Goal: Transaction & Acquisition: Purchase product/service

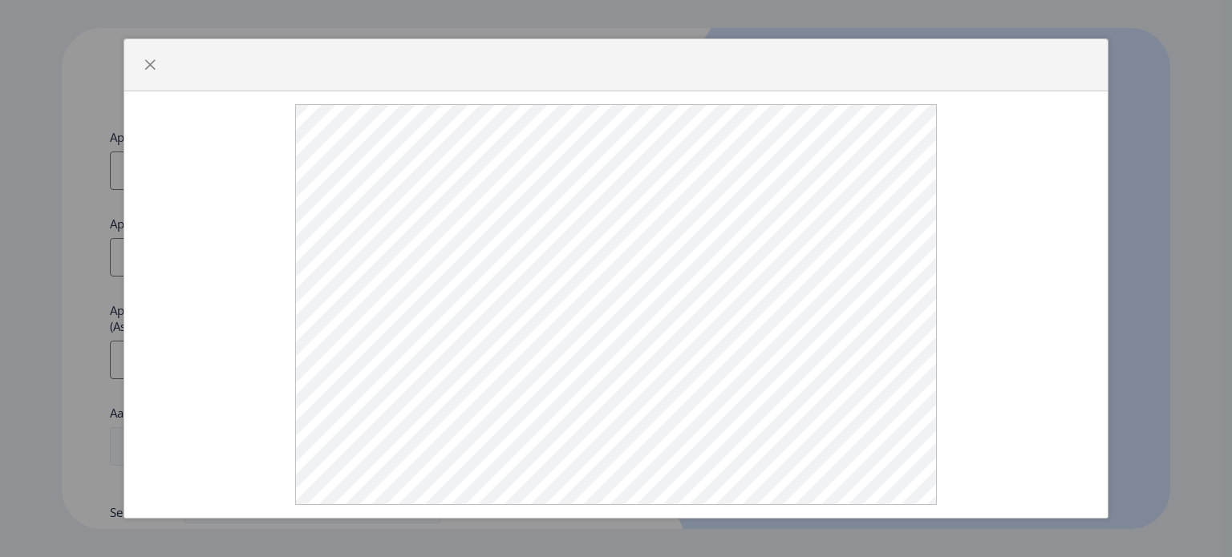
select select
click at [149, 59] on span "button" at bounding box center [150, 65] width 13 height 13
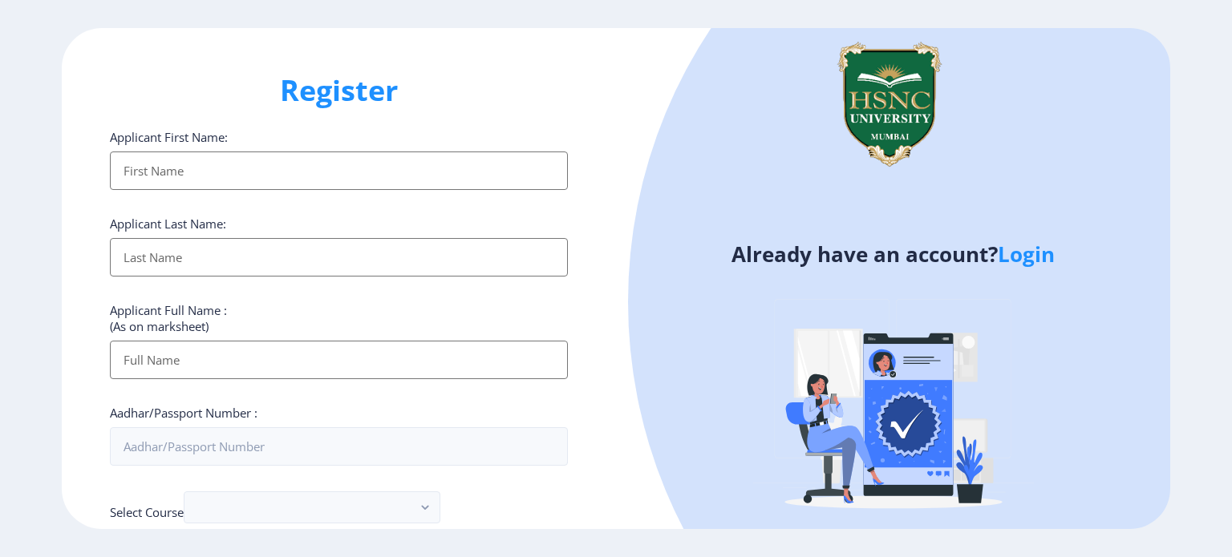
click at [262, 176] on input "Applicant First Name:" at bounding box center [339, 171] width 458 height 39
type input "[PERSON_NAME]"
type input "Vohera"
type input "[PERSON_NAME]"
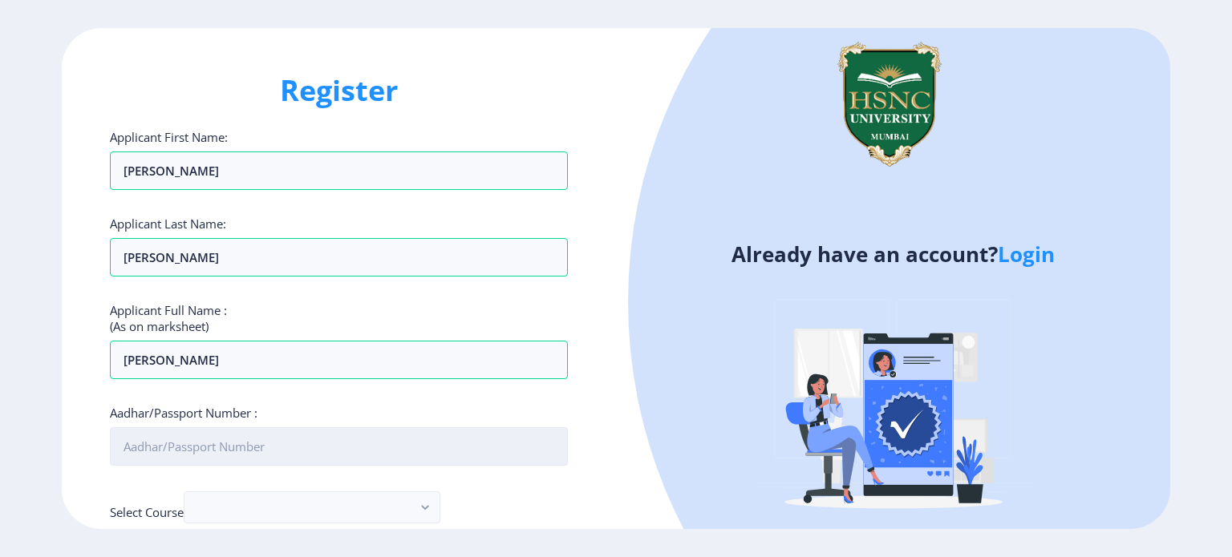
click at [327, 444] on input "Aadhar/Passport Number :" at bounding box center [339, 447] width 458 height 39
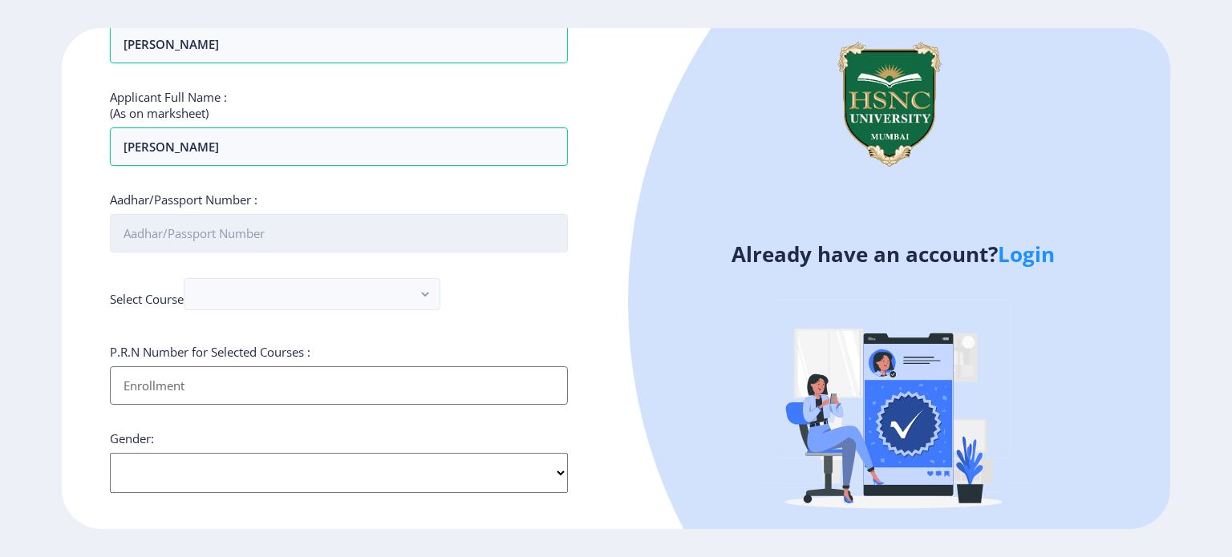
scroll to position [217, 0]
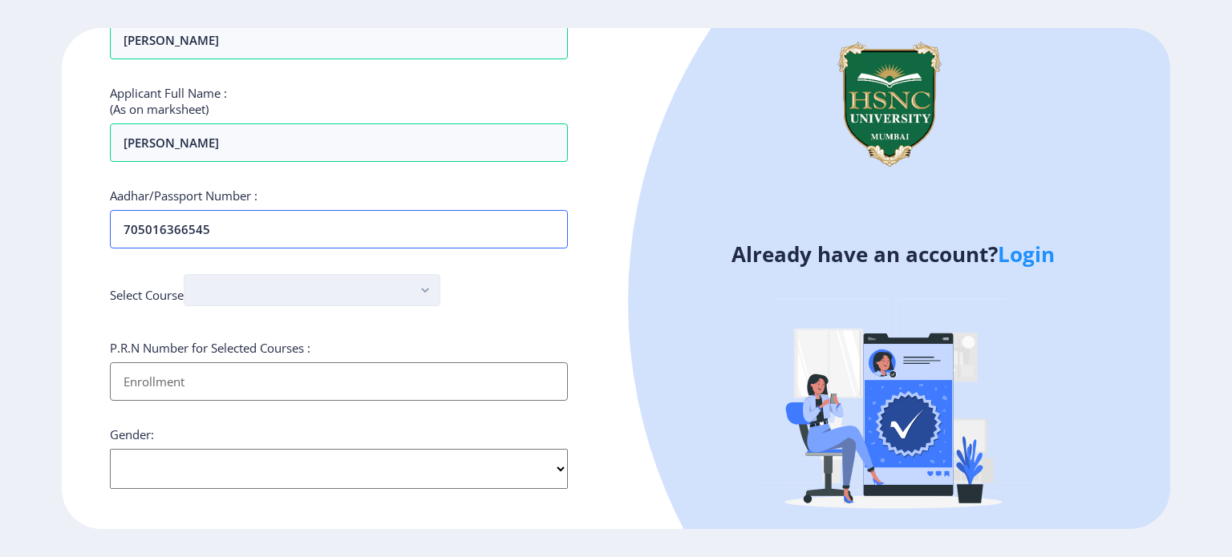
type input "705016366545"
click at [421, 291] on rect "button" at bounding box center [425, 291] width 18 height 18
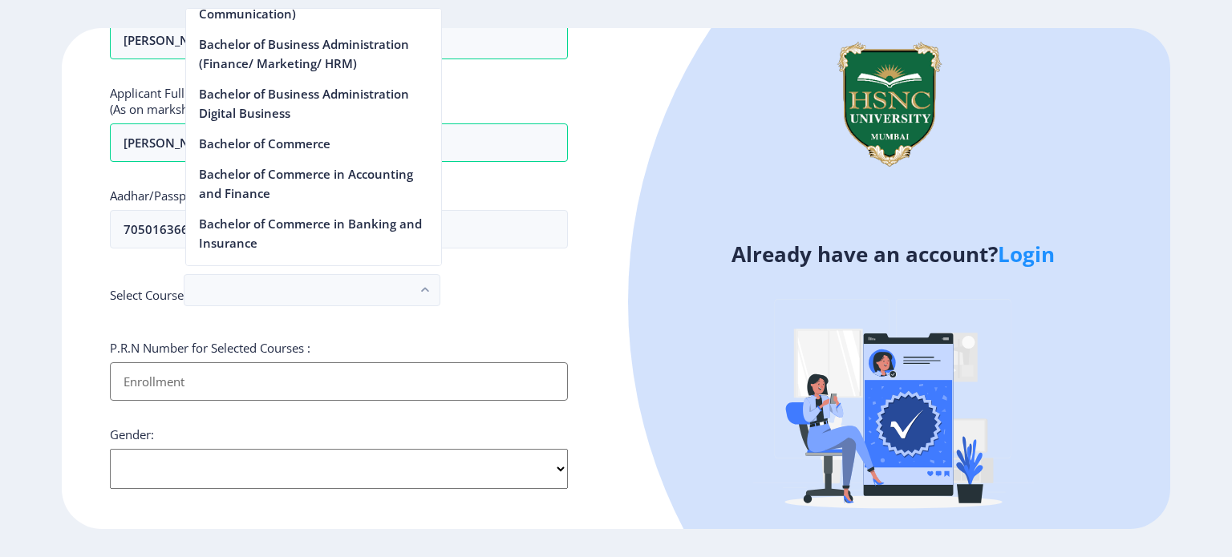
scroll to position [470, 0]
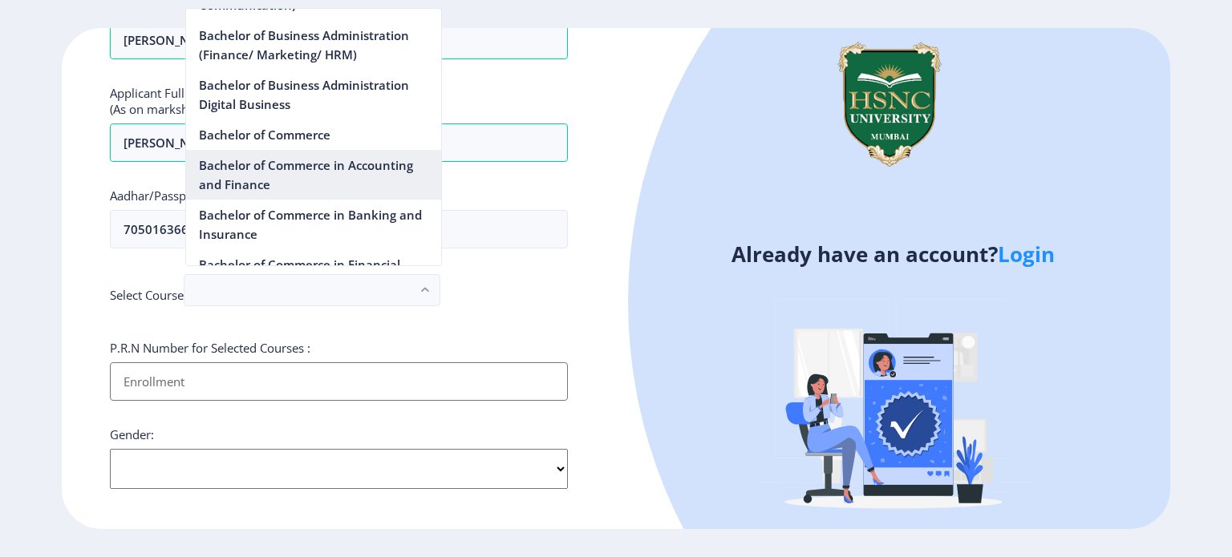
click at [332, 164] on nb-option "Bachelor of Commerce in Accounting and Finance" at bounding box center [313, 175] width 255 height 50
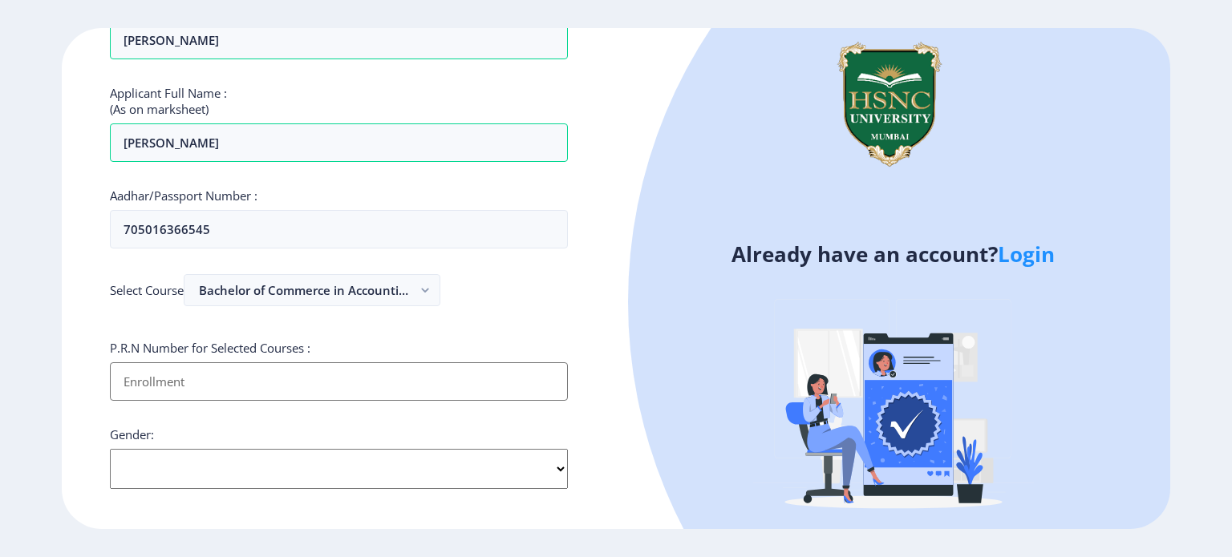
click at [427, 373] on input "Applicant First Name:" at bounding box center [339, 382] width 458 height 39
type input "2022230110090187"
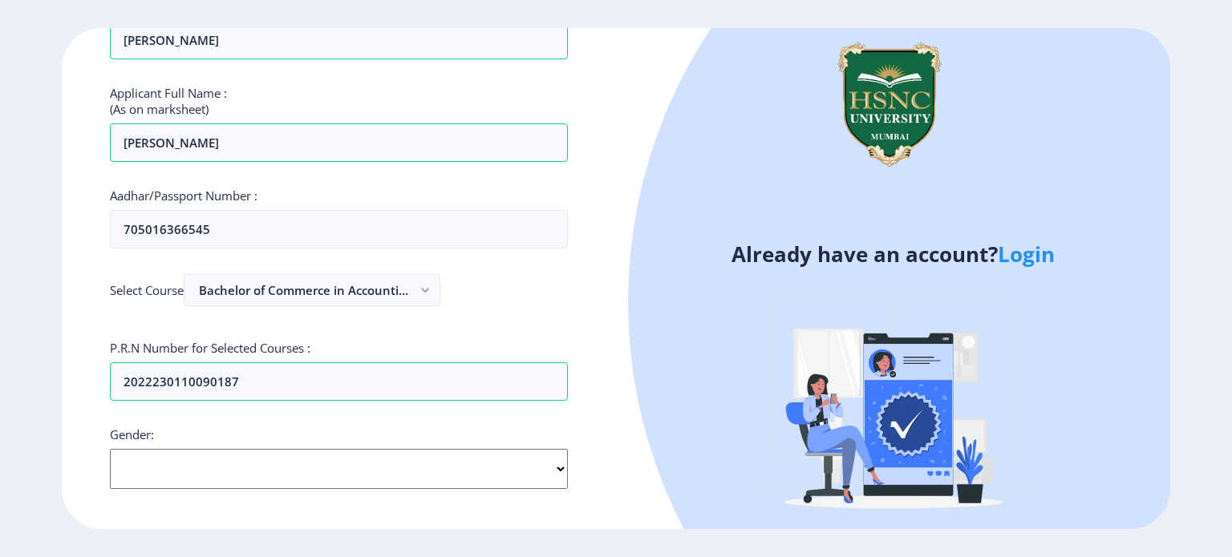
click at [491, 468] on select "Select Gender Male Female Other" at bounding box center [339, 469] width 458 height 40
select select "[DEMOGRAPHIC_DATA]"
click at [110, 449] on select "Select Gender Male Female Other" at bounding box center [339, 469] width 458 height 40
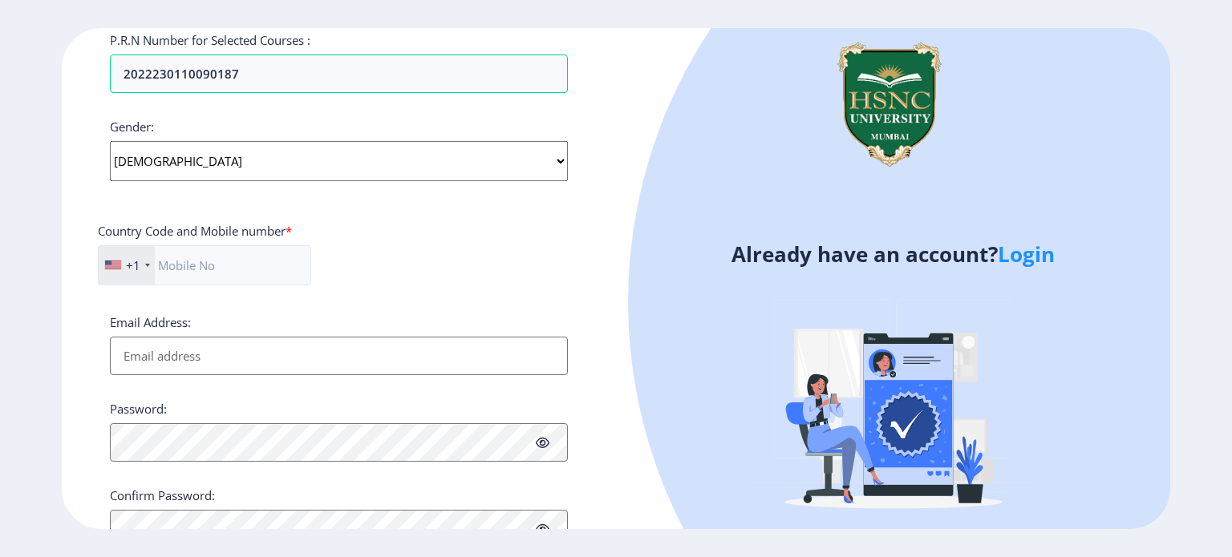
scroll to position [591, 0]
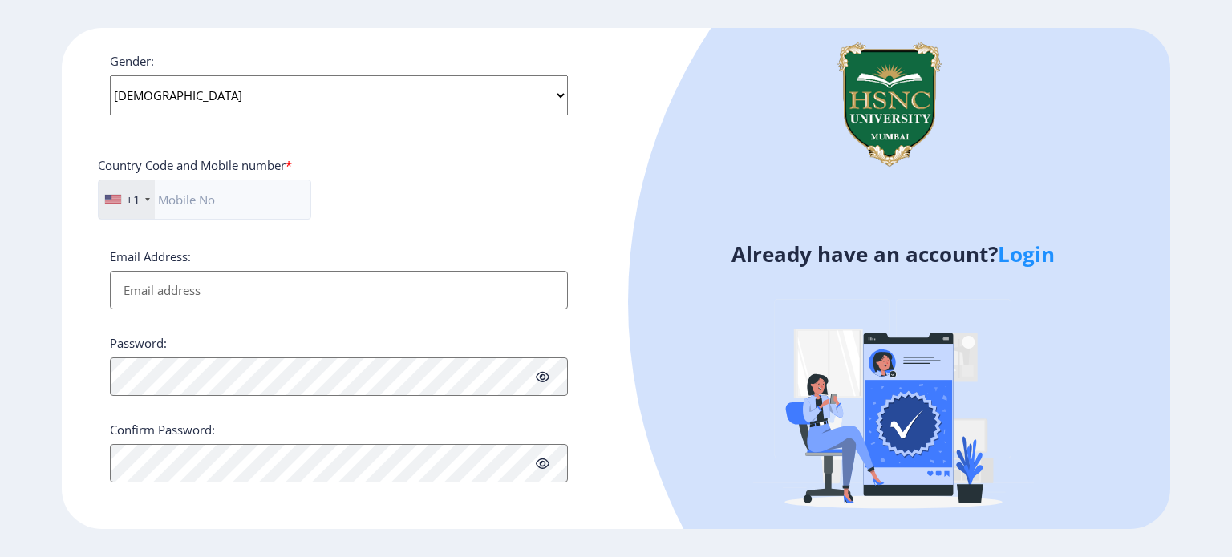
click at [140, 214] on div "+1" at bounding box center [127, 199] width 56 height 39
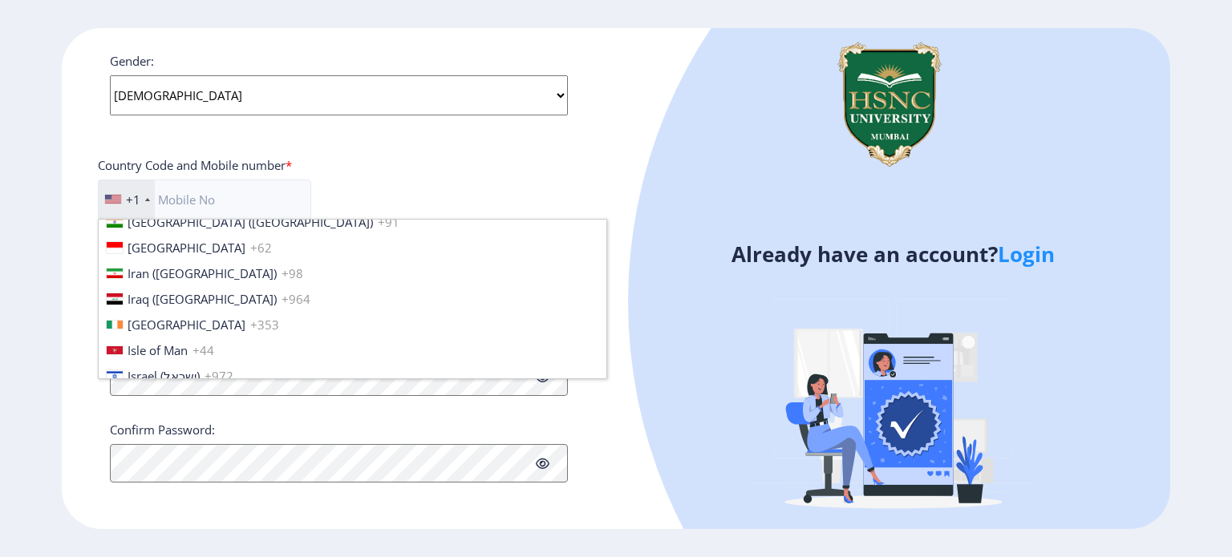
scroll to position [2466, 0]
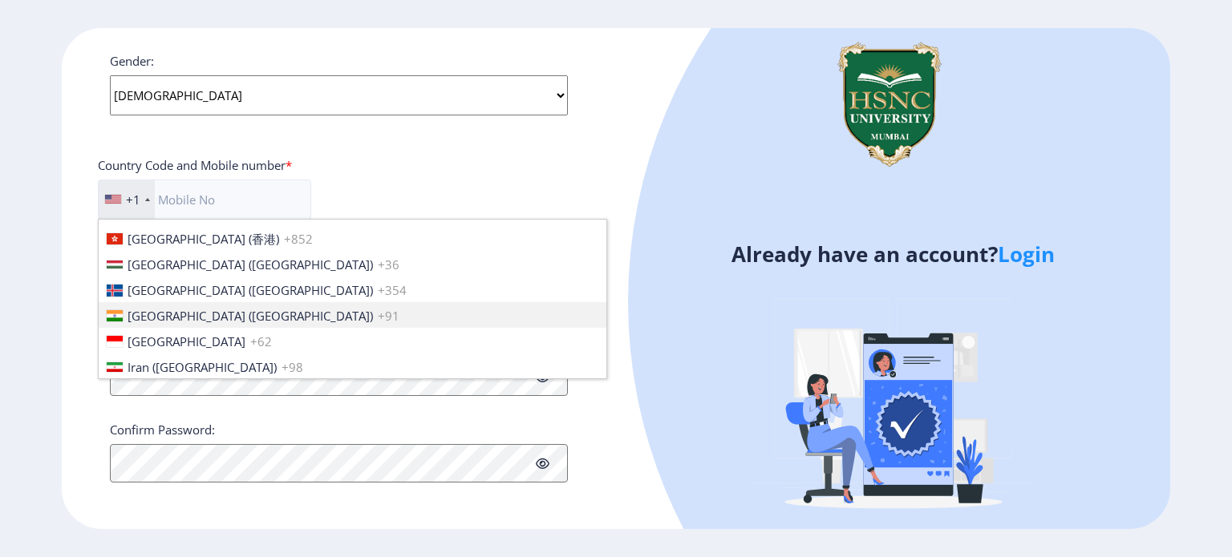
click at [266, 310] on li "[GEOGRAPHIC_DATA] ([GEOGRAPHIC_DATA]) +91" at bounding box center [353, 315] width 508 height 26
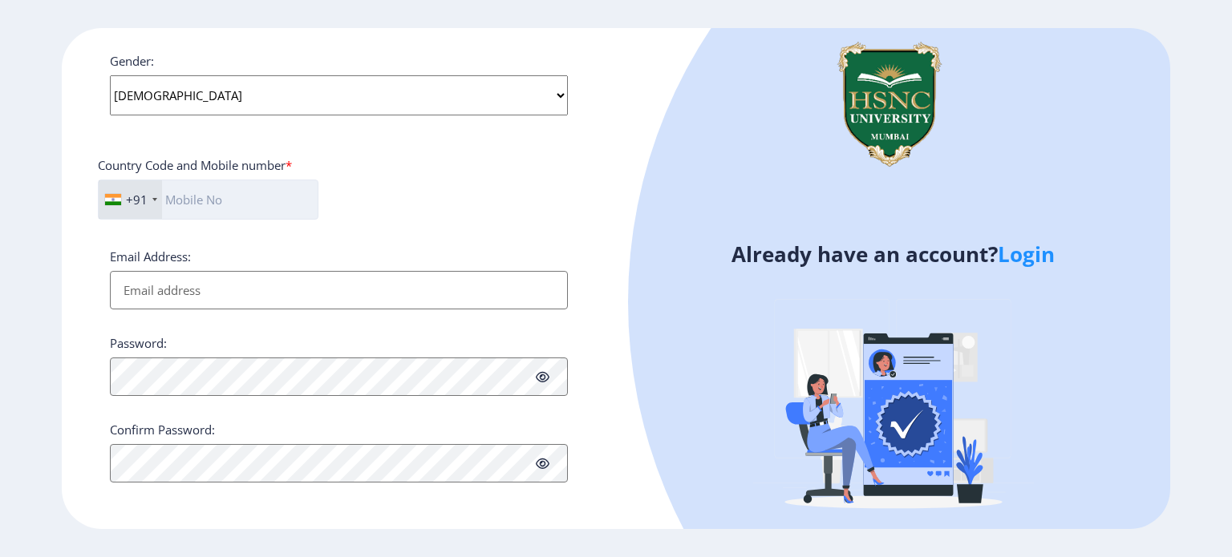
click at [216, 194] on input "text" at bounding box center [208, 200] width 221 height 40
type input "7506631366"
click at [481, 289] on input "Email Address:" at bounding box center [339, 290] width 458 height 39
type input "[EMAIL_ADDRESS][DOMAIN_NAME]"
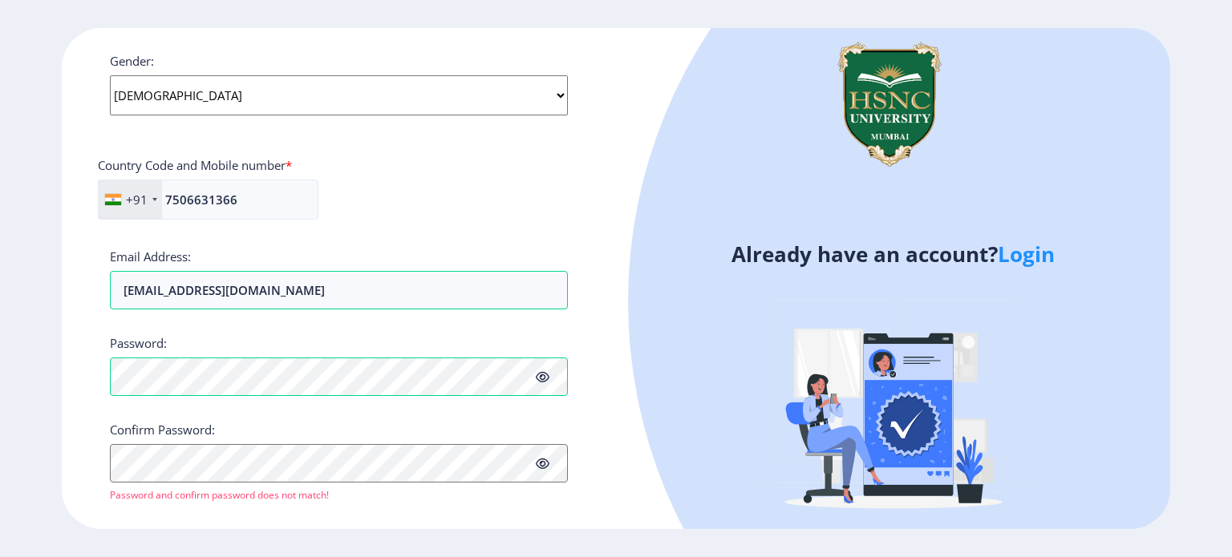
click at [549, 379] on icon at bounding box center [543, 377] width 14 height 12
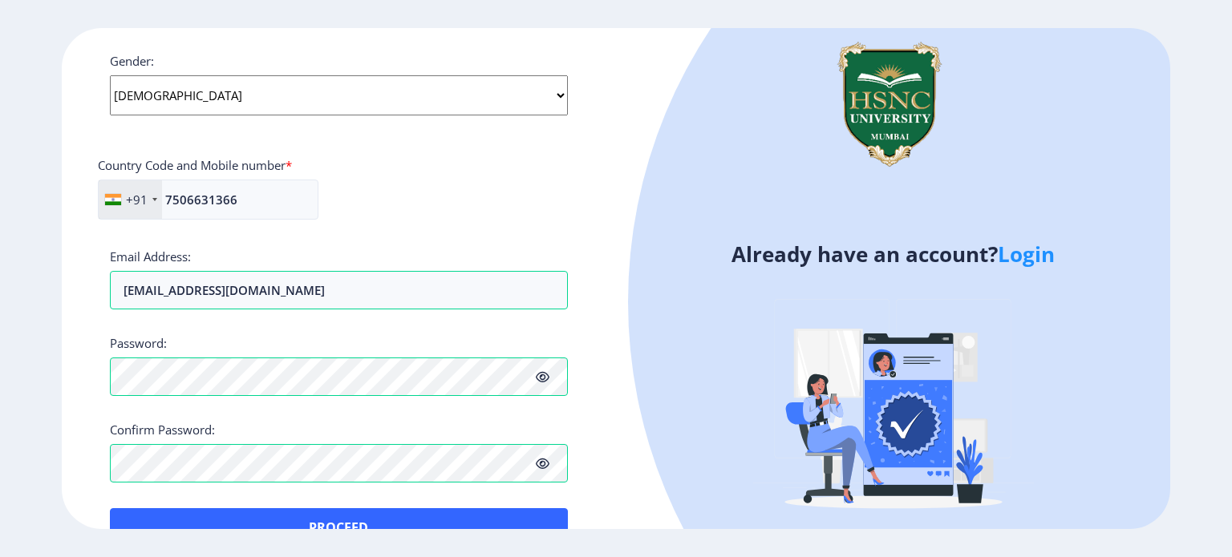
click at [231, 498] on div "Applicant First Name: Parshvi Applicant Last Name: Vohera Applicant Full Name :…" at bounding box center [339, 42] width 458 height 1009
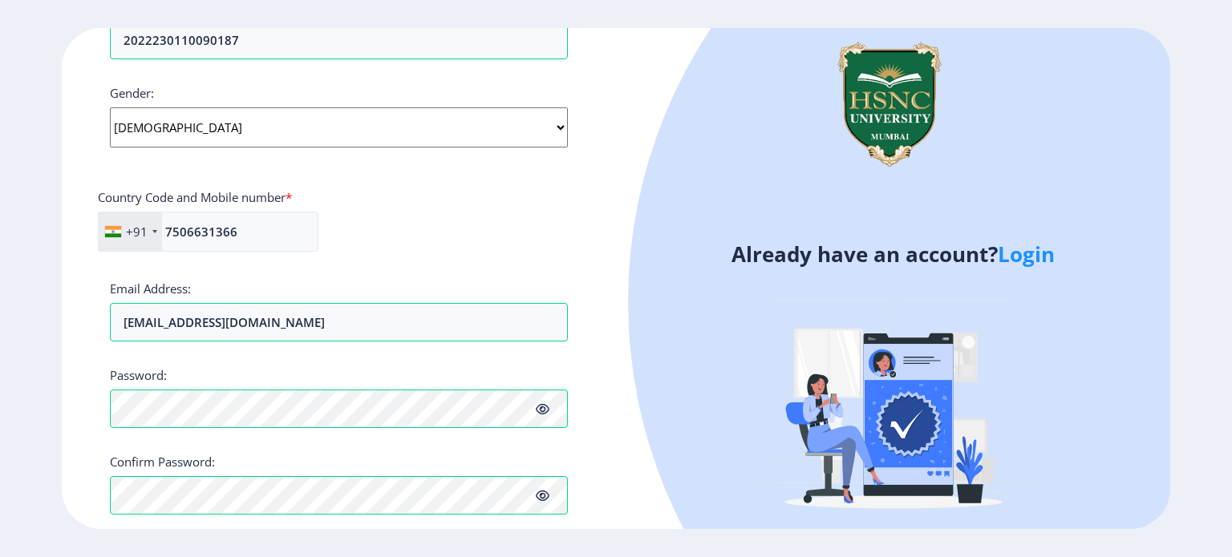
scroll to position [630, 0]
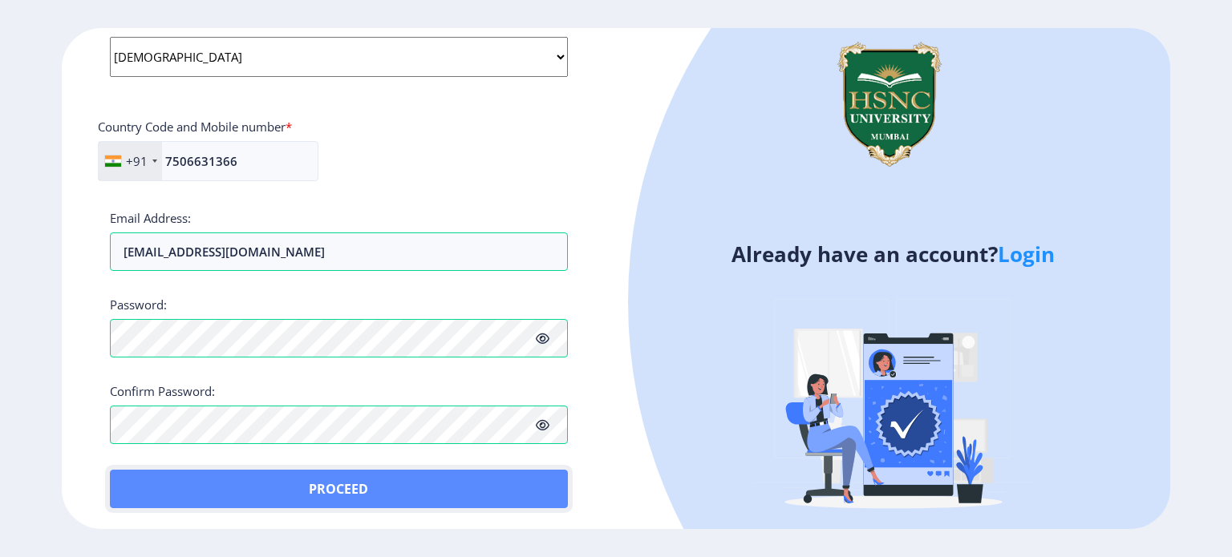
click at [169, 482] on button "Proceed" at bounding box center [339, 489] width 458 height 39
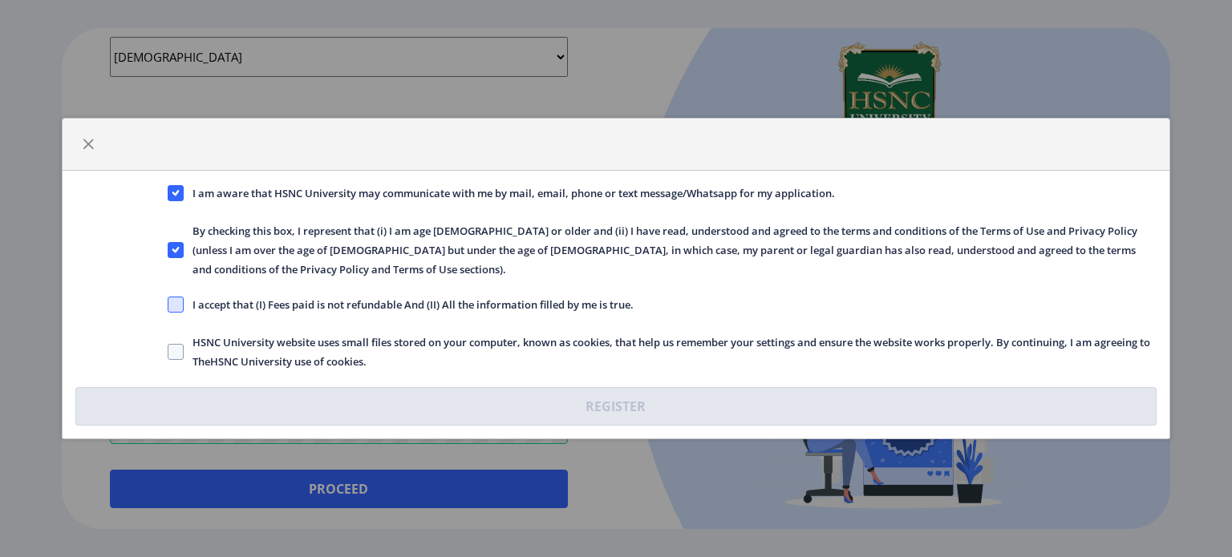
click at [168, 302] on span at bounding box center [176, 305] width 16 height 16
click at [168, 305] on input "I accept that (I) Fees paid is not refundable And (II) All the information fill…" at bounding box center [168, 305] width 1 height 1
checkbox input "true"
click at [173, 344] on span at bounding box center [176, 352] width 16 height 16
click at [168, 352] on input "HSNC University website uses small files stored on your computer, known as cook…" at bounding box center [168, 352] width 1 height 1
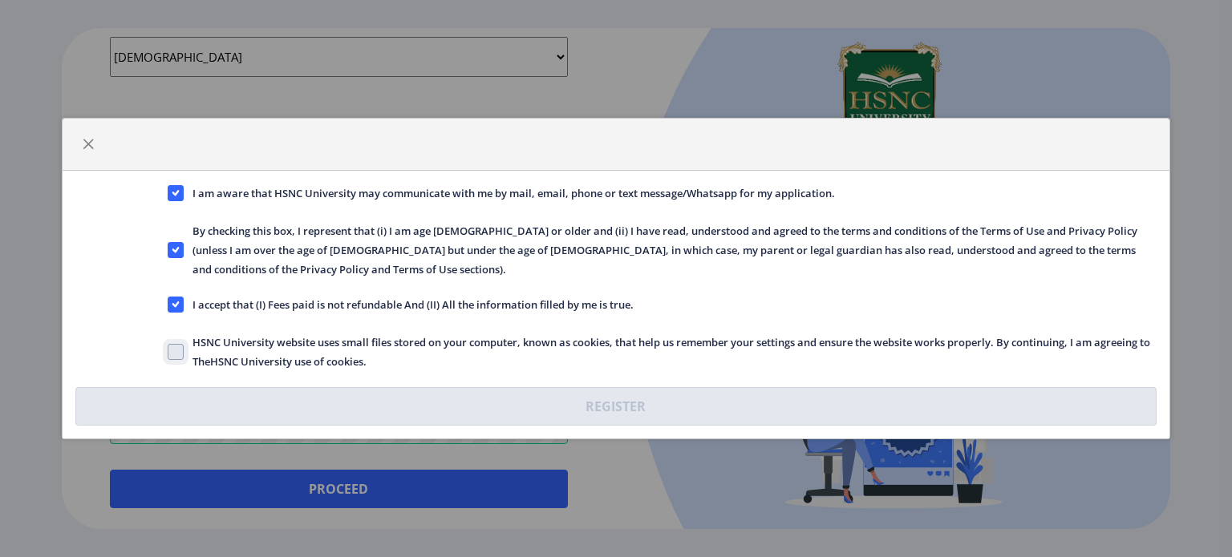
checkbox input "true"
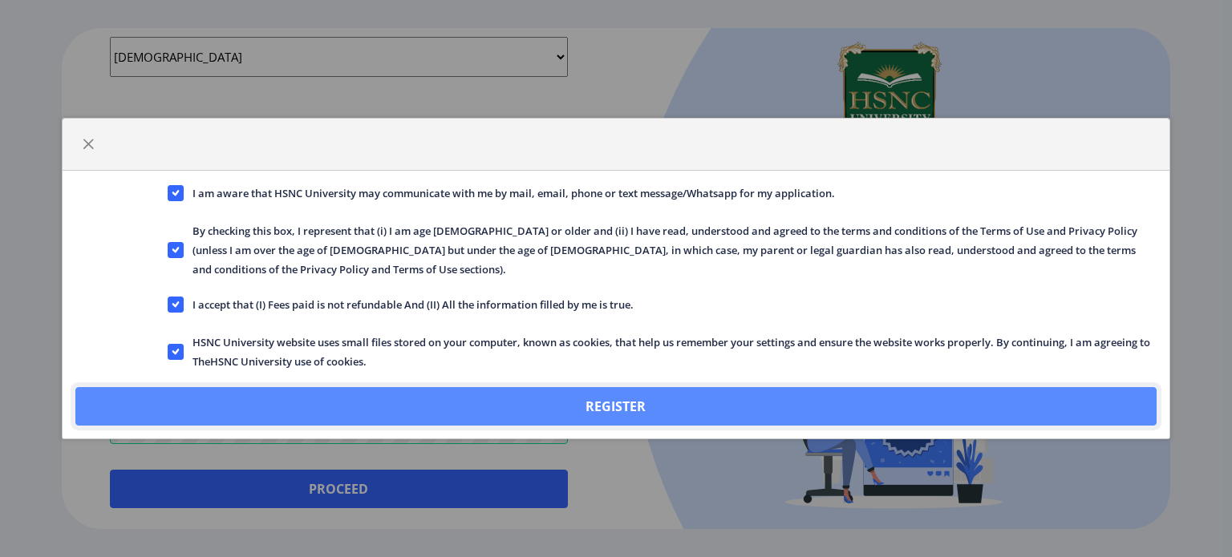
click at [789, 397] on button "Register" at bounding box center [615, 406] width 1081 height 39
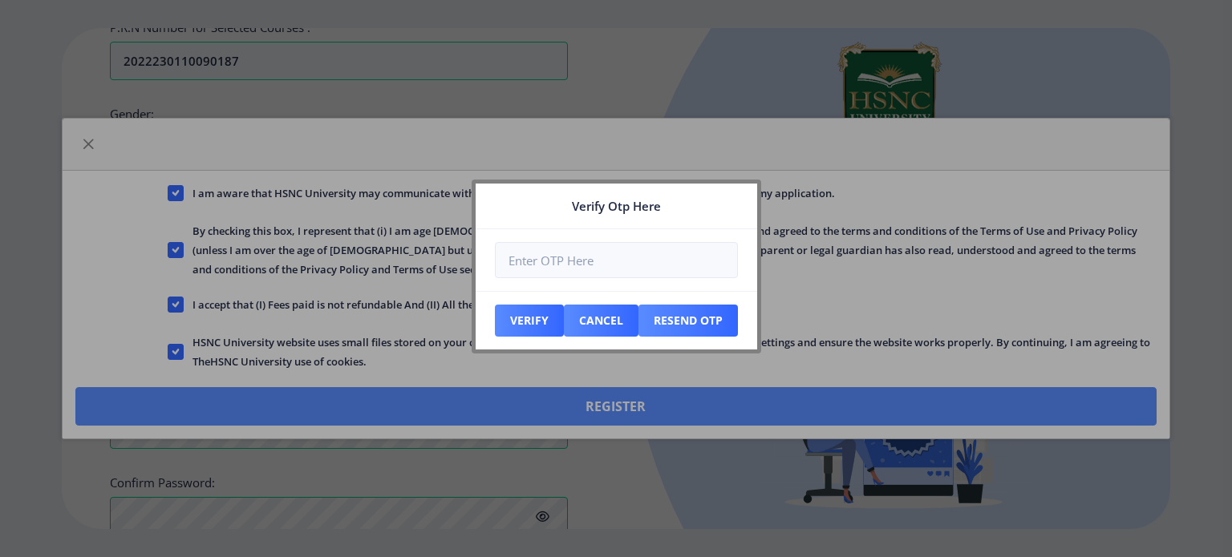
scroll to position [721, 0]
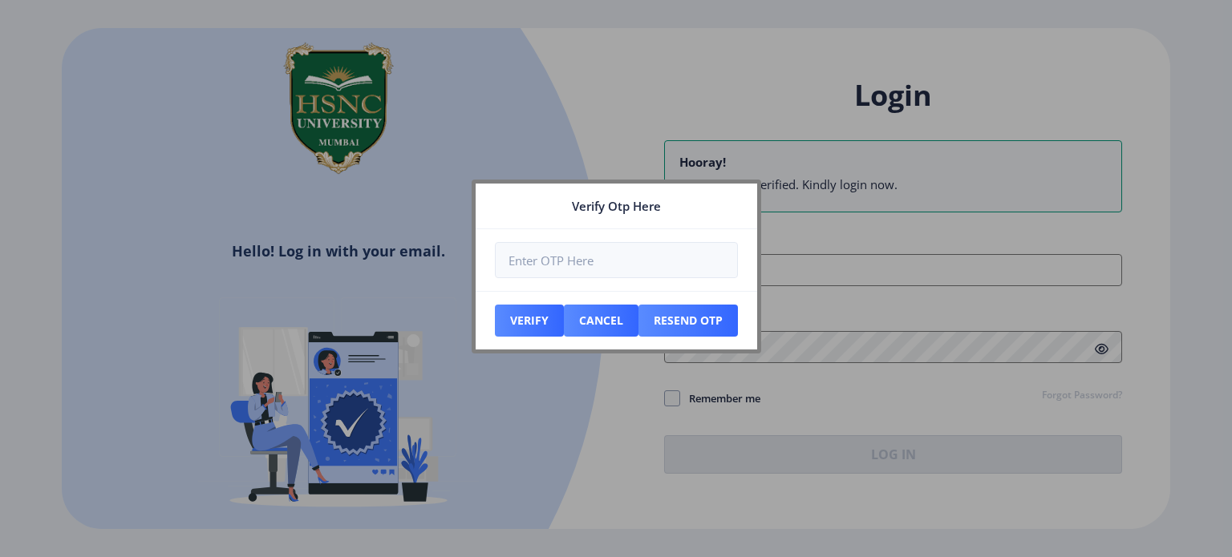
type input "[EMAIL_ADDRESS][DOMAIN_NAME]"
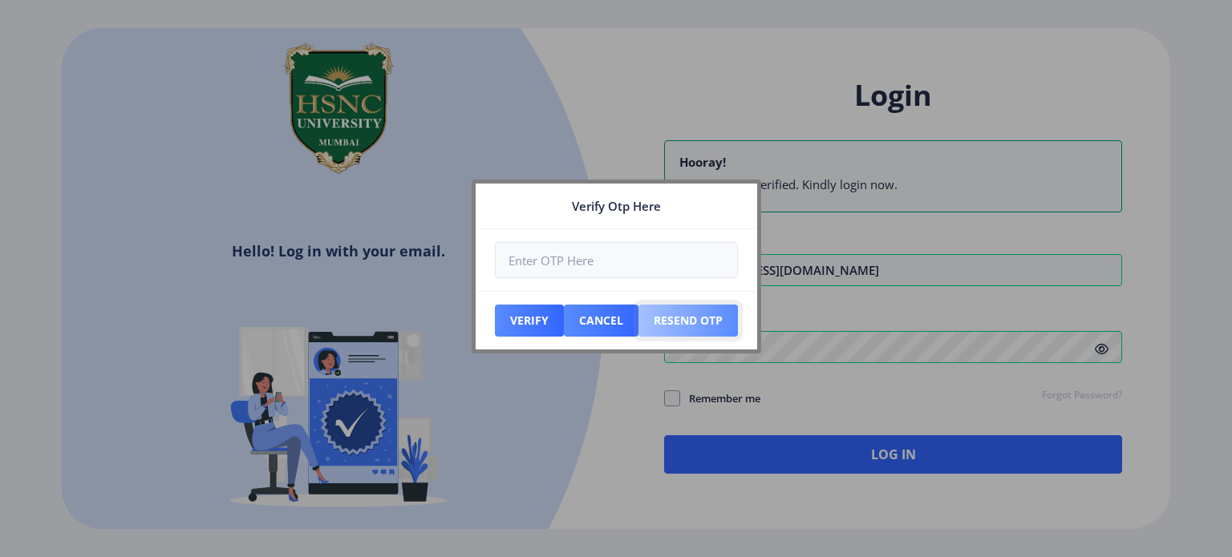
click at [691, 314] on button "Resend Otp" at bounding box center [688, 321] width 99 height 32
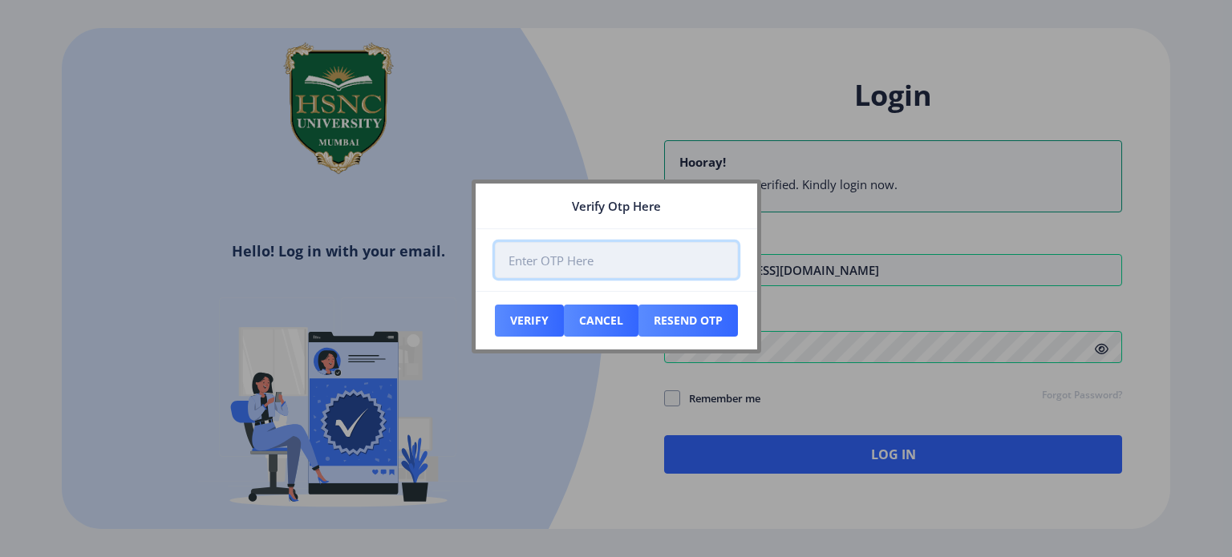
click at [524, 268] on input "number" at bounding box center [616, 260] width 243 height 36
type input "909834"
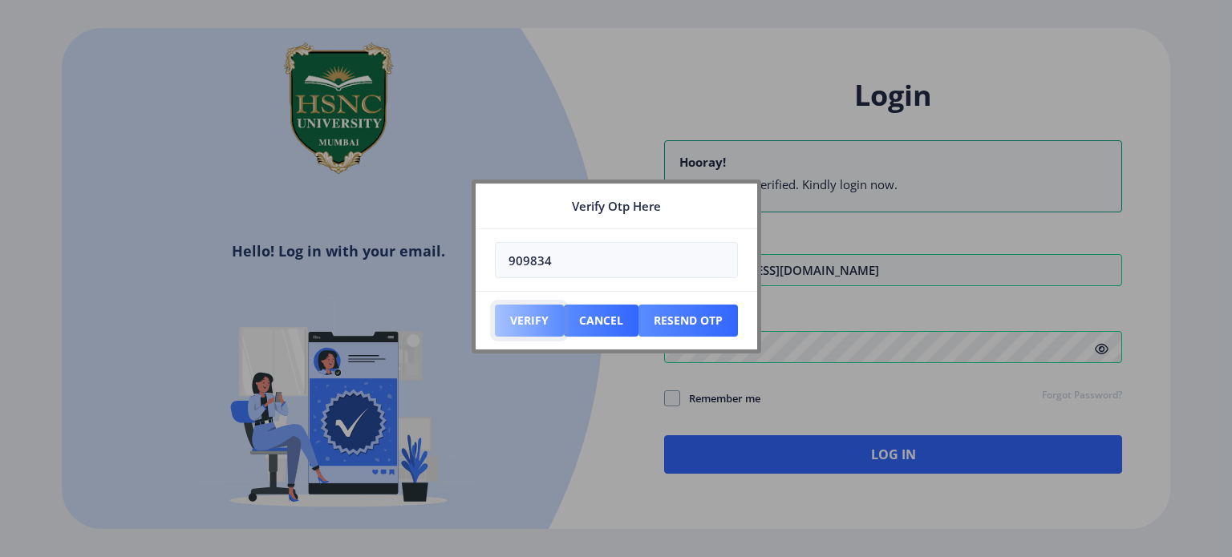
click at [533, 317] on button "Verify" at bounding box center [529, 321] width 69 height 32
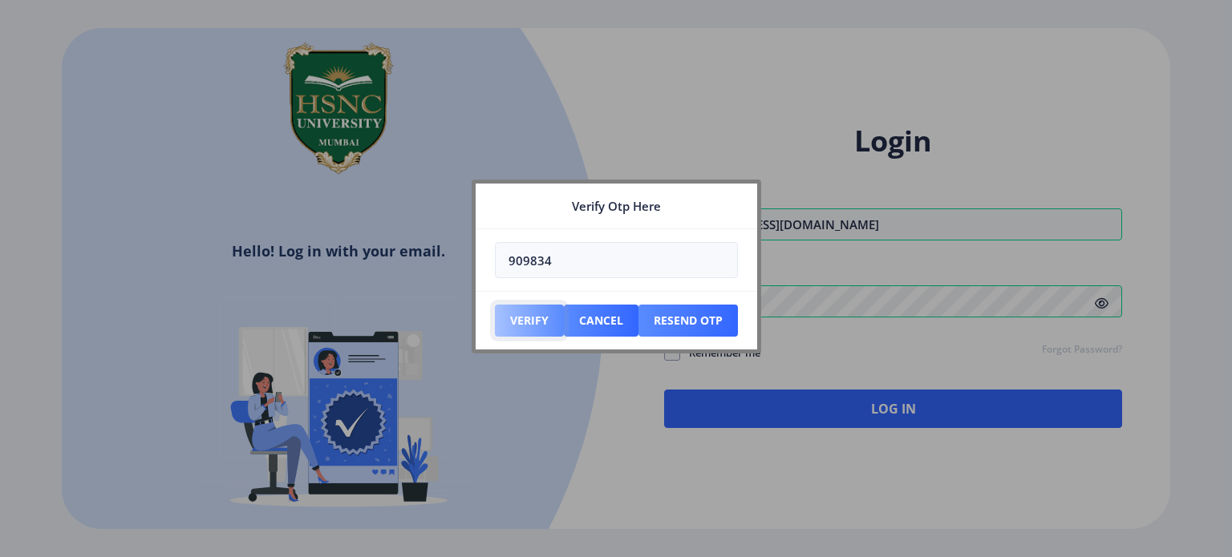
click at [513, 323] on button "Verify" at bounding box center [529, 321] width 69 height 32
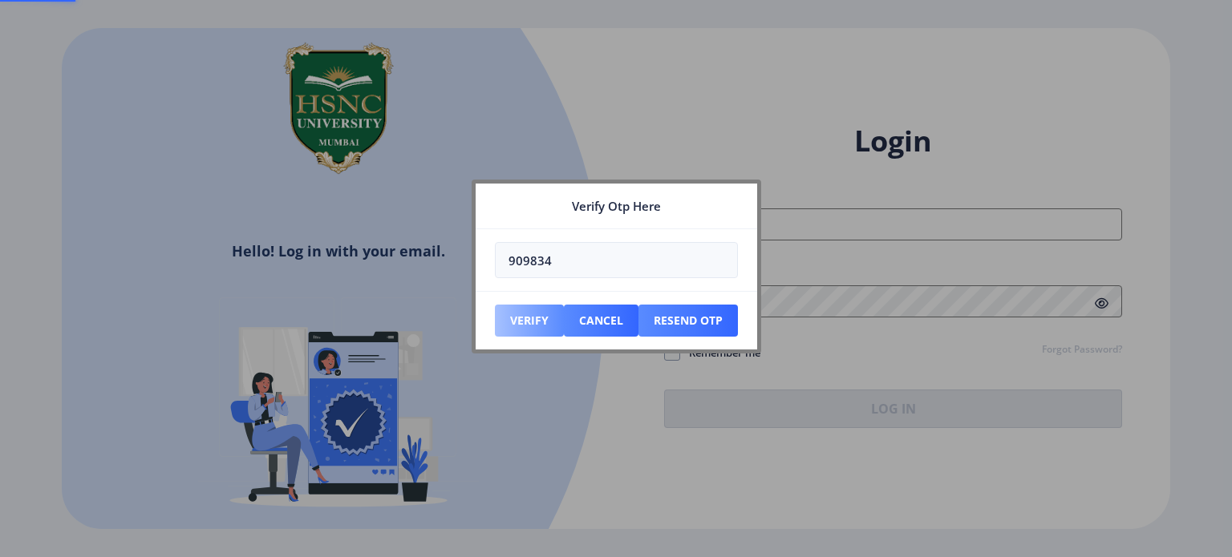
type input "[EMAIL_ADDRESS][DOMAIN_NAME]"
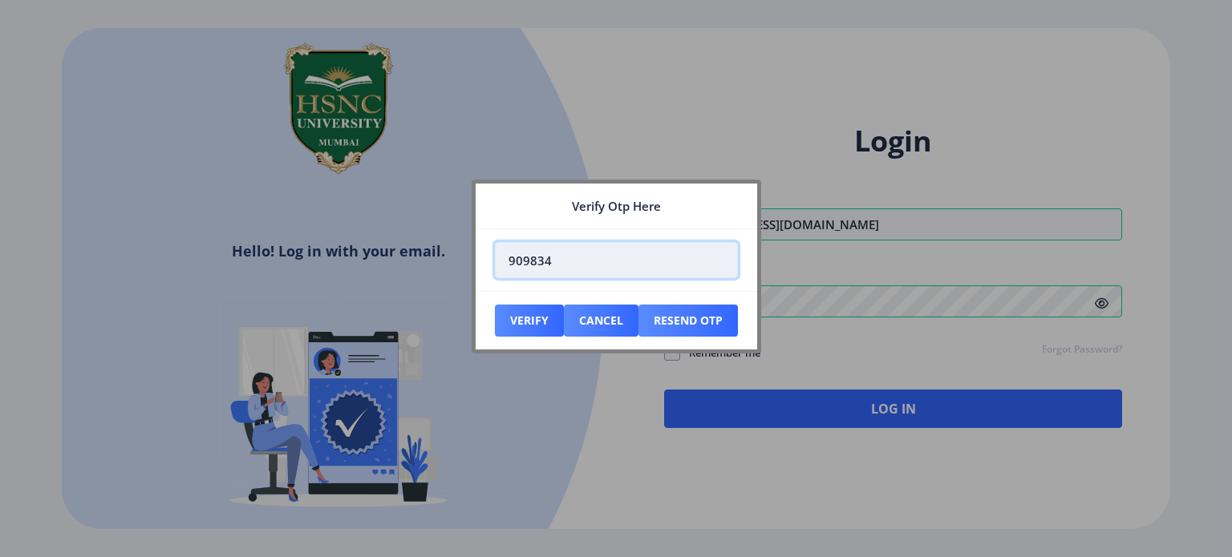
click at [574, 253] on input "909834" at bounding box center [616, 260] width 243 height 36
type input "943282"
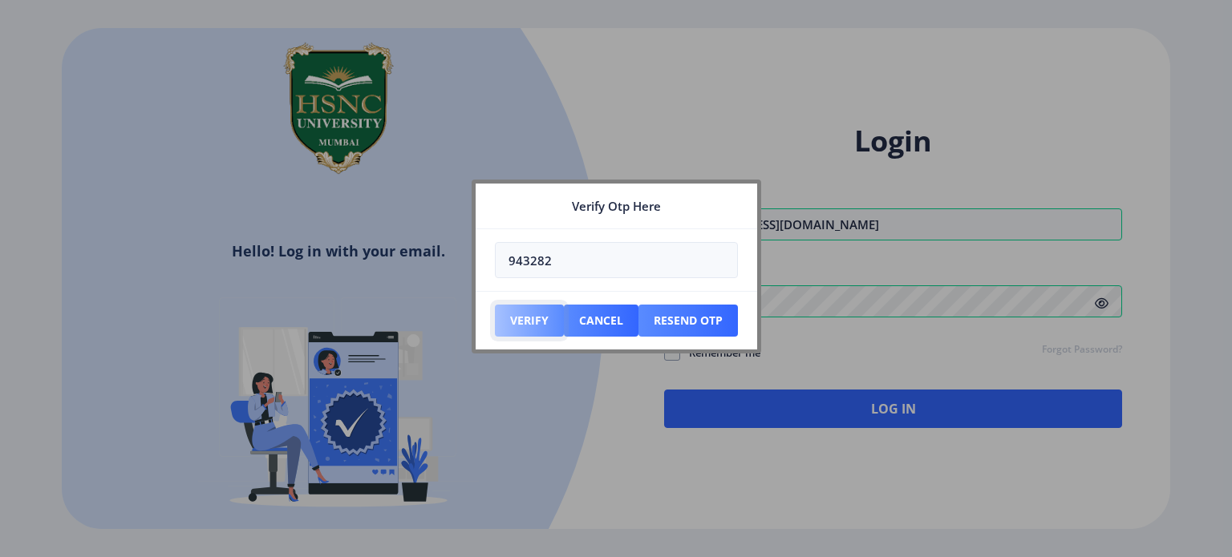
click at [529, 326] on button "Verify" at bounding box center [529, 321] width 69 height 32
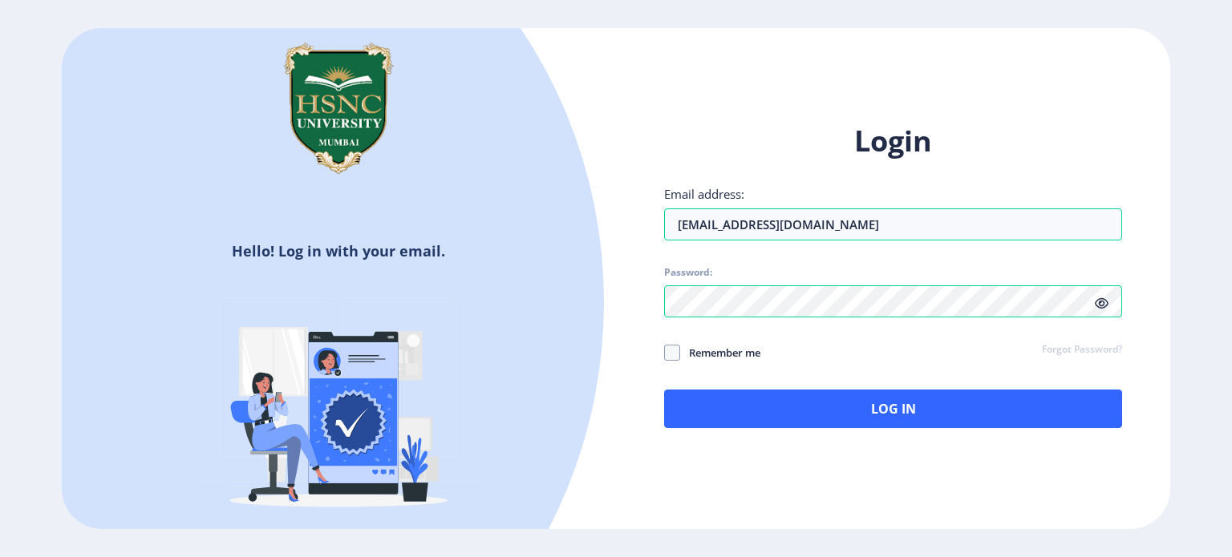
click at [1104, 306] on icon at bounding box center [1102, 304] width 14 height 12
click at [679, 354] on span at bounding box center [672, 353] width 16 height 16
click at [665, 353] on input "Remember me" at bounding box center [664, 352] width 1 height 1
checkbox input "true"
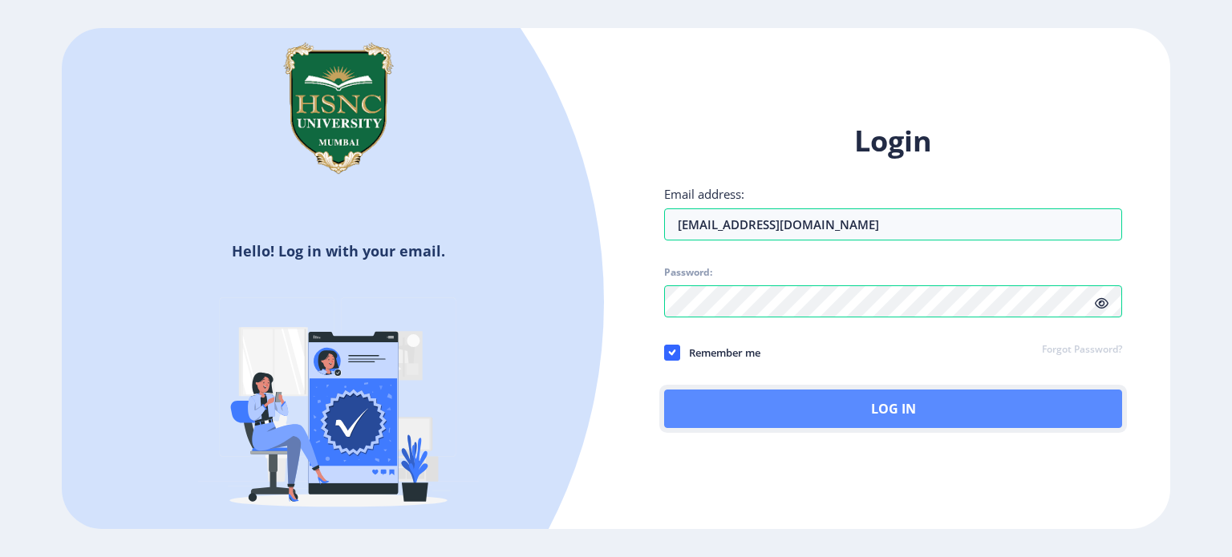
click at [716, 395] on button "Log In" at bounding box center [893, 409] width 458 height 39
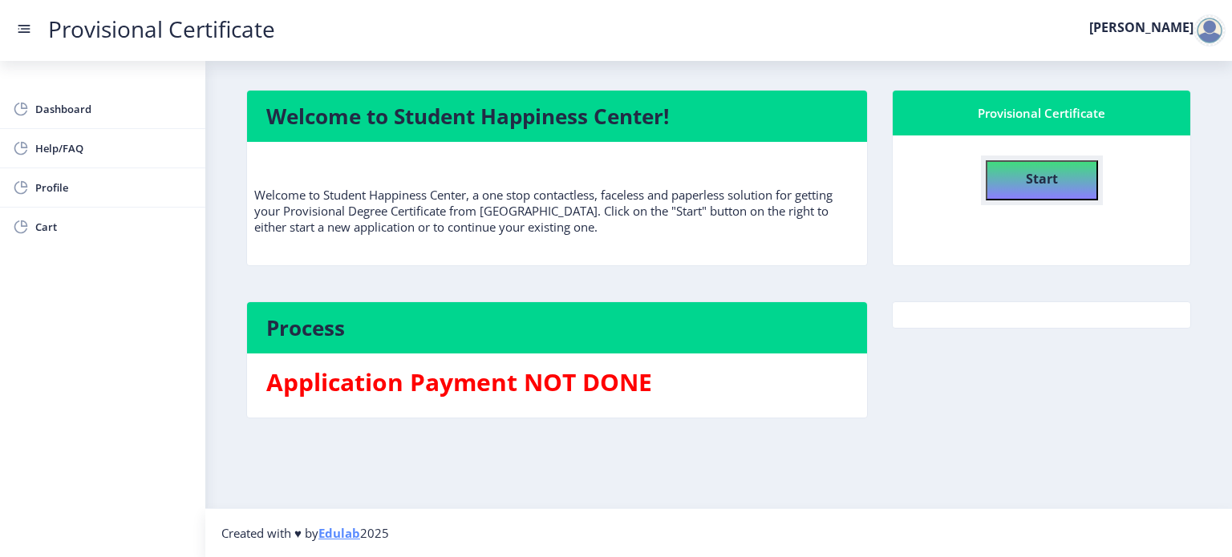
click at [1013, 189] on button "Start" at bounding box center [1042, 180] width 112 height 40
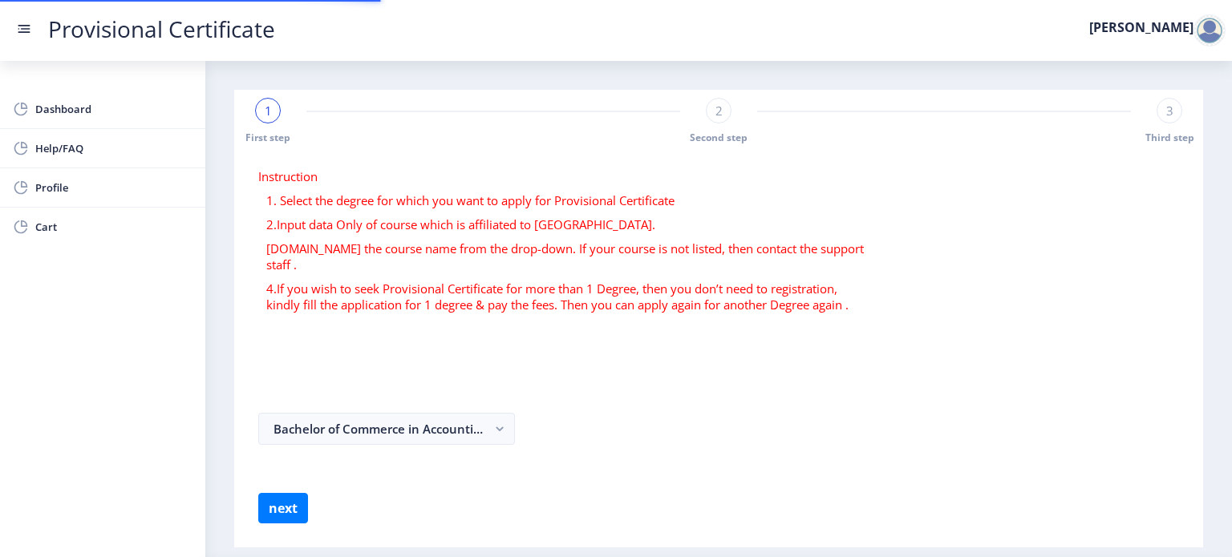
select select
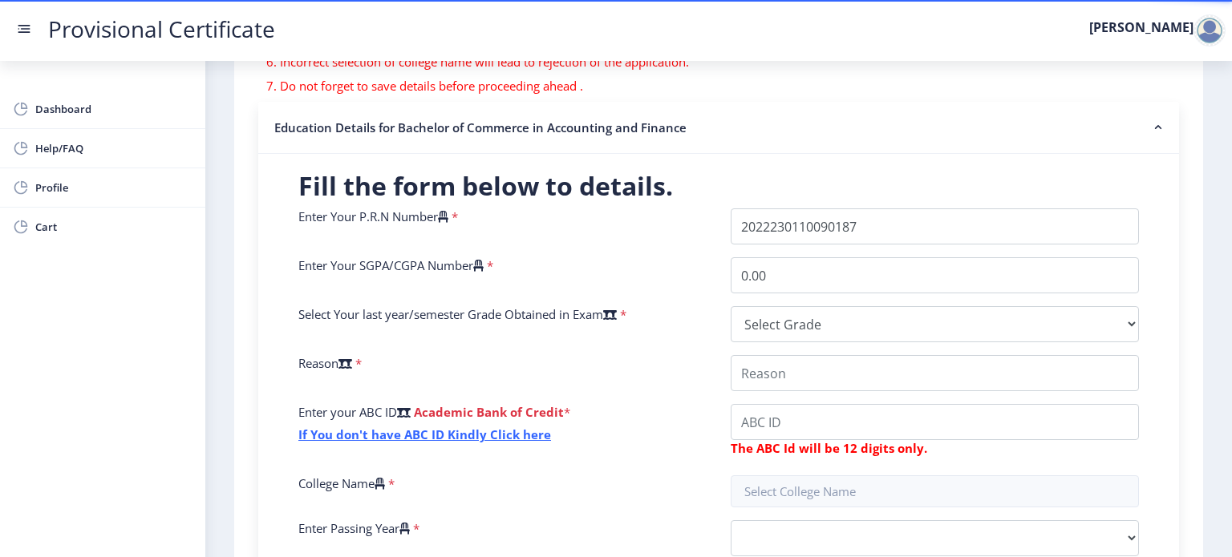
scroll to position [291, 0]
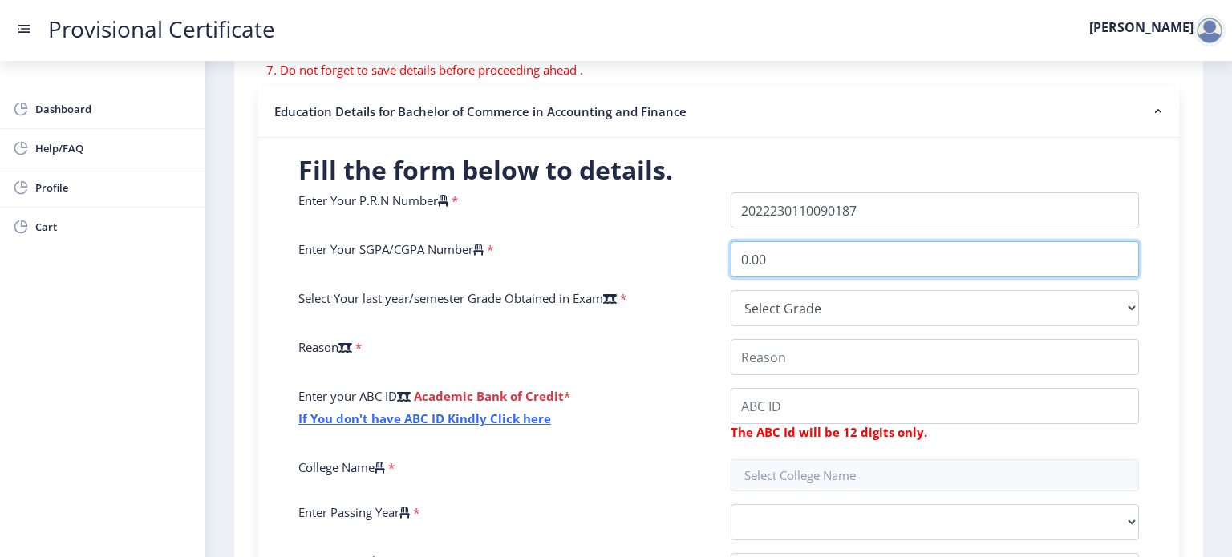
click at [894, 258] on input "0.00" at bounding box center [935, 259] width 408 height 36
type input "0"
type input "8.79"
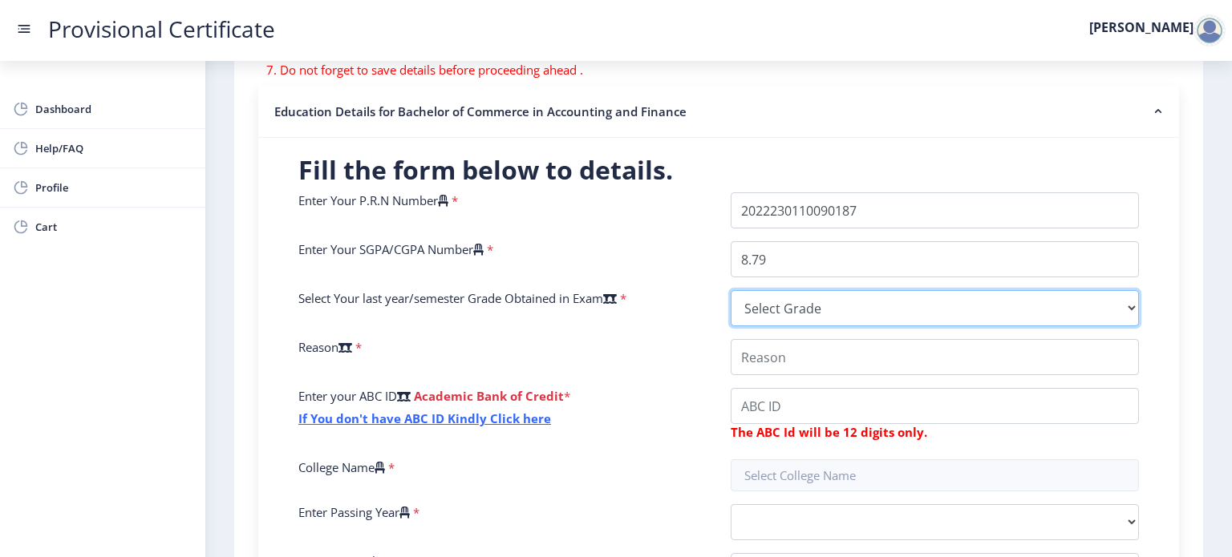
click at [834, 298] on select "Select Grade O A+ A B+ B C D F(Fail)" at bounding box center [935, 308] width 408 height 36
click at [731, 290] on select "Select Grade O A+ A B+ B C D F(Fail)" at bounding box center [935, 308] width 408 height 36
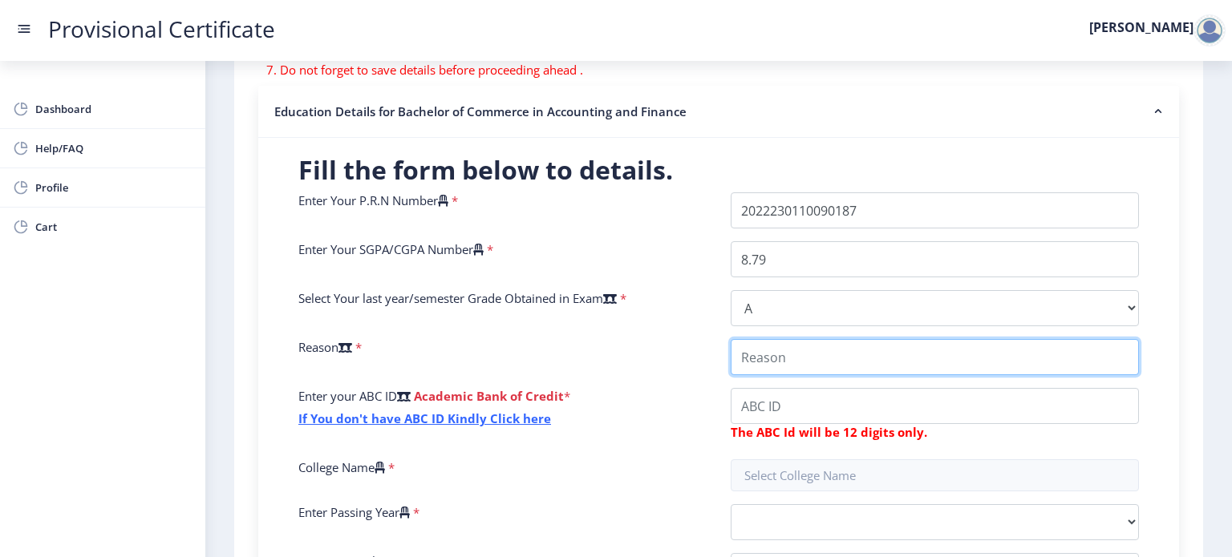
click at [767, 362] on input "College Name" at bounding box center [935, 357] width 408 height 36
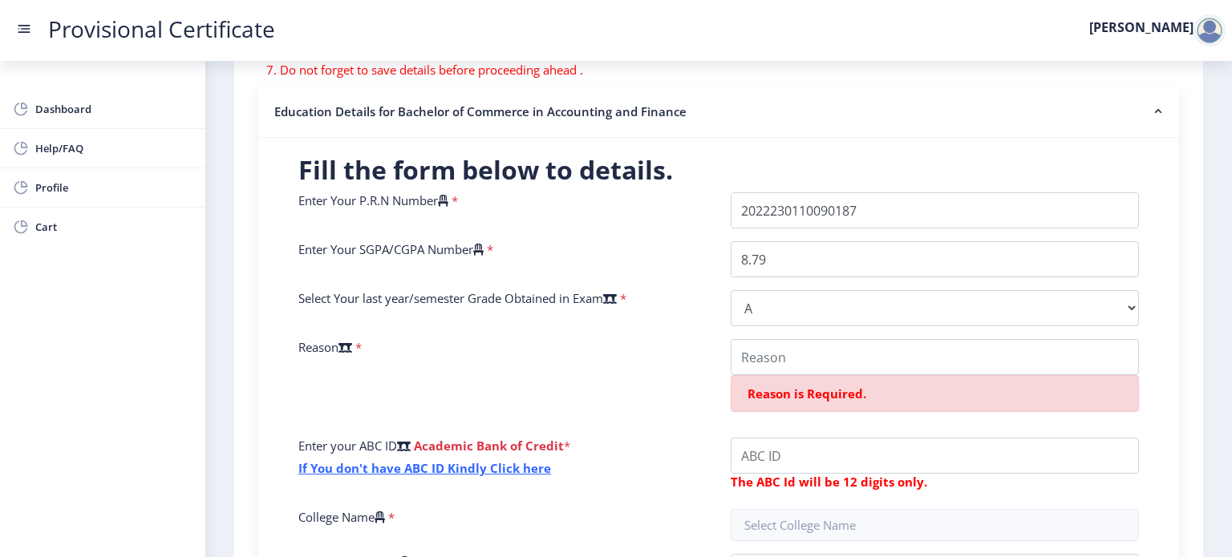
click at [352, 342] on icon at bounding box center [346, 348] width 14 height 12
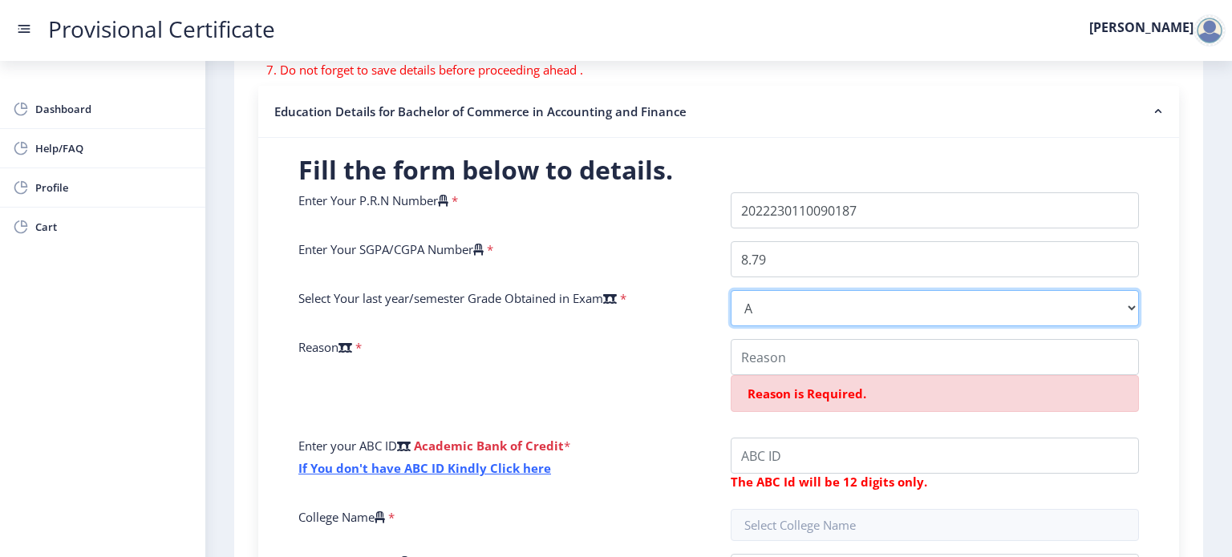
click at [731, 326] on select "Select Grade O A+ A B+ B C D F(Fail)" at bounding box center [935, 308] width 408 height 36
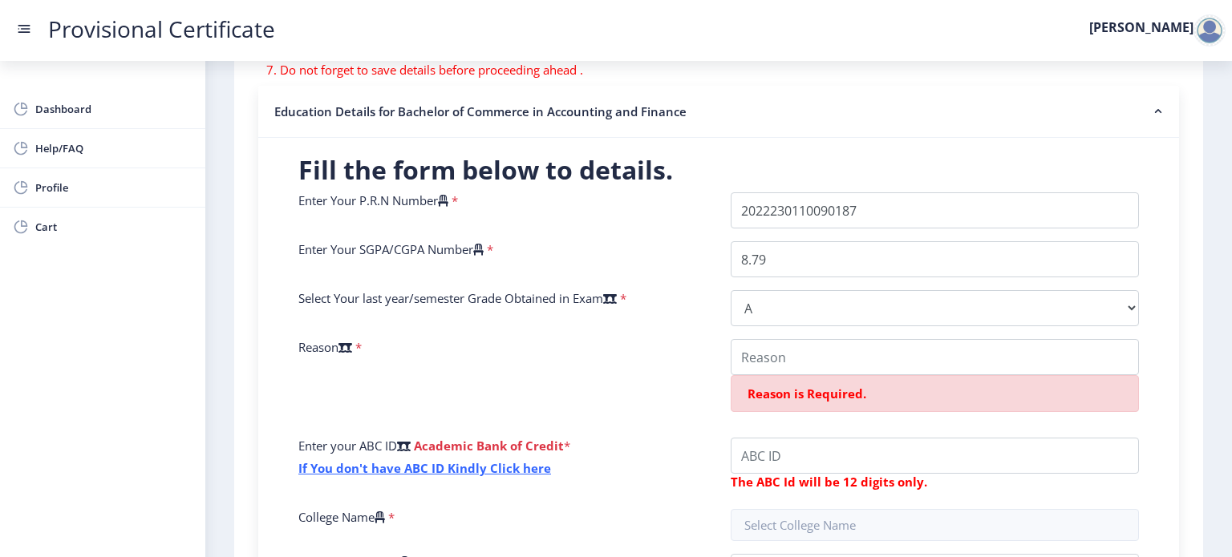
click at [617, 294] on icon at bounding box center [610, 299] width 14 height 12
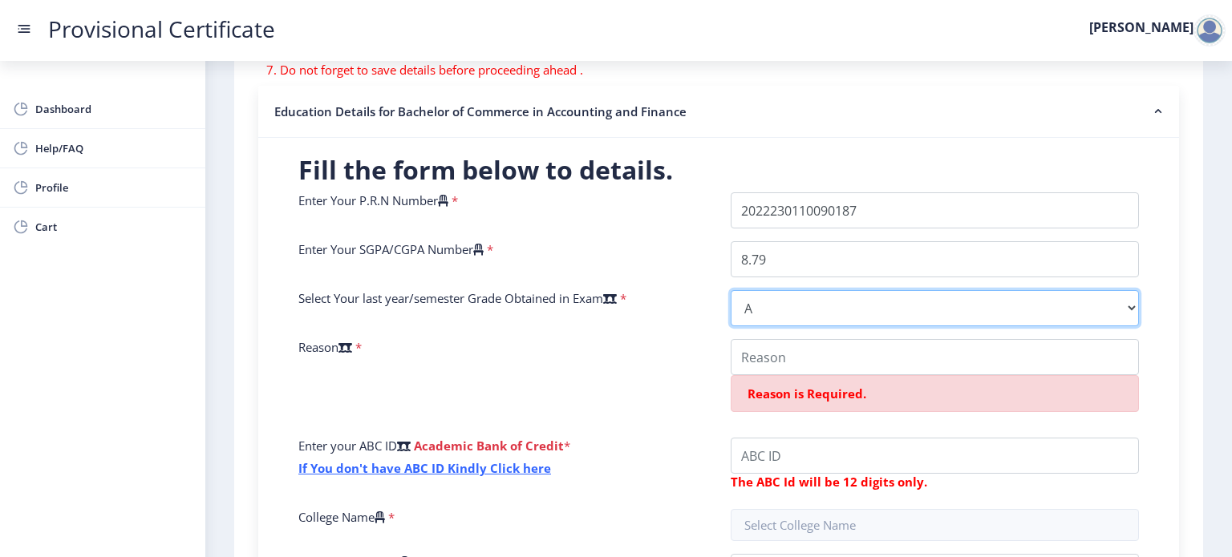
click at [731, 294] on select "Select Grade O A+ A B+ B C D F(Fail)" at bounding box center [935, 308] width 408 height 36
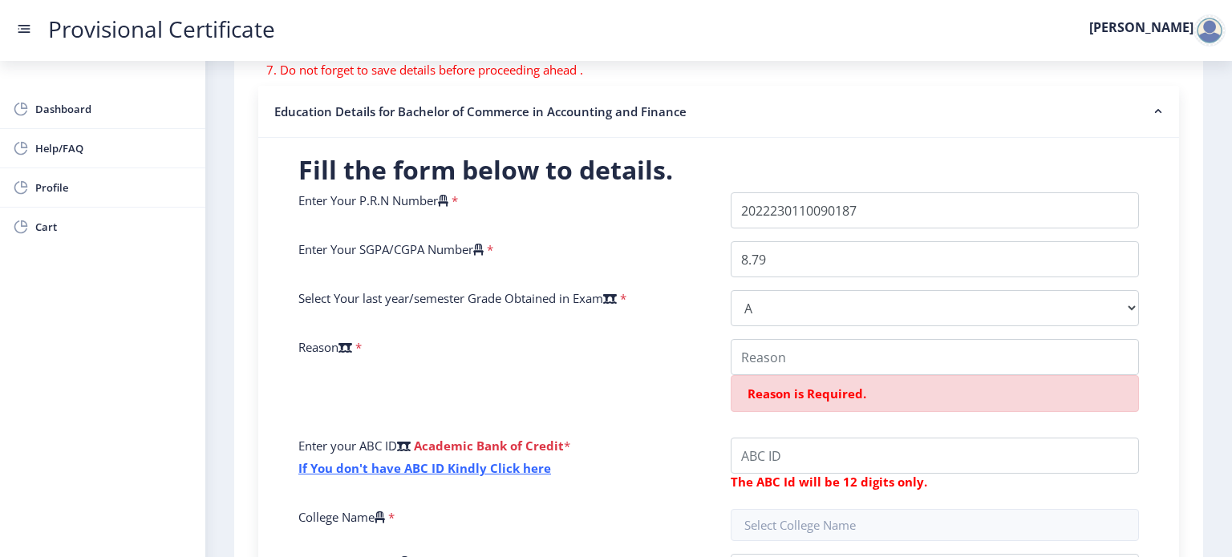
click at [626, 294] on span "*" at bounding box center [622, 298] width 10 height 16
click at [617, 297] on icon at bounding box center [610, 299] width 14 height 12
click at [731, 297] on select "Select Grade O A+ A B+ B C D F(Fail)" at bounding box center [935, 308] width 408 height 36
click at [617, 297] on icon at bounding box center [610, 299] width 14 height 12
click at [731, 297] on select "Select Grade O A+ A B+ B C D F(Fail)" at bounding box center [935, 308] width 408 height 36
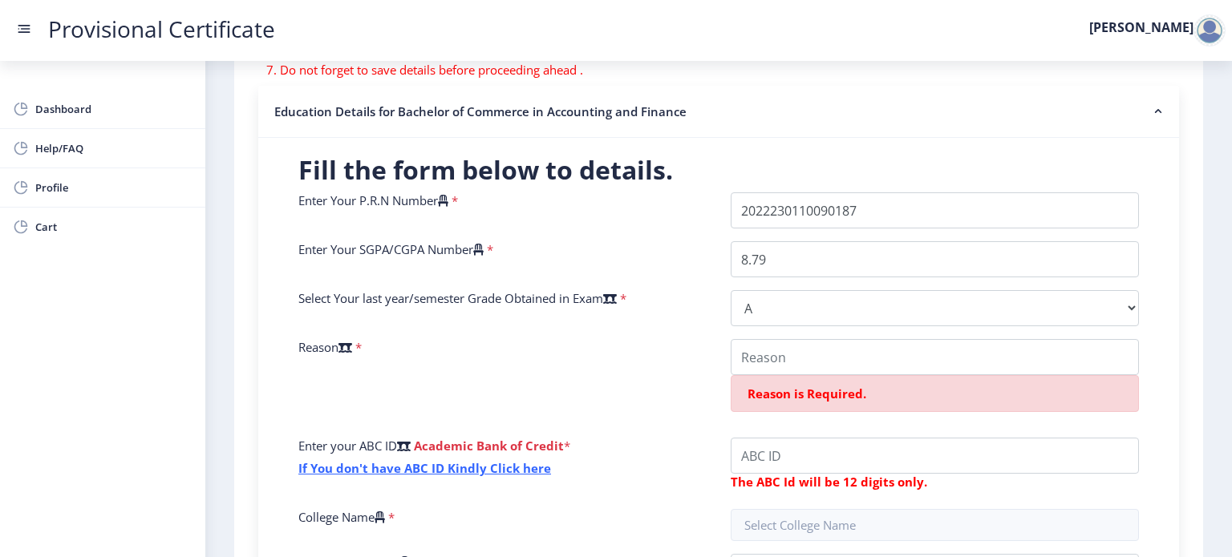
click at [626, 295] on span "*" at bounding box center [622, 298] width 10 height 16
click at [626, 298] on span "*" at bounding box center [622, 298] width 10 height 16
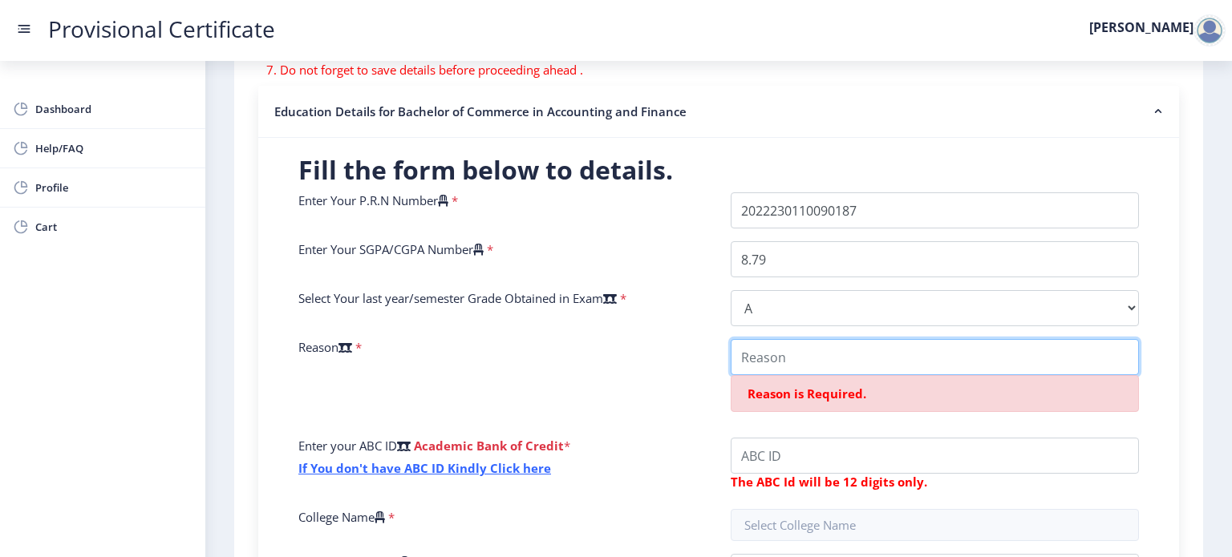
click at [821, 371] on input "College Name" at bounding box center [935, 357] width 408 height 36
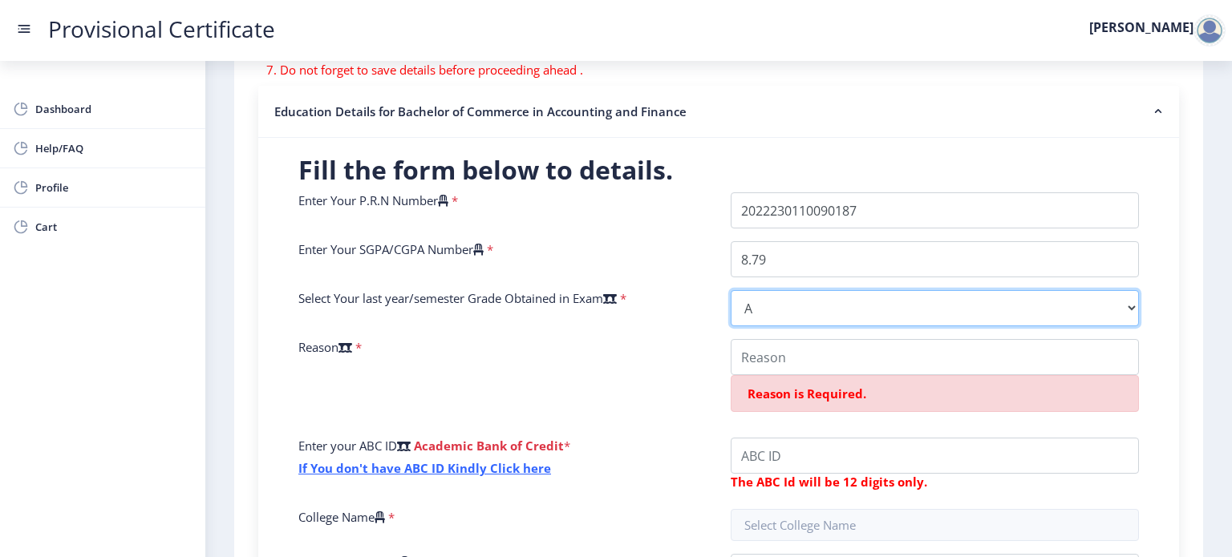
click at [1127, 310] on select "Select Grade O A+ A B+ B C D F(Fail)" at bounding box center [935, 308] width 408 height 36
select select "B+"
click at [731, 290] on select "Select Grade O A+ A B+ B C D F(Fail)" at bounding box center [935, 308] width 408 height 36
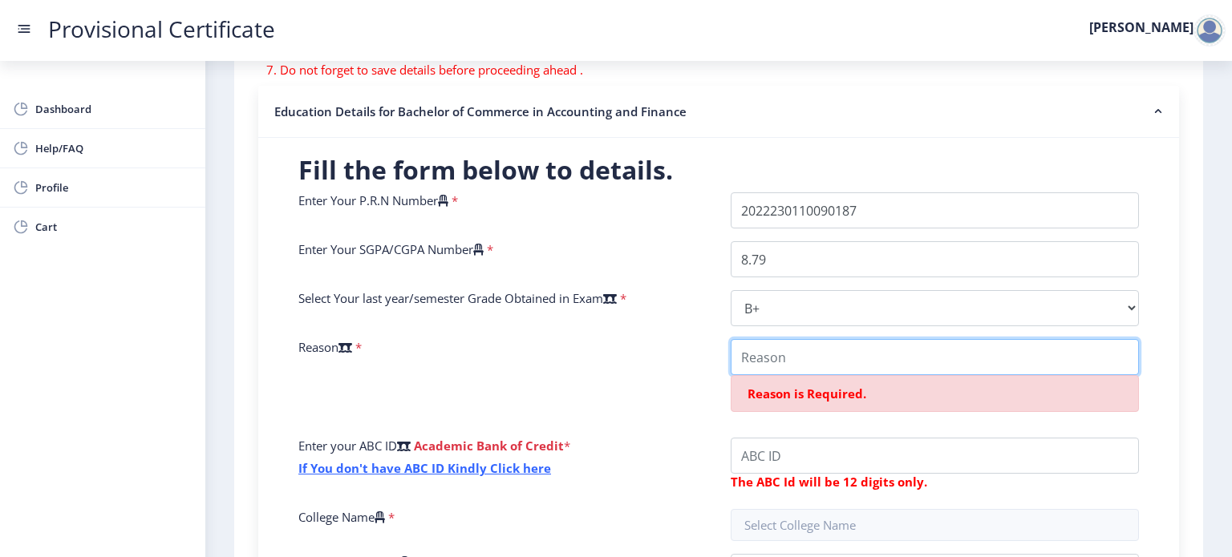
click at [881, 359] on input "College Name" at bounding box center [935, 357] width 408 height 36
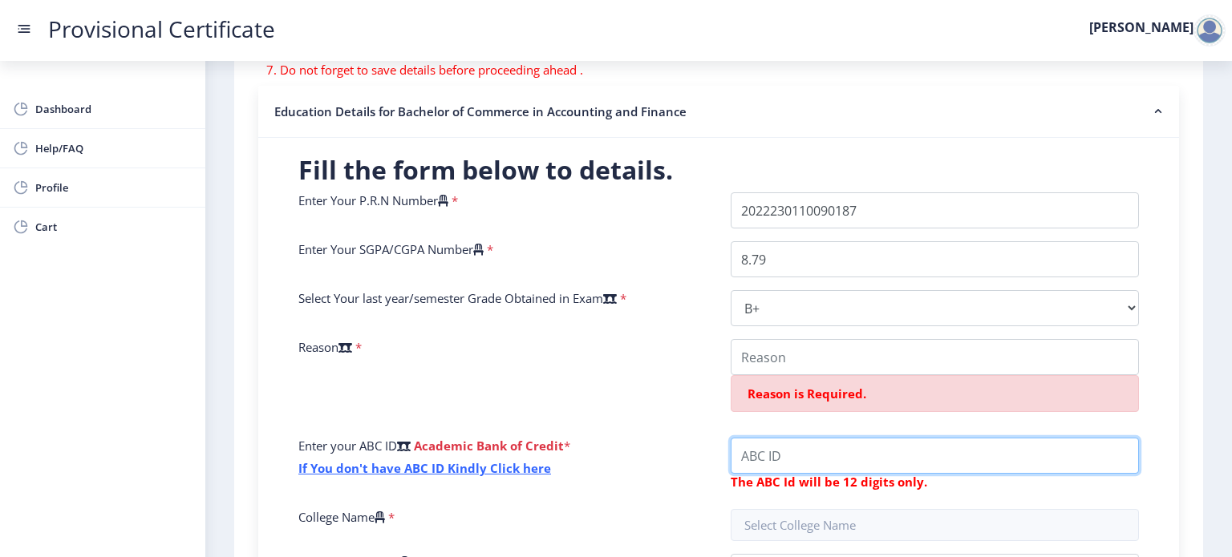
click at [812, 460] on input "College Name" at bounding box center [935, 456] width 408 height 36
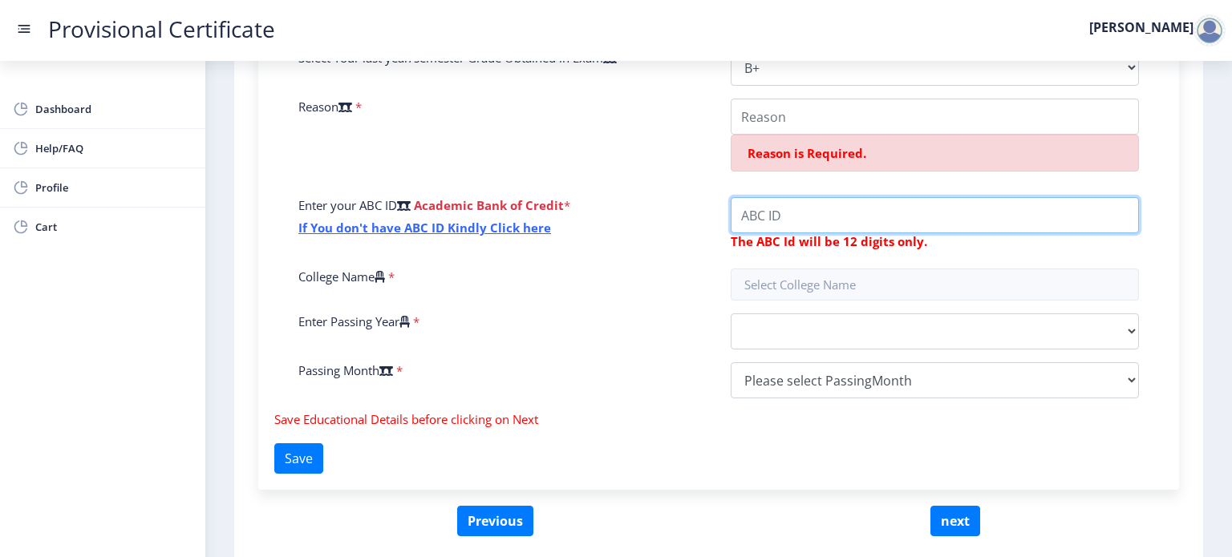
scroll to position [530, 0]
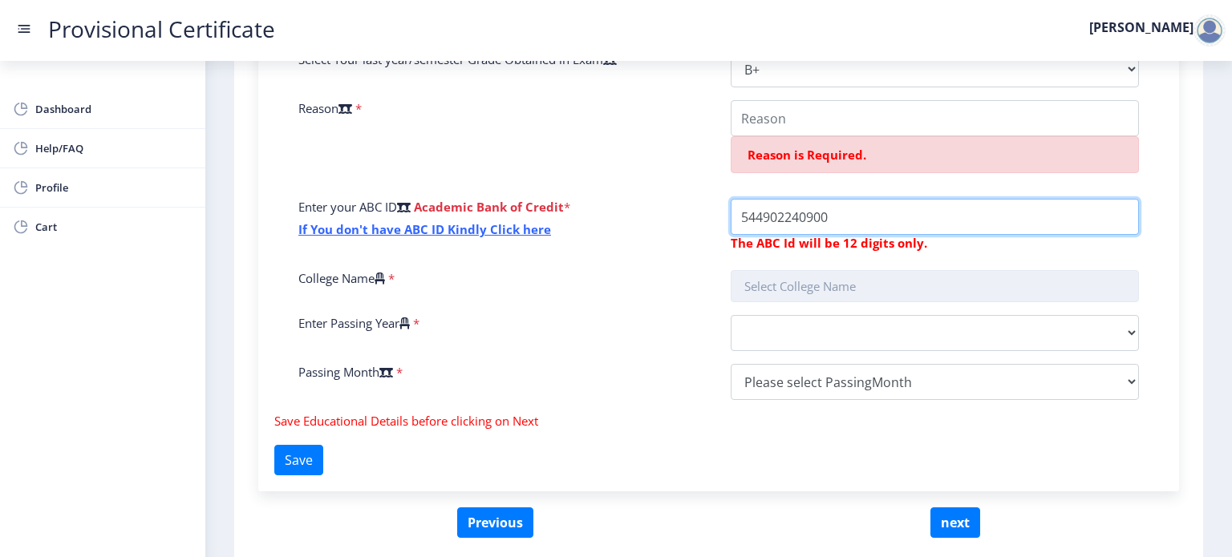
type input "544902240900"
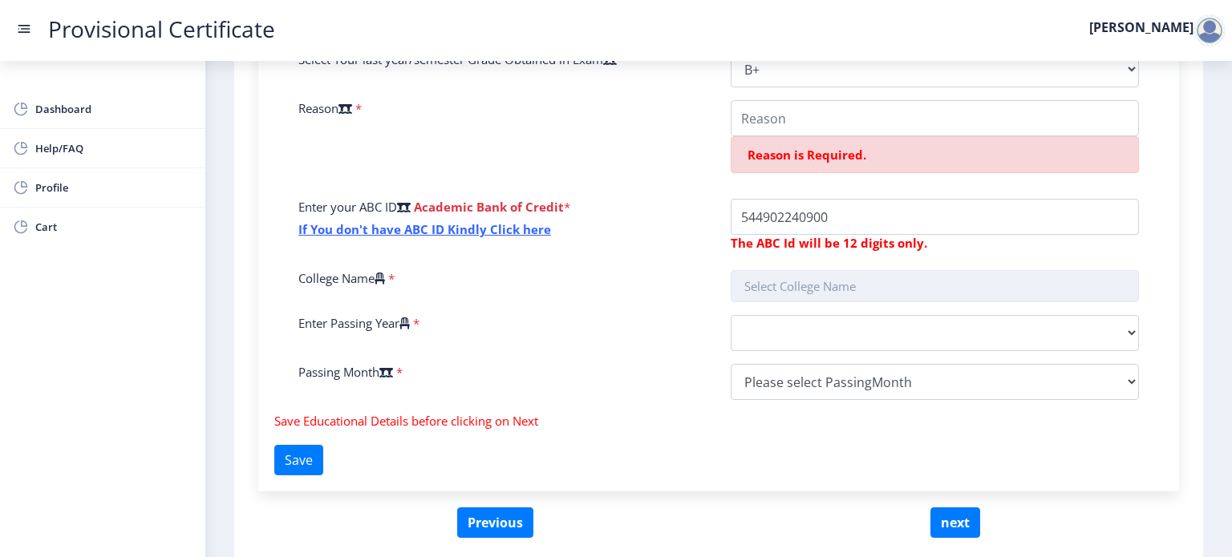
click at [762, 301] on input "text" at bounding box center [935, 286] width 408 height 32
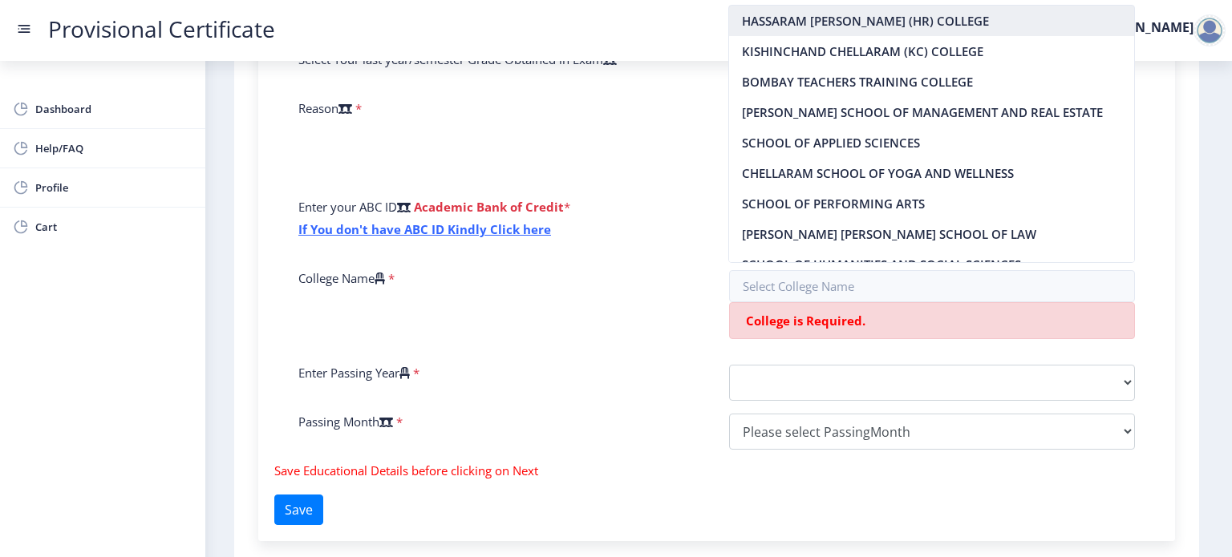
click at [802, 16] on nb-option "HASSARAM RIJHUMAL (HR) COLLEGE" at bounding box center [931, 21] width 405 height 30
type input "HASSARAM RIJHUMAL (HR) COLLEGE"
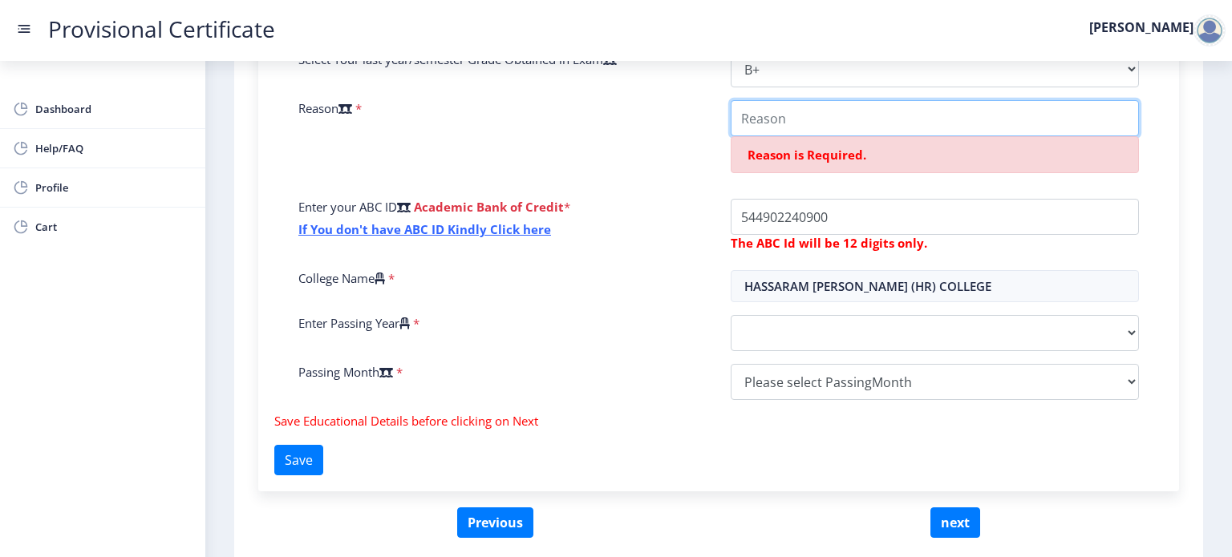
click at [802, 105] on input "College Name" at bounding box center [935, 118] width 408 height 36
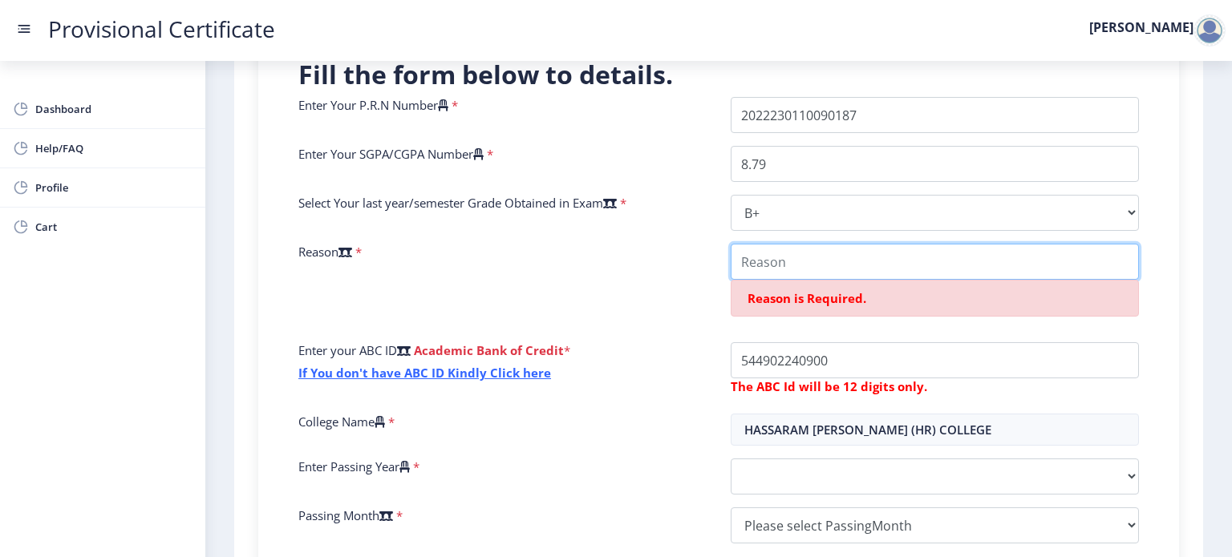
scroll to position [375, 0]
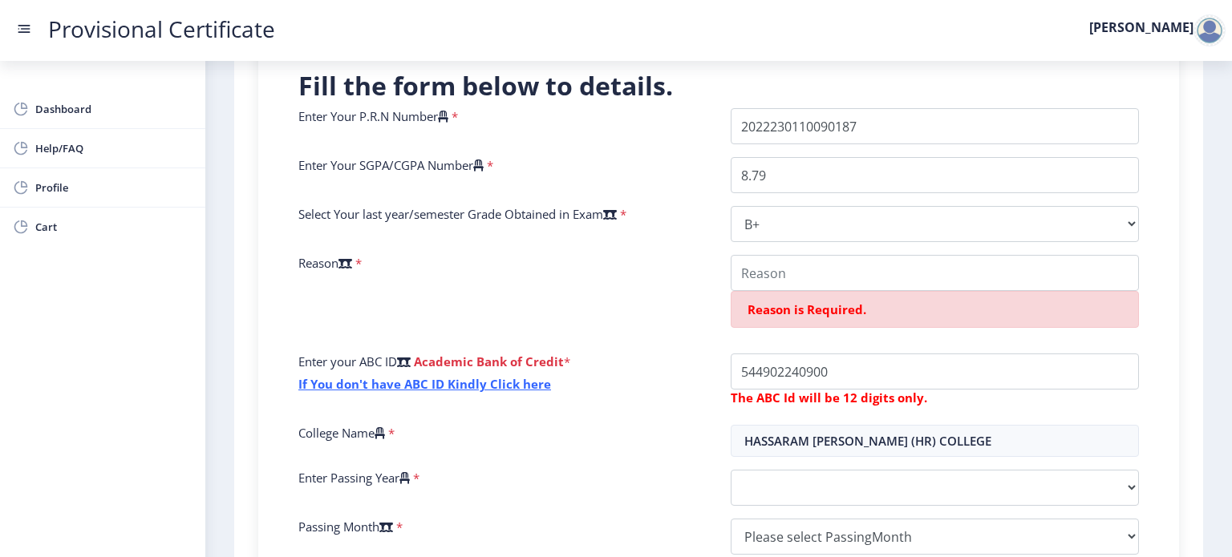
click at [350, 265] on icon at bounding box center [346, 263] width 14 height 12
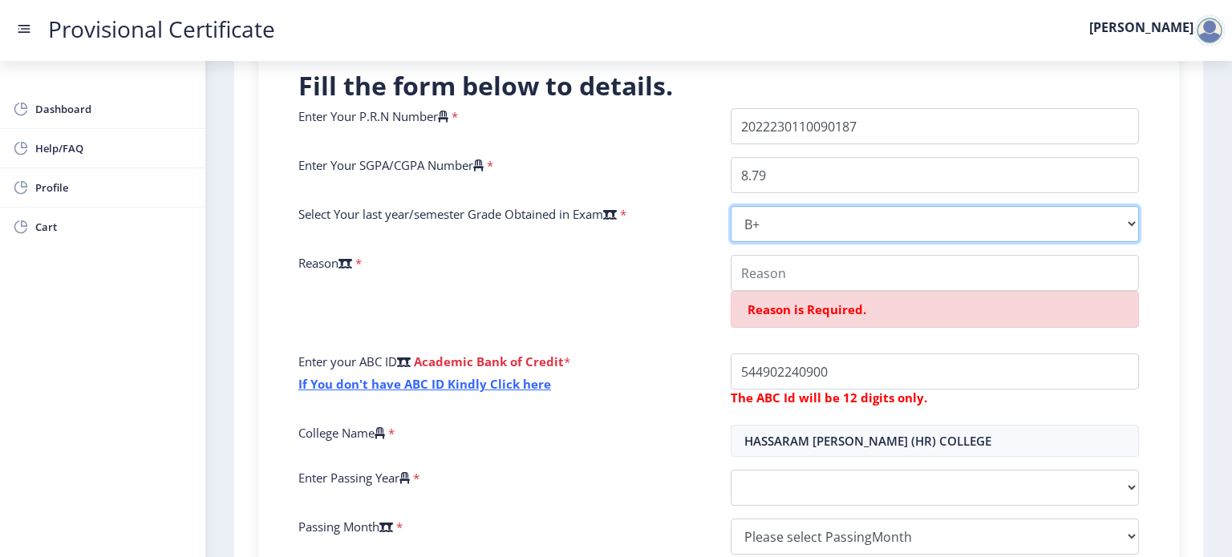
click at [731, 242] on select "Select Grade O A+ A B+ B C D F(Fail)" at bounding box center [935, 224] width 408 height 36
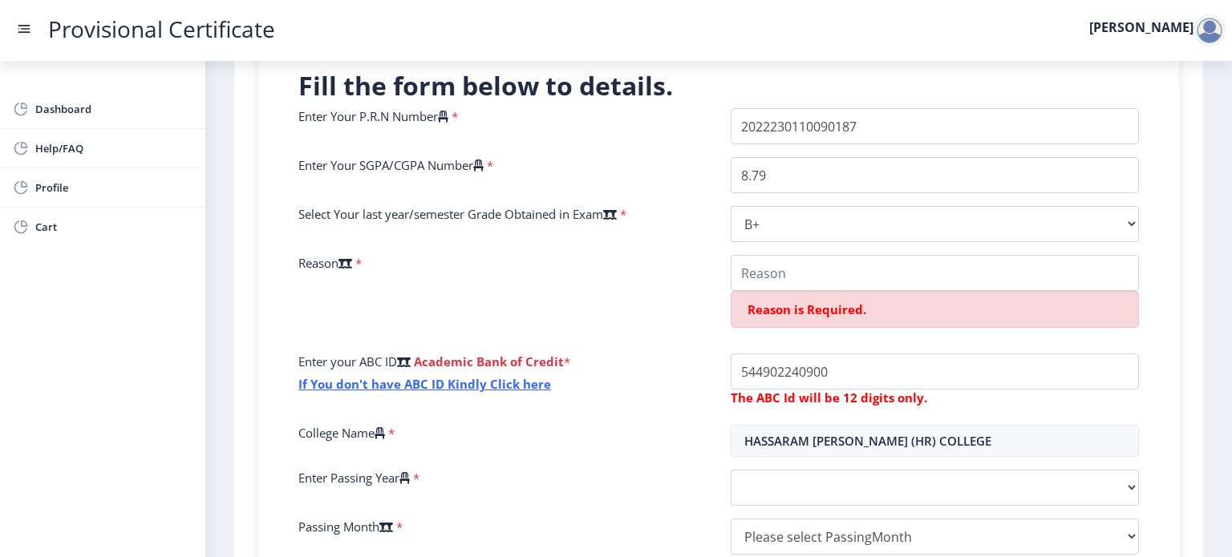
click at [352, 259] on icon at bounding box center [346, 263] width 14 height 12
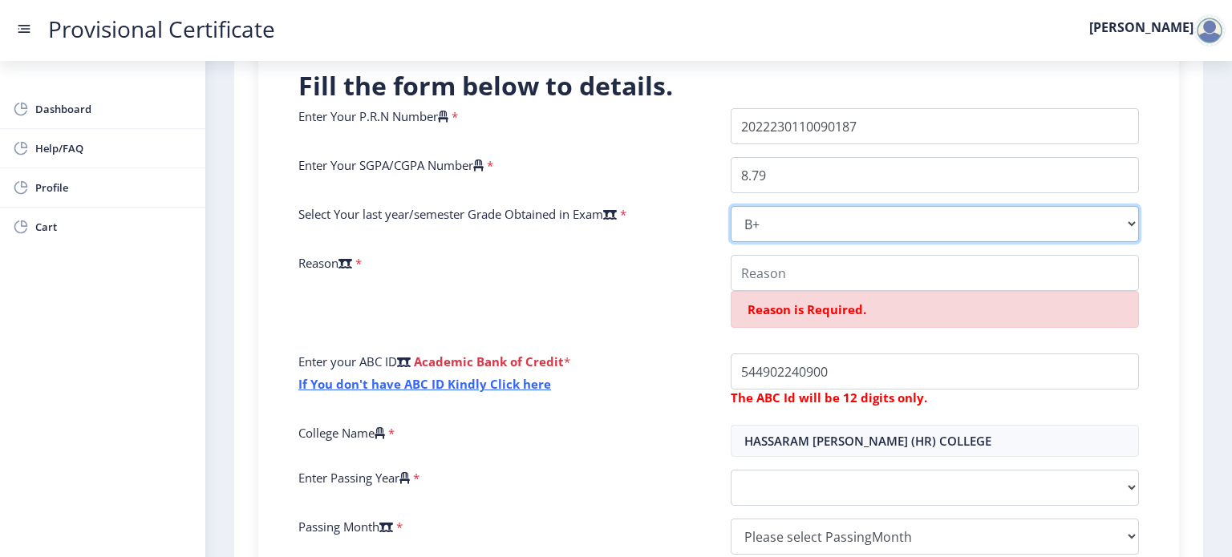
click at [731, 242] on select "Select Grade O A+ A B+ B C D F(Fail)" at bounding box center [935, 224] width 408 height 36
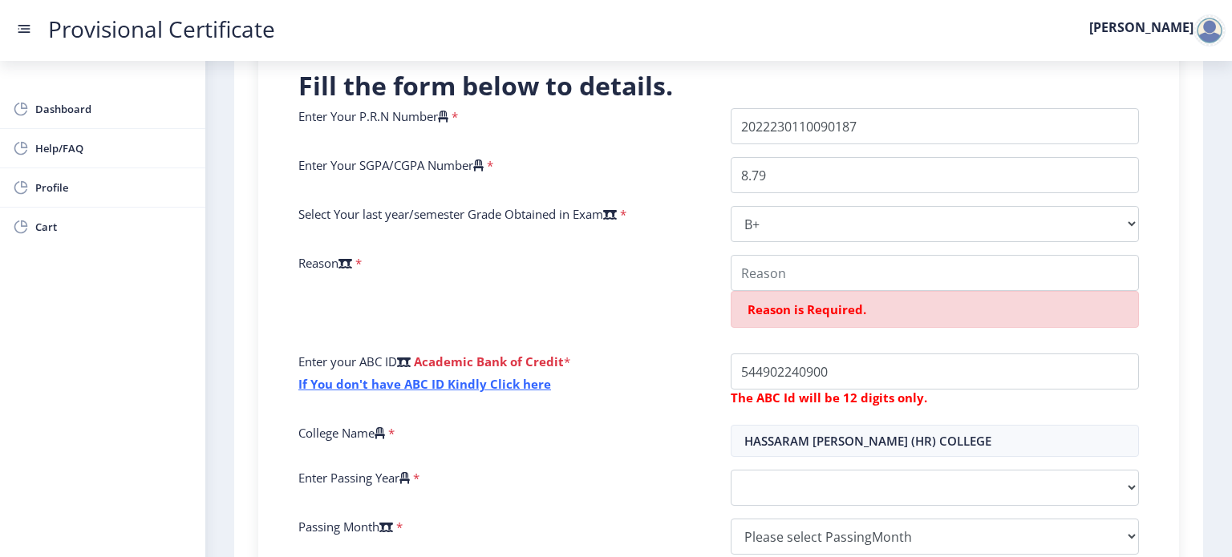
click at [617, 212] on icon at bounding box center [610, 215] width 14 height 12
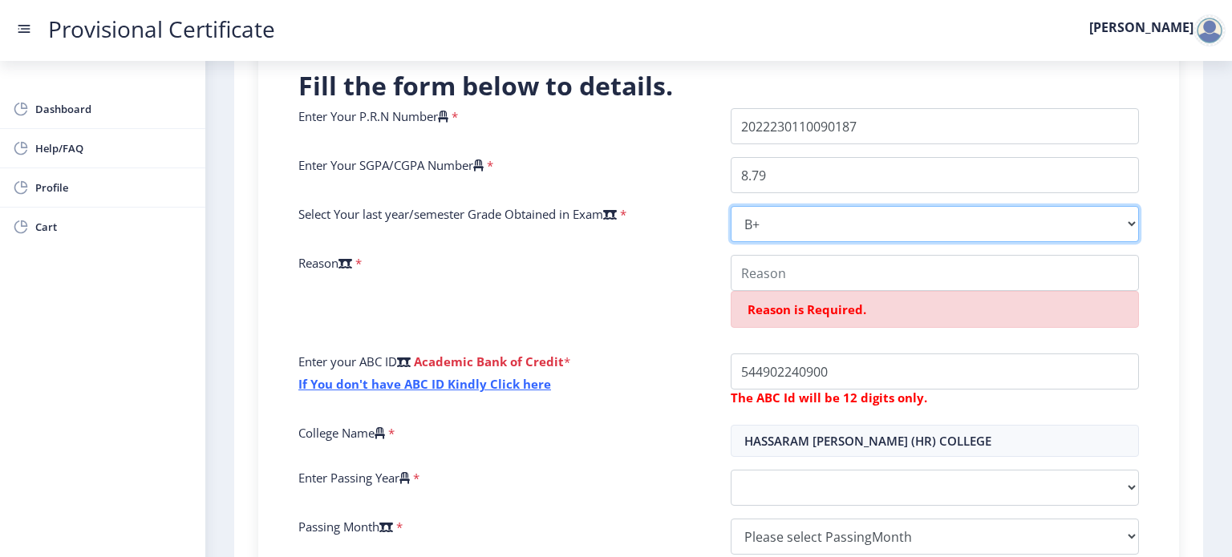
click at [731, 212] on select "Select Grade O A+ A B+ B C D F(Fail)" at bounding box center [935, 224] width 408 height 36
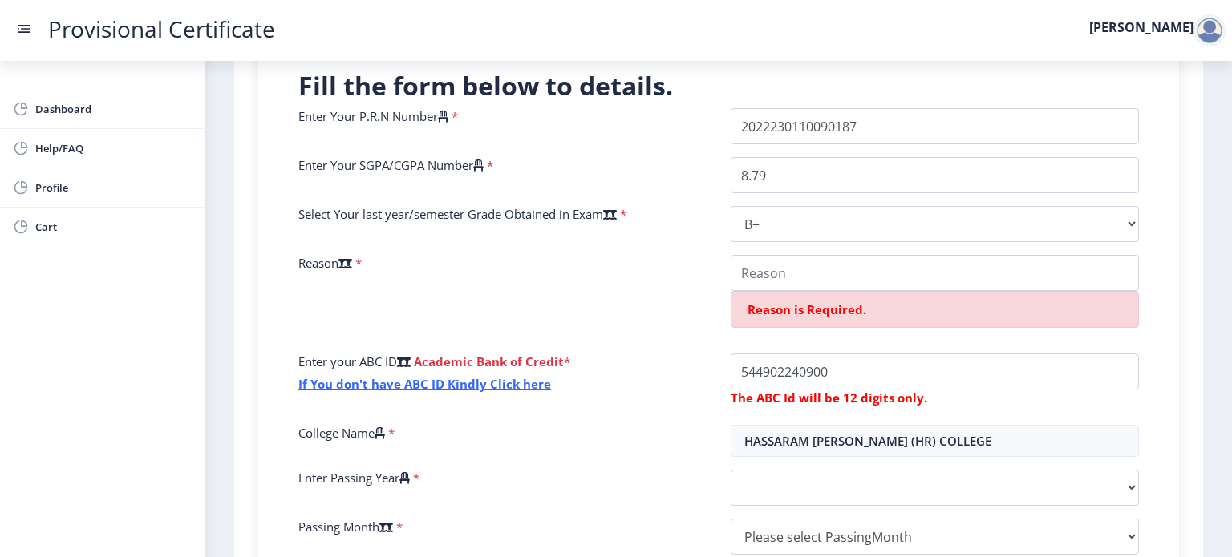
click at [484, 168] on icon at bounding box center [478, 166] width 10 height 12
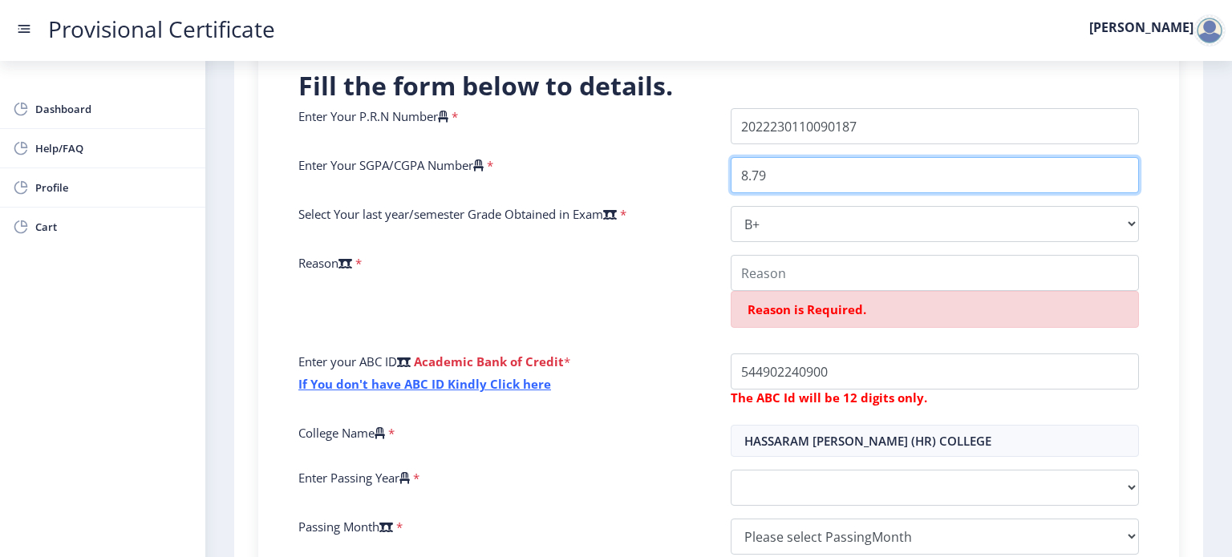
click at [731, 168] on input "8.79" at bounding box center [935, 175] width 408 height 36
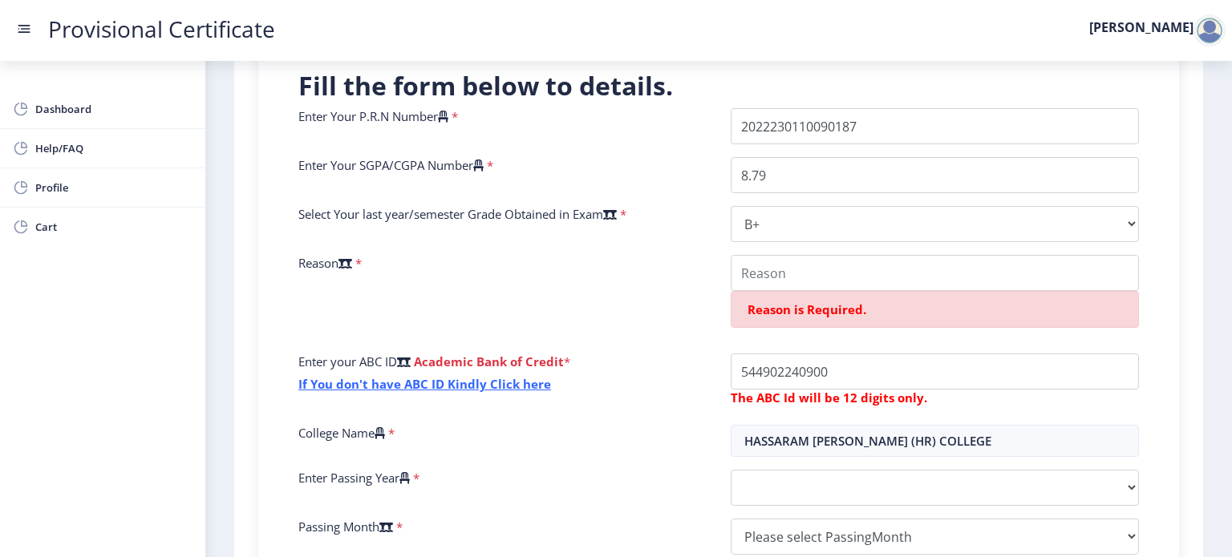
click at [448, 116] on icon at bounding box center [443, 117] width 10 height 12
click at [731, 116] on input "Enter Your P.R.N Number" at bounding box center [935, 126] width 408 height 36
click at [448, 116] on icon at bounding box center [443, 117] width 10 height 12
click at [731, 116] on input "Enter Your P.R.N Number" at bounding box center [935, 126] width 408 height 36
click at [493, 143] on div "Enter Your P.R.N Number *" at bounding box center [502, 126] width 432 height 36
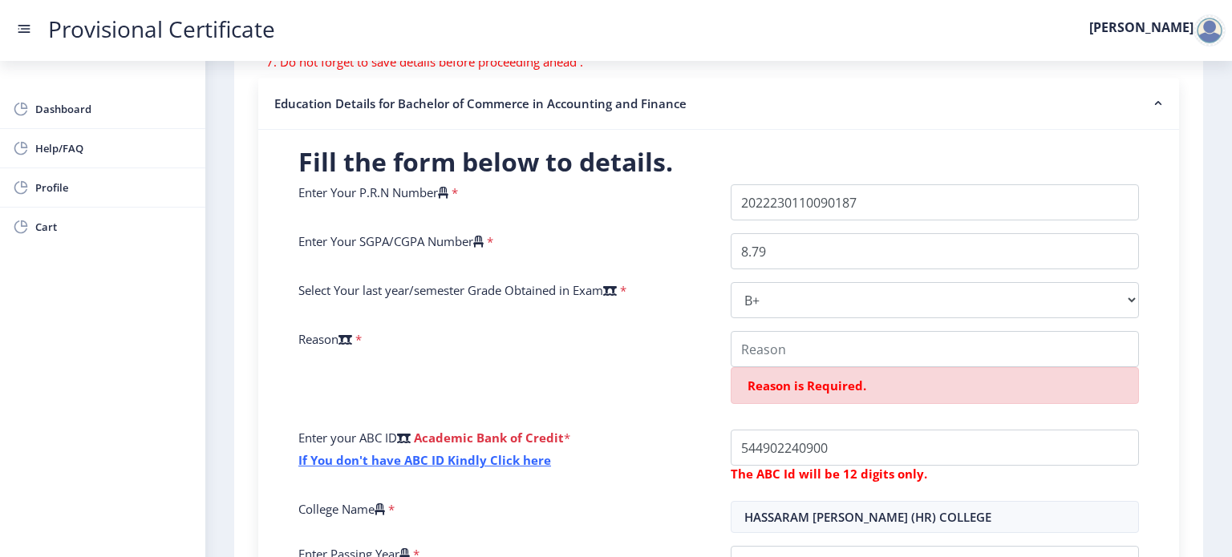
scroll to position [0, 0]
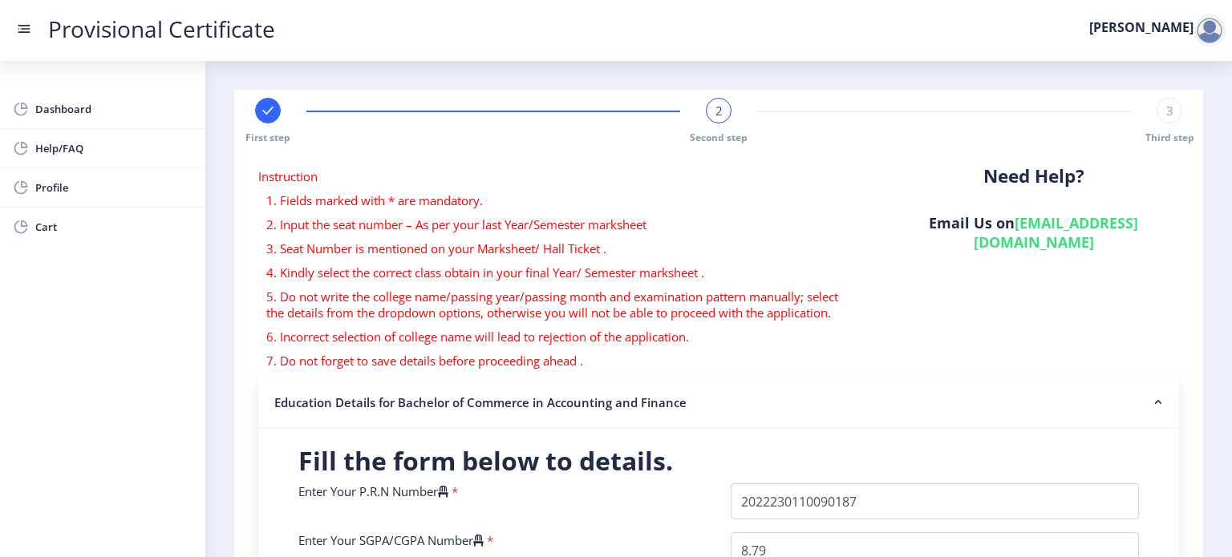
click at [1133, 225] on link "hsncpdc@studentscenter.in" at bounding box center [1056, 232] width 165 height 39
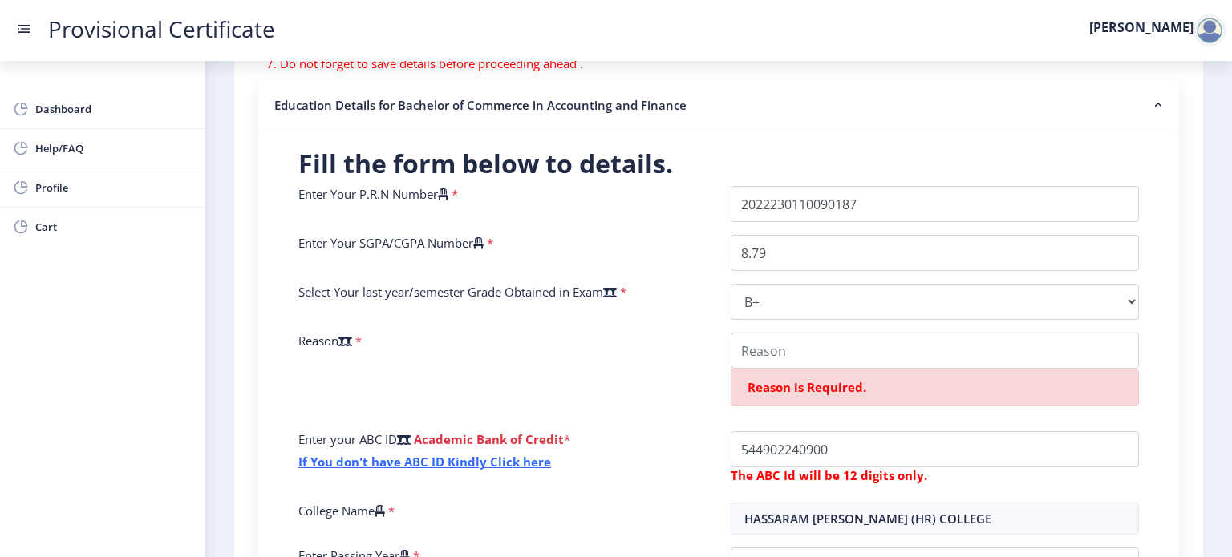
scroll to position [292, 0]
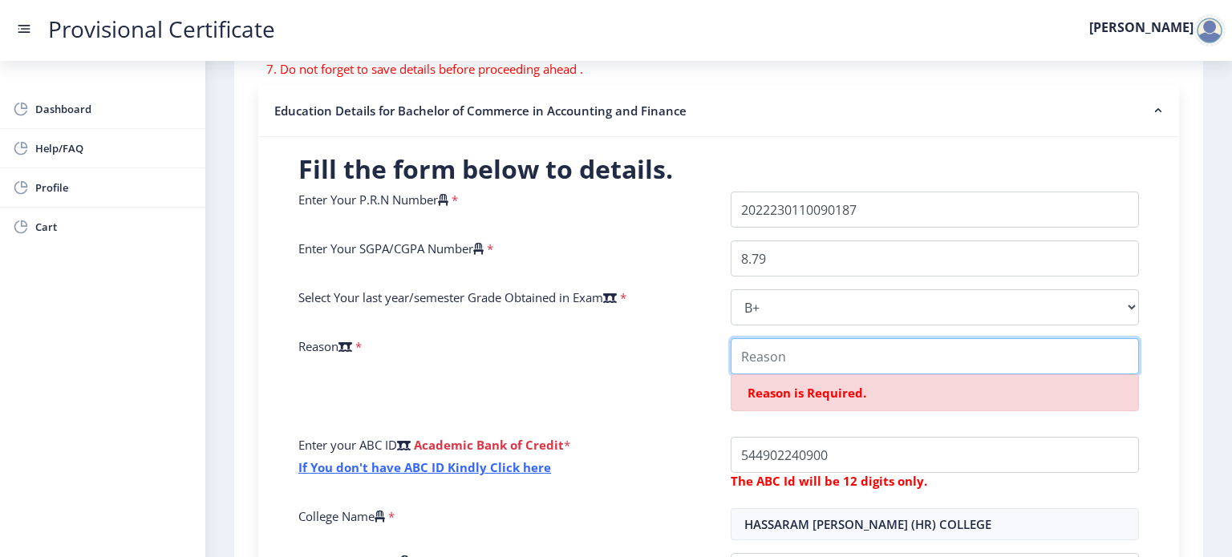
click at [768, 361] on input "College Name" at bounding box center [935, 357] width 408 height 36
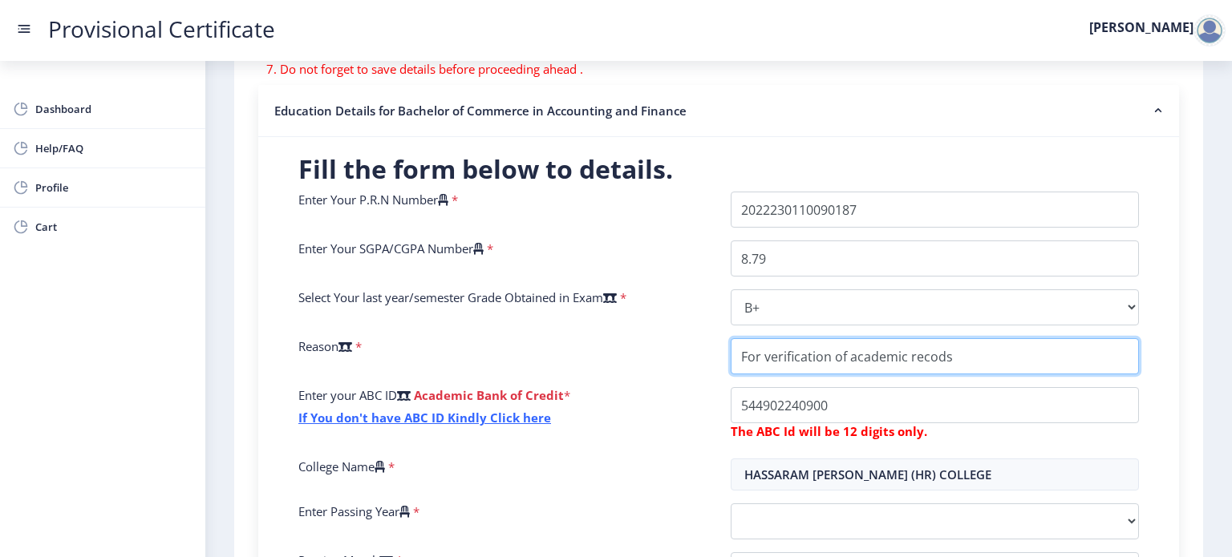
click at [937, 355] on input "College Name" at bounding box center [935, 357] width 408 height 36
type input "For verification of academic records"
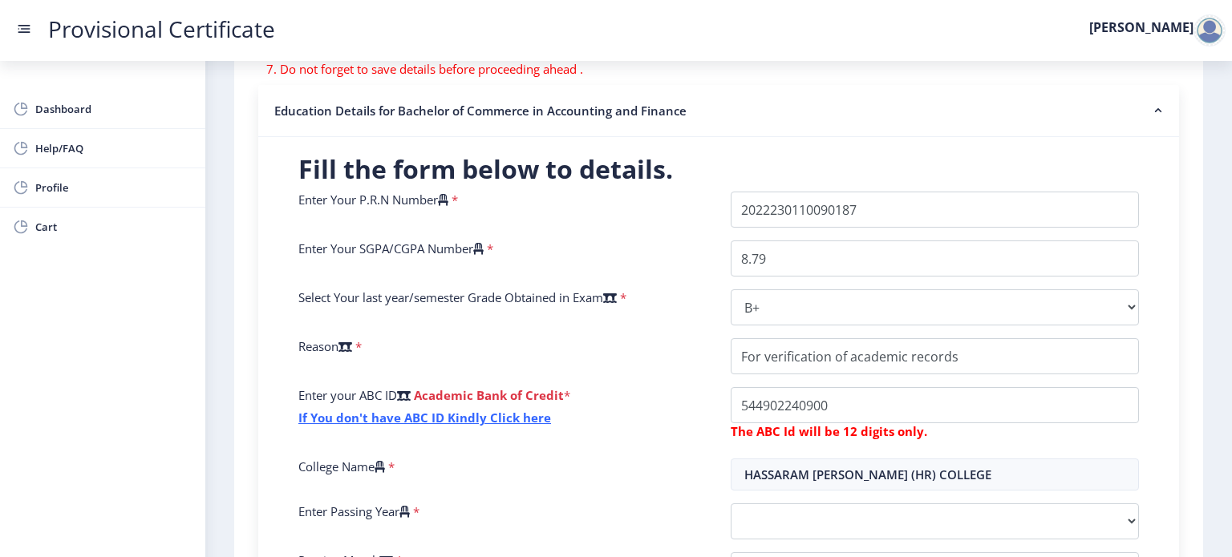
click at [932, 452] on div "Enter Your P.R.N Number * Enter Your SGPA/CGPA Number * 8.79 Select Your last y…" at bounding box center [718, 397] width 865 height 410
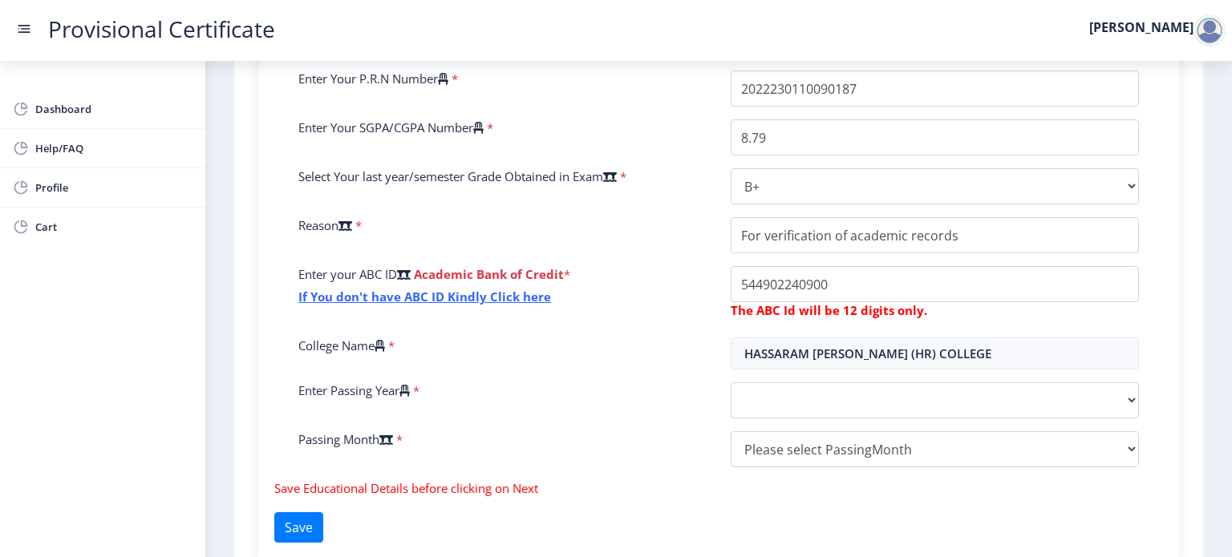
scroll to position [448, 0]
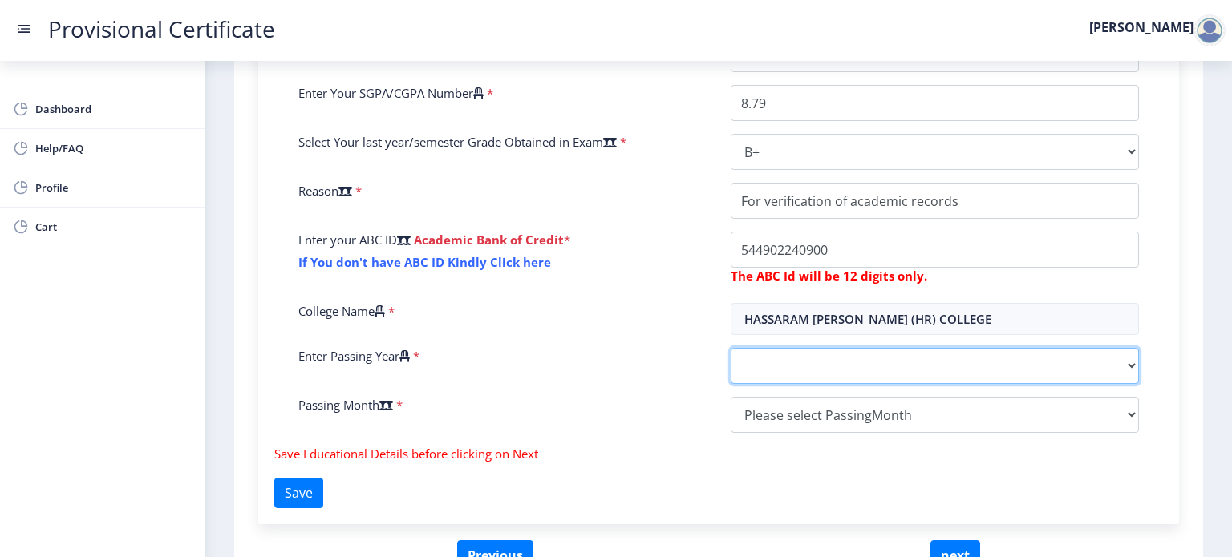
click at [1105, 379] on select "2025 2024 2023 2022 2021 2020 2019 2018 2017 2016 2015 2014 2013 2012 2011 2010…" at bounding box center [935, 366] width 408 height 36
select select "2025"
click at [731, 348] on select "2025 2024 2023 2022 2021 2020 2019 2018 2017 2016 2015 2014 2013 2012 2011 2010…" at bounding box center [935, 366] width 408 height 36
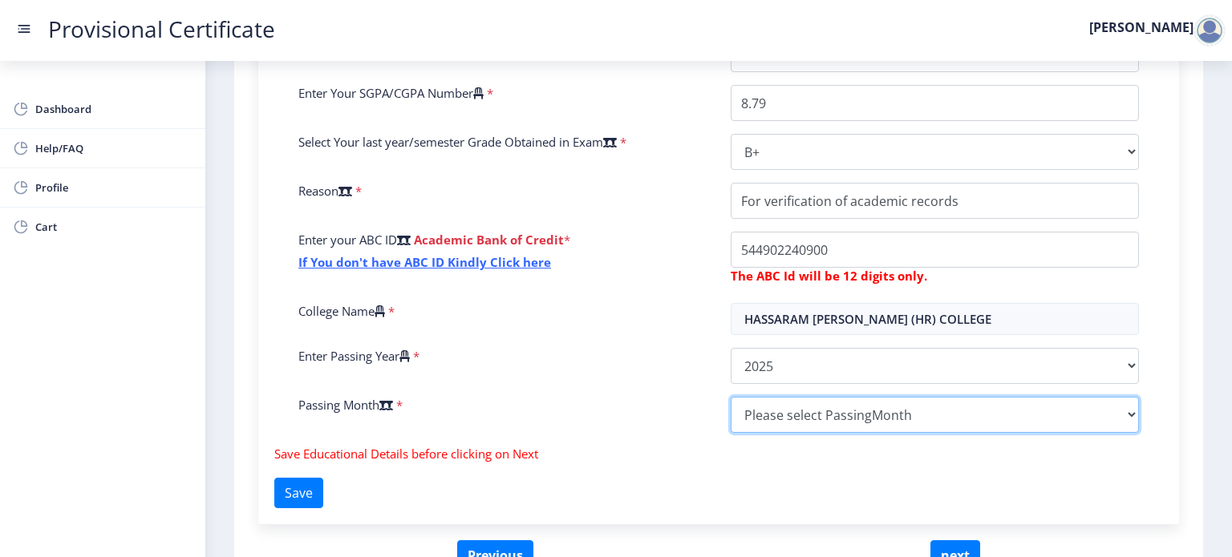
click at [1009, 428] on select "Please select PassingMonth (01) January (02) February (03) March (04) April (05…" at bounding box center [935, 415] width 408 height 36
select select "March"
click at [731, 397] on select "Please select PassingMonth (01) January (02) February (03) March (04) April (05…" at bounding box center [935, 415] width 408 height 36
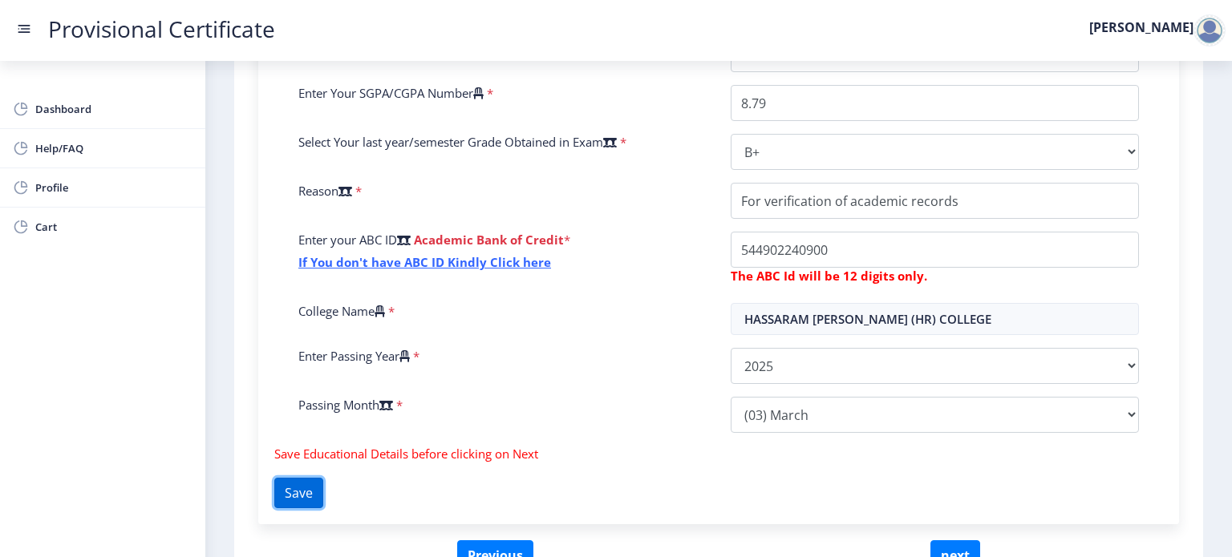
click at [315, 497] on button "Save" at bounding box center [298, 493] width 49 height 30
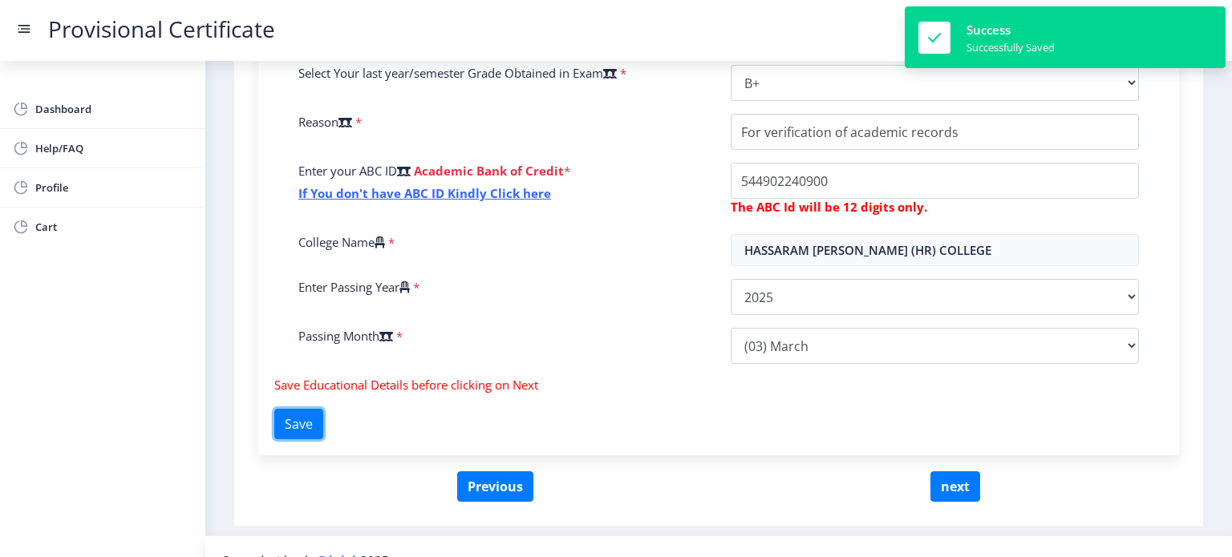
scroll to position [542, 0]
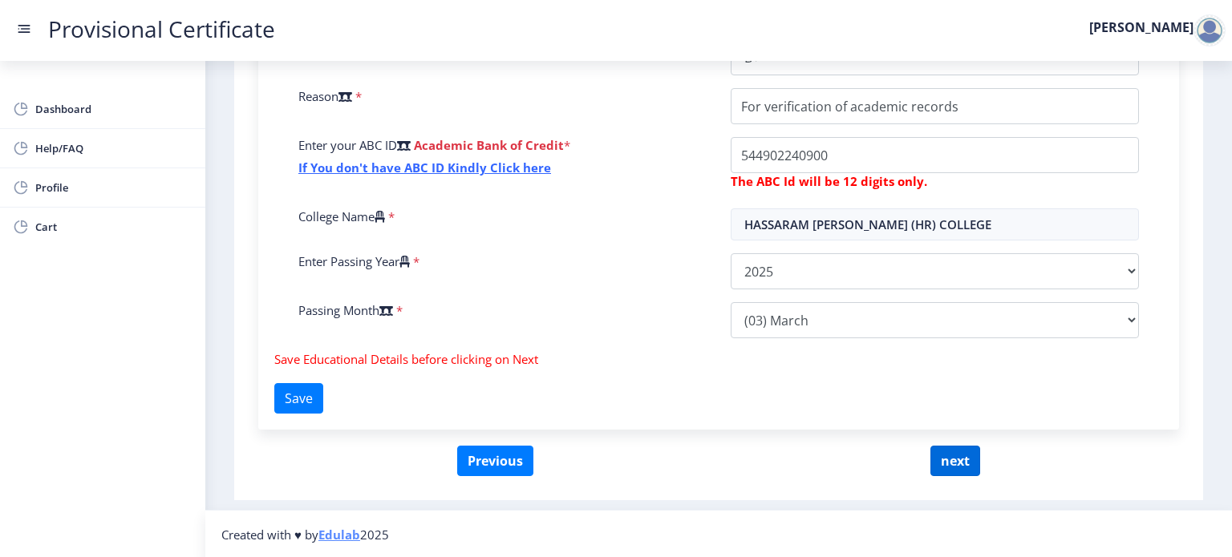
click at [963, 463] on button "next" at bounding box center [955, 461] width 50 height 30
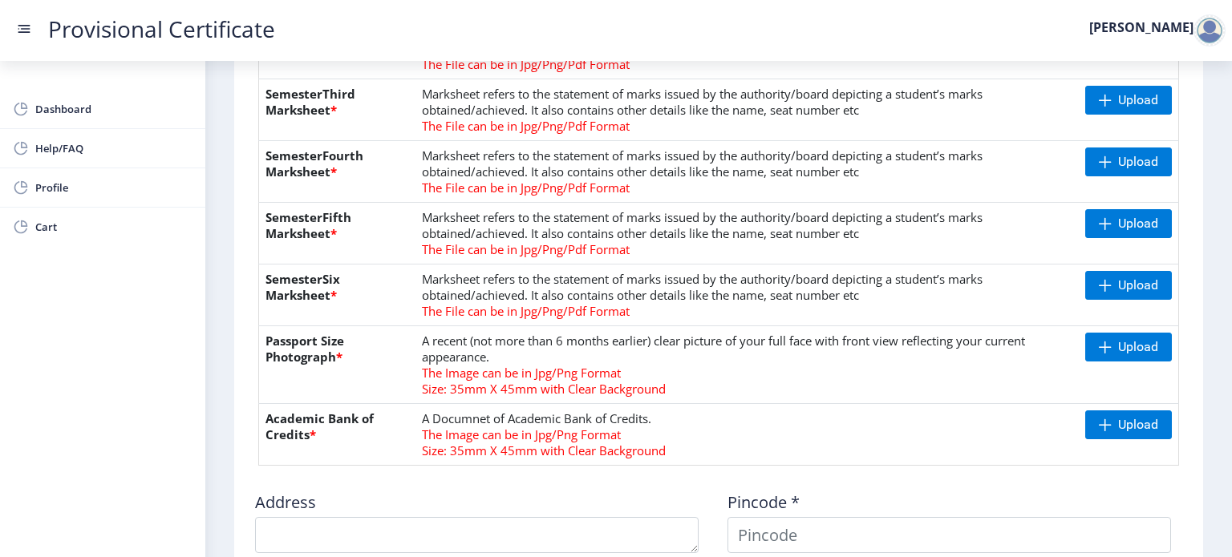
scroll to position [531, 0]
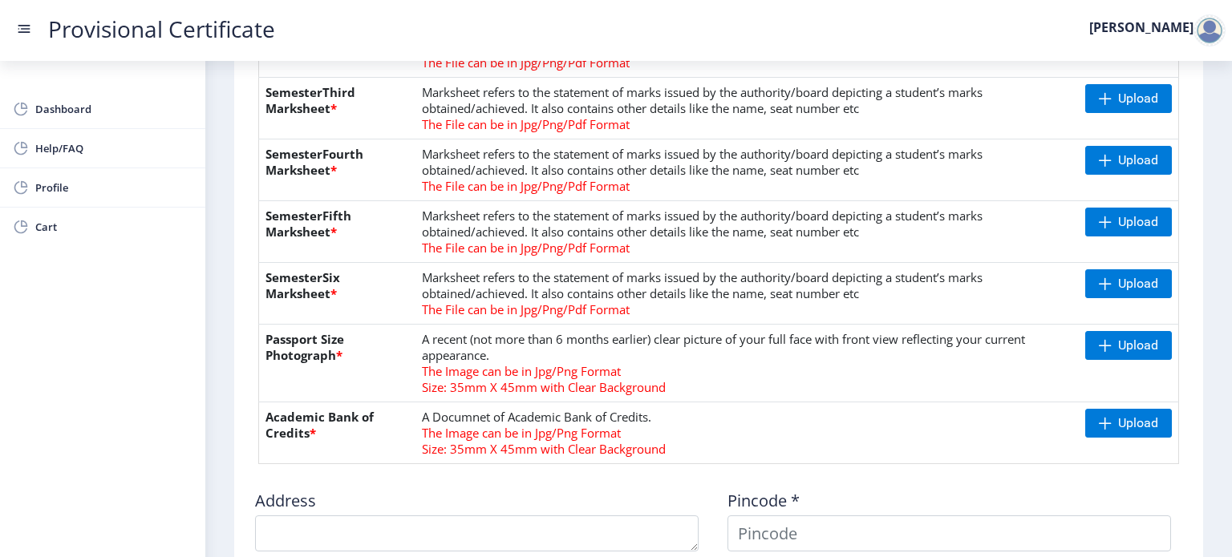
click at [1153, 484] on div "Pincode *" at bounding box center [955, 514] width 472 height 75
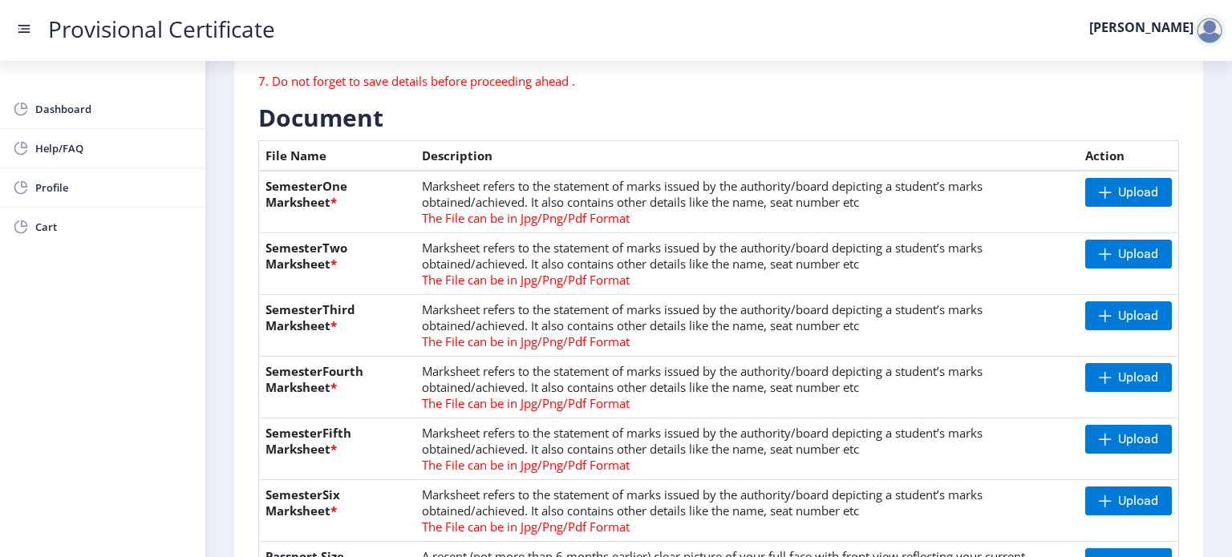
scroll to position [314, 0]
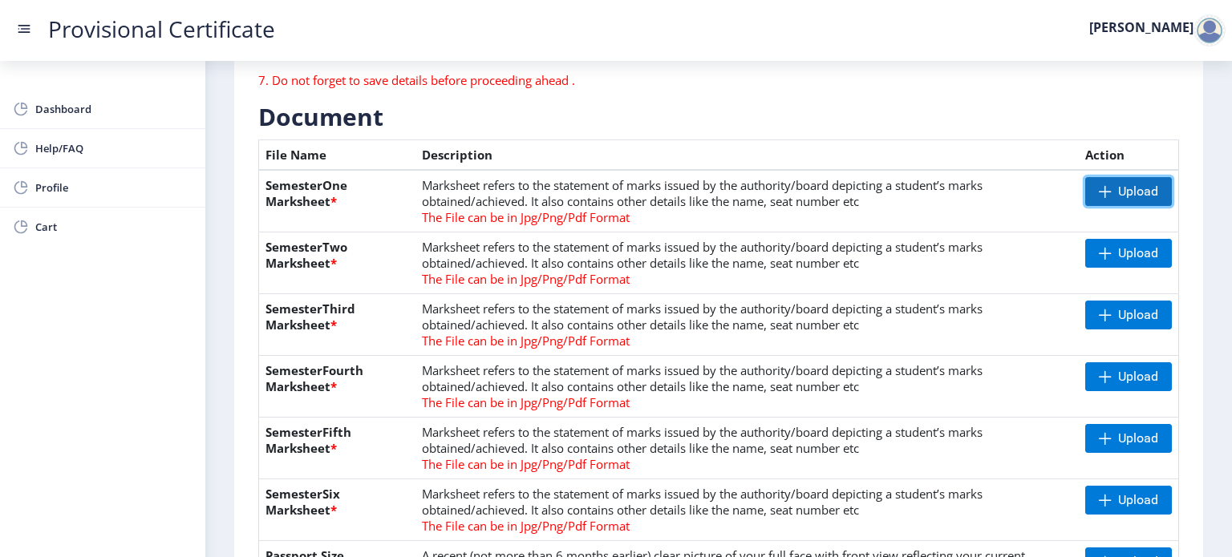
click at [1139, 193] on span "Upload" at bounding box center [1138, 192] width 40 height 16
click at [1108, 198] on span "Upload" at bounding box center [1128, 191] width 87 height 29
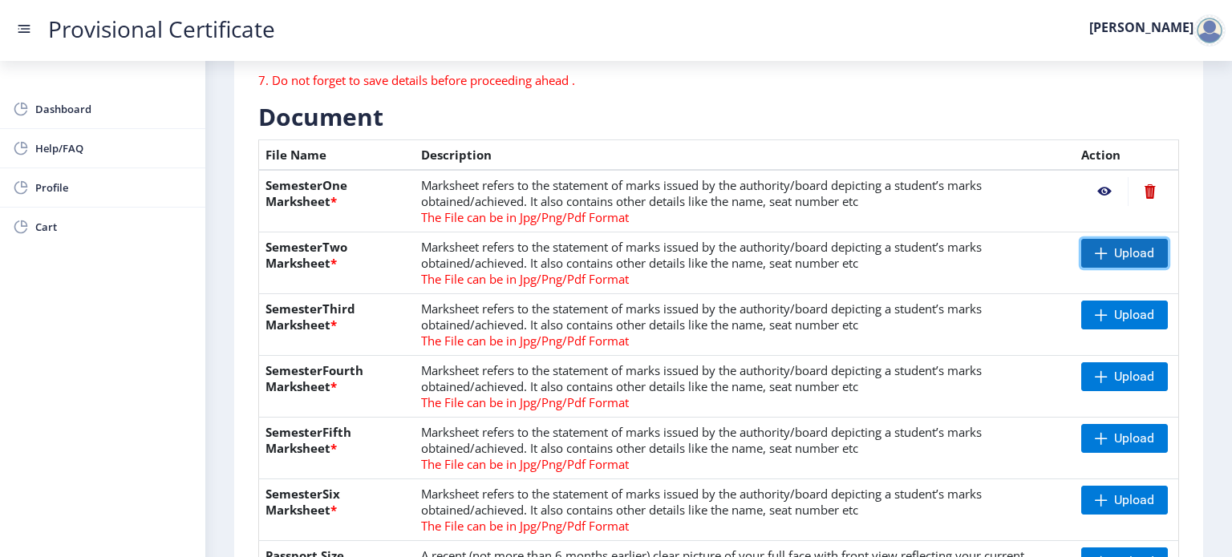
click at [1110, 242] on span "Upload" at bounding box center [1124, 253] width 87 height 29
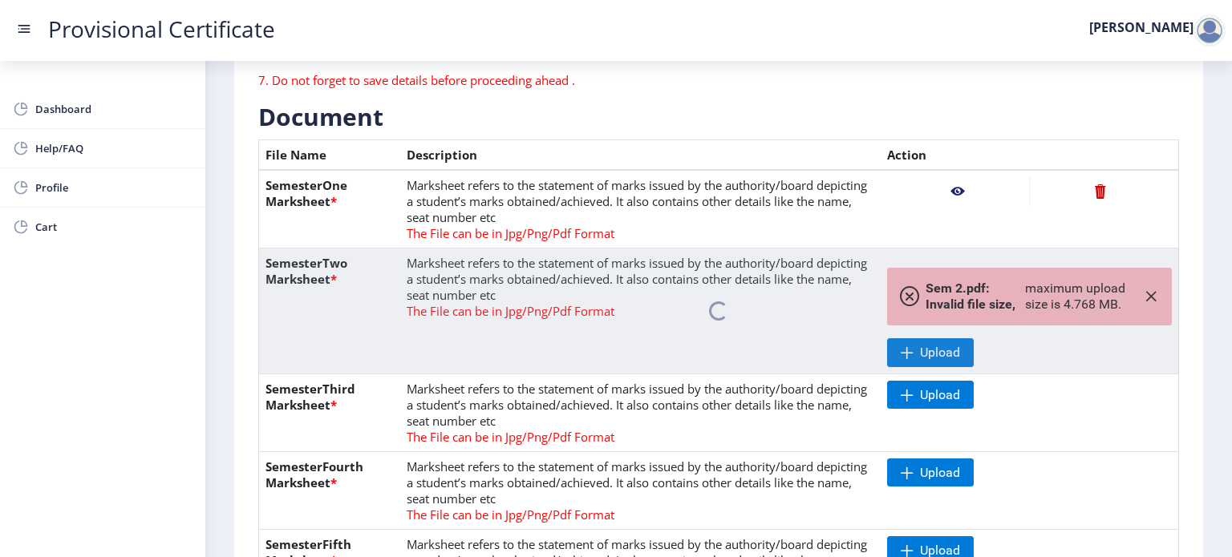
click at [1149, 290] on nb-spinner at bounding box center [719, 312] width 920 height 126
click at [906, 352] on nb-spinner at bounding box center [719, 312] width 920 height 126
click at [1152, 286] on nb-spinner at bounding box center [719, 312] width 920 height 126
click at [1146, 294] on nb-spinner at bounding box center [719, 312] width 920 height 126
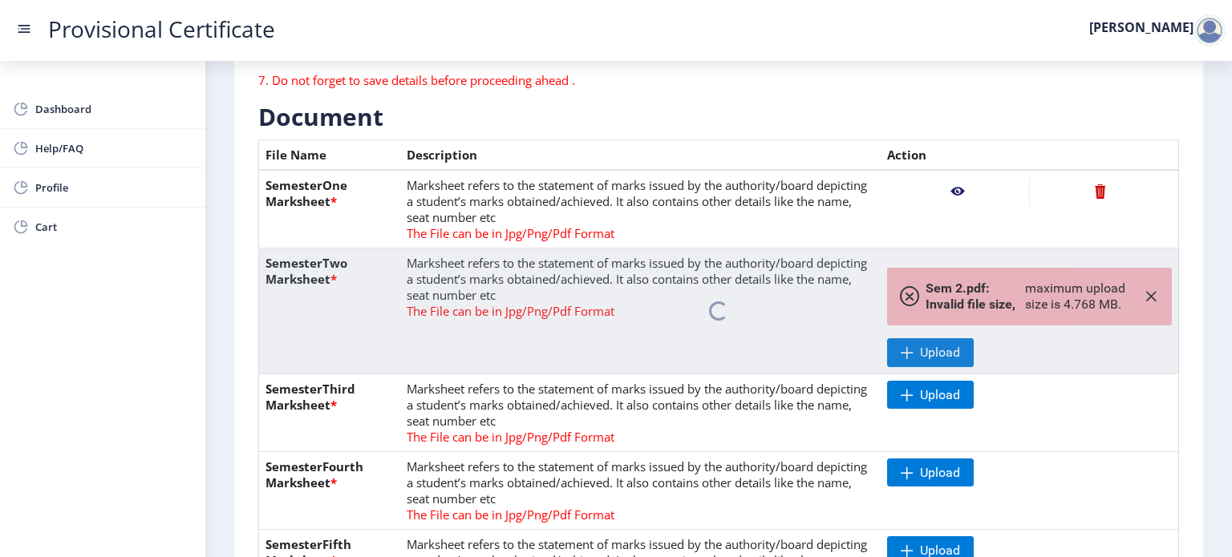
click at [908, 290] on nb-spinner at bounding box center [719, 312] width 920 height 126
click at [940, 395] on span "Upload" at bounding box center [940, 395] width 40 height 16
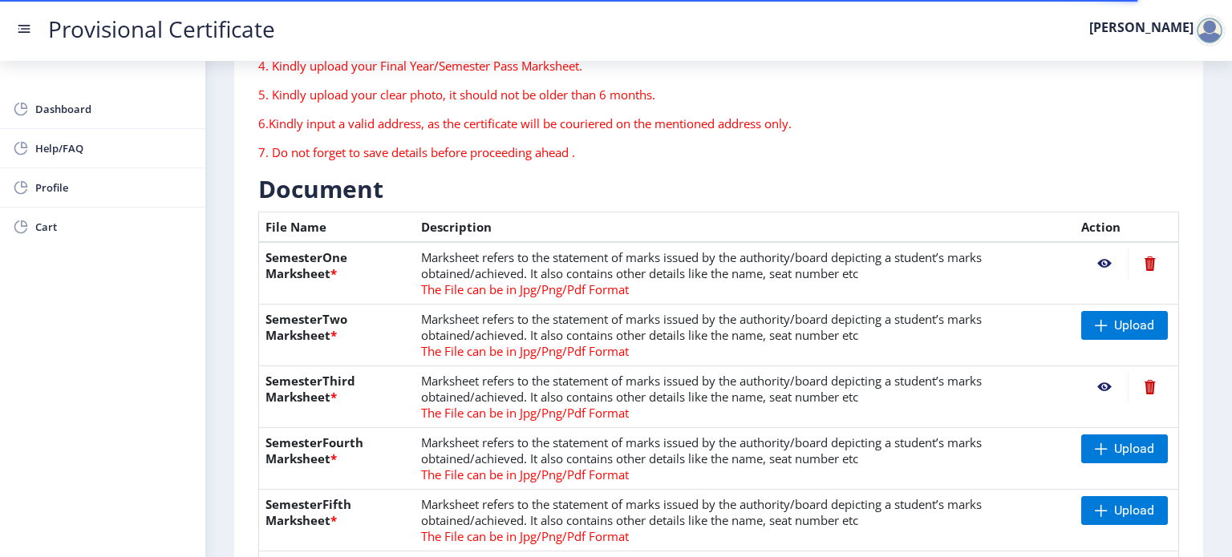
scroll to position [245, 0]
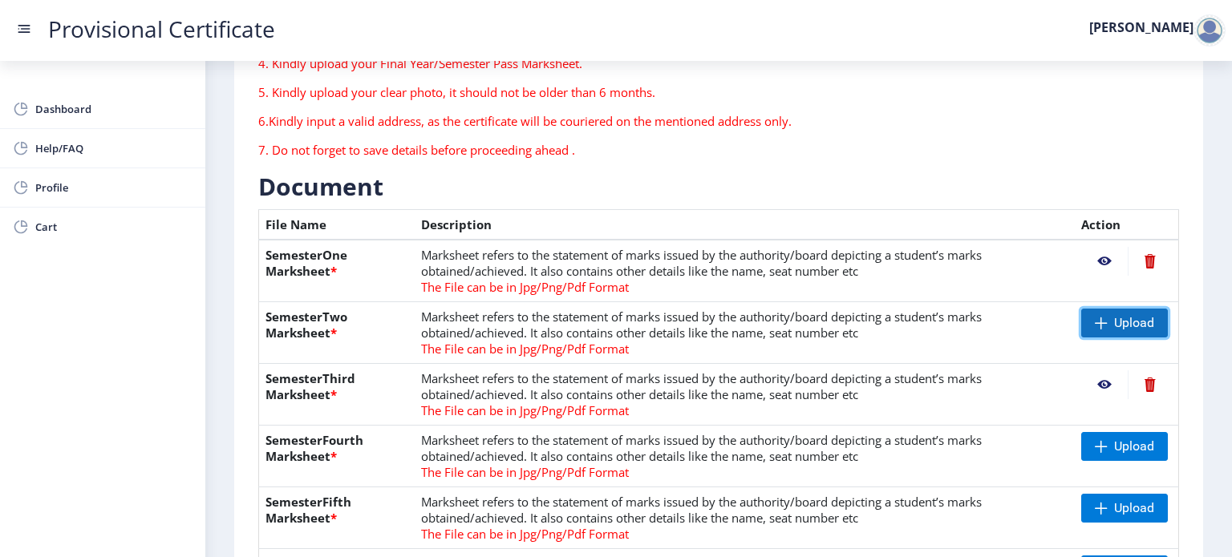
click at [1141, 322] on span "Upload" at bounding box center [1134, 323] width 40 height 16
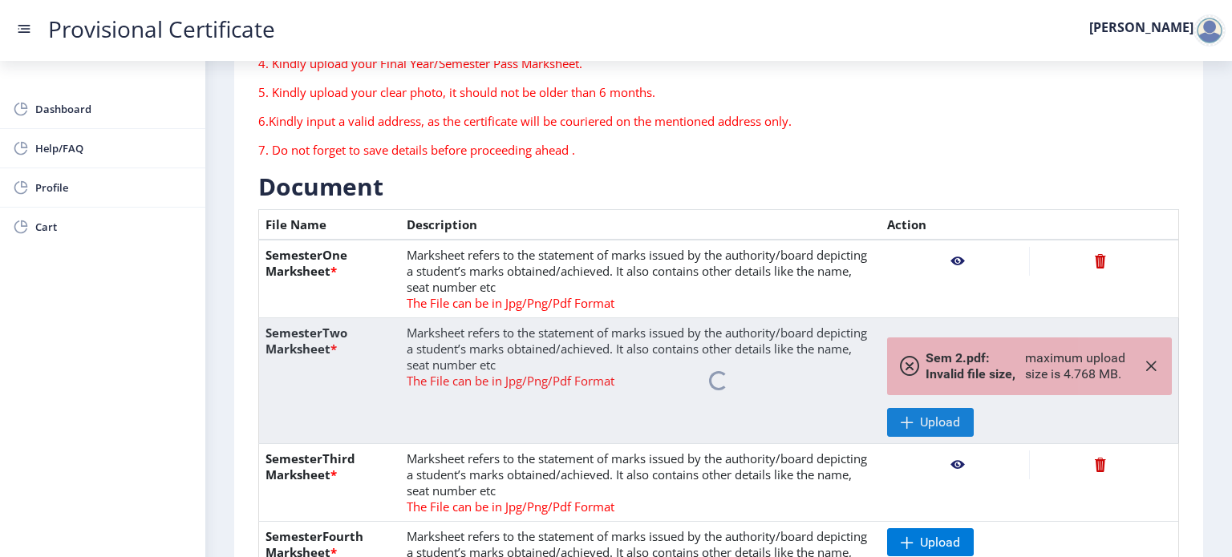
click at [1153, 374] on nb-spinner at bounding box center [719, 381] width 920 height 126
click at [947, 420] on nb-spinner at bounding box center [719, 381] width 920 height 126
drag, startPoint x: 1149, startPoint y: 363, endPoint x: 406, endPoint y: 307, distance: 744.9
click at [406, 307] on tbody "SemesterOne Marksheet * Marksheet refers to the statement of marks issued by th…" at bounding box center [719, 567] width 920 height 655
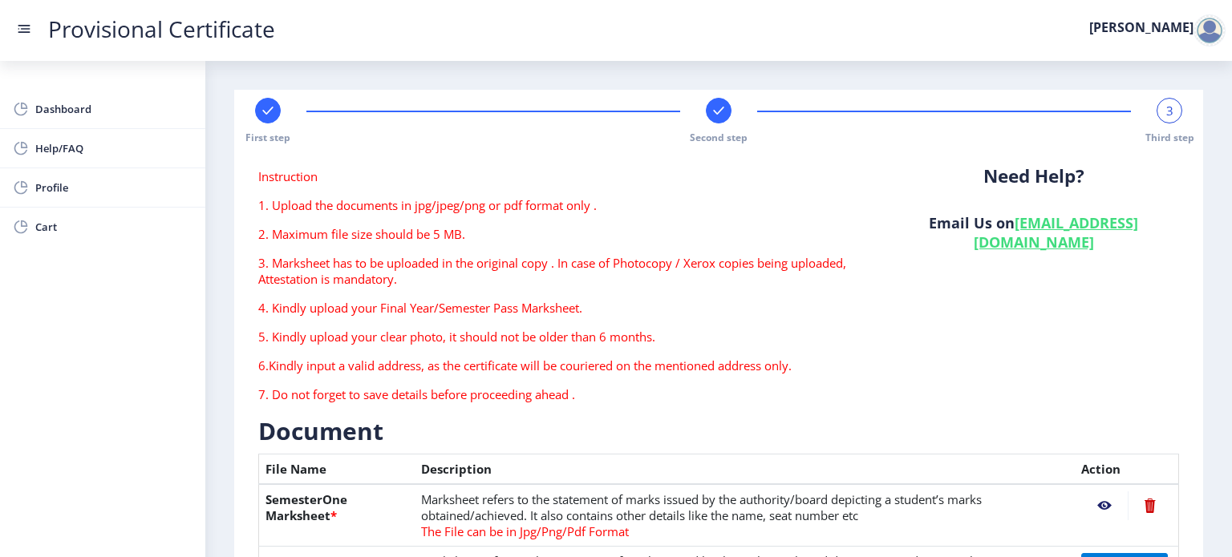
scroll to position [311, 0]
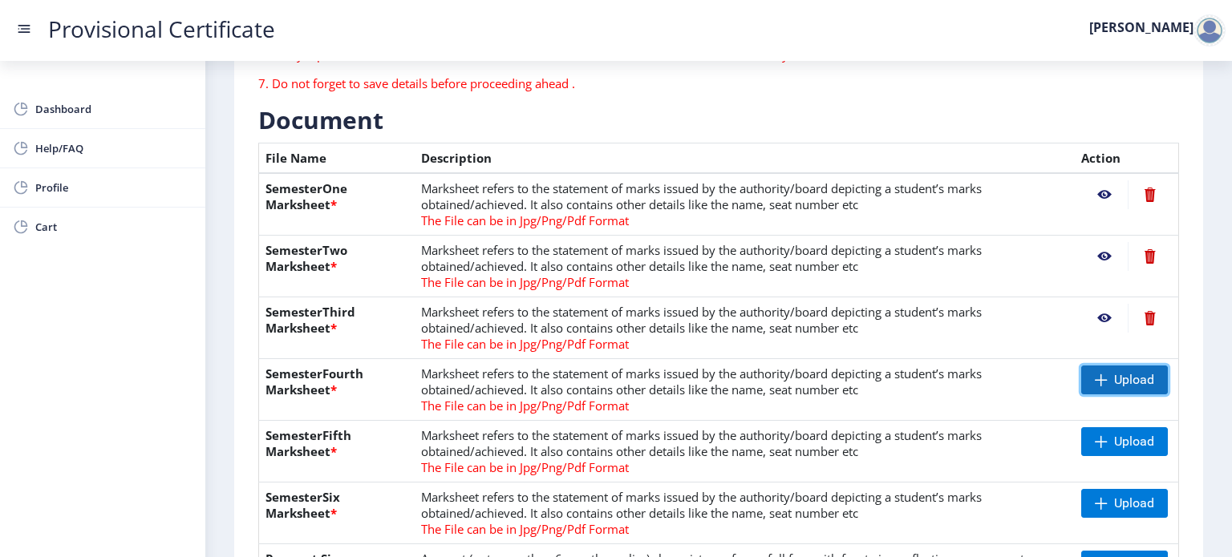
click at [1133, 379] on span "Upload" at bounding box center [1134, 380] width 40 height 16
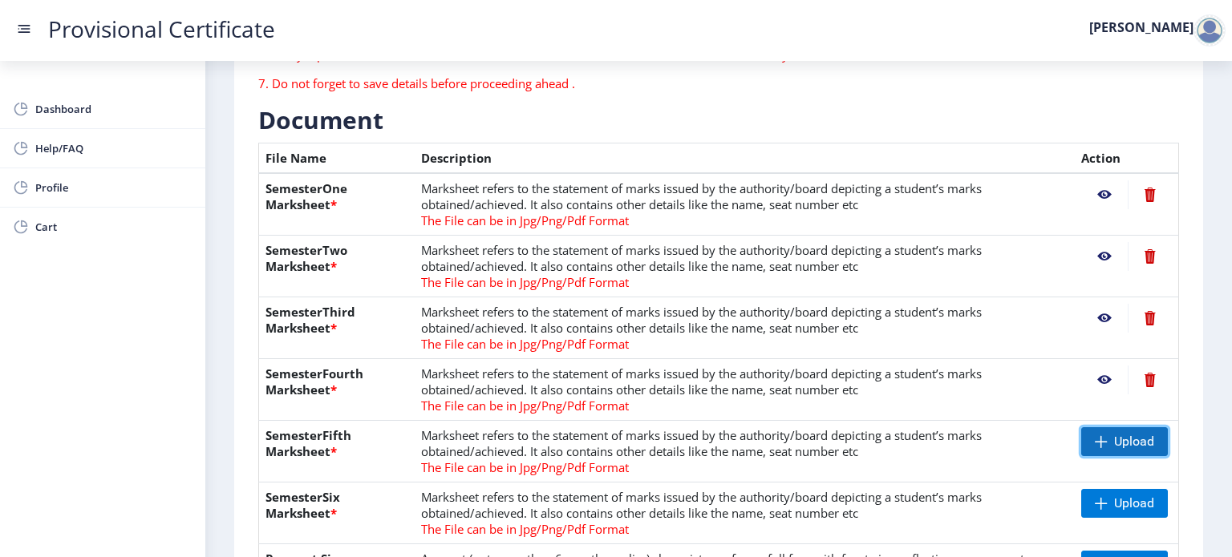
click at [1132, 442] on span "Upload" at bounding box center [1134, 442] width 40 height 16
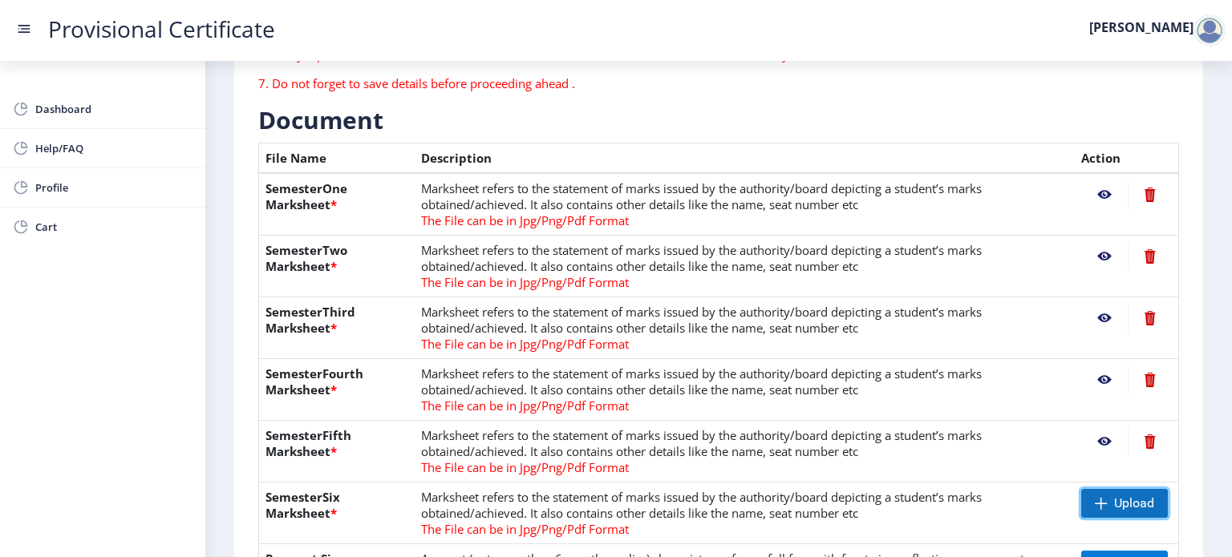
click at [1133, 505] on span "Upload" at bounding box center [1134, 504] width 40 height 16
click at [1098, 509] on nb-action at bounding box center [1104, 503] width 47 height 29
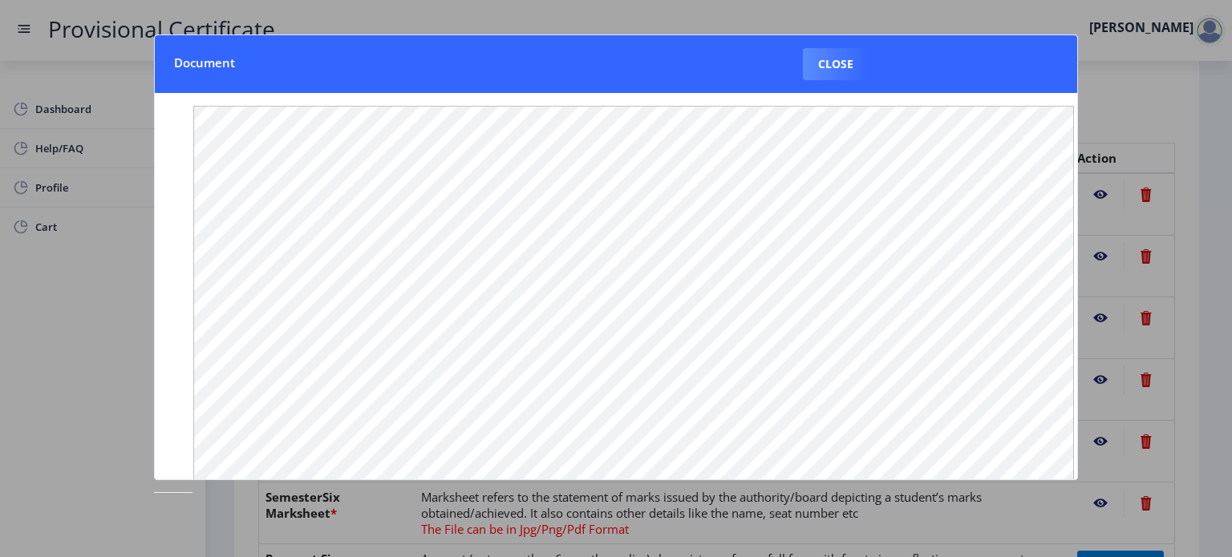
click at [1202, 138] on div at bounding box center [616, 278] width 1232 height 557
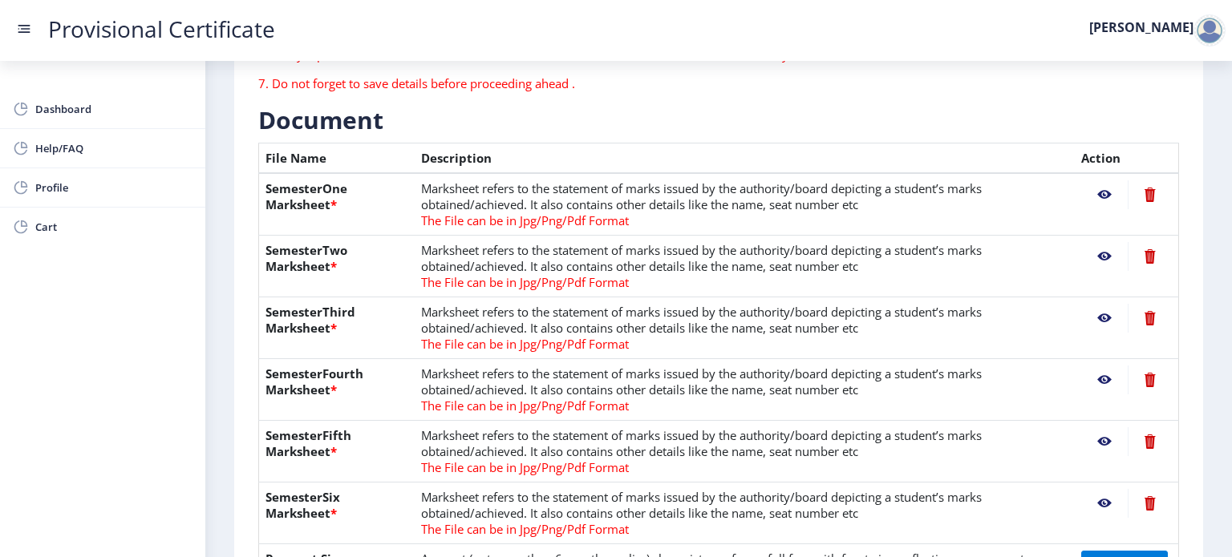
click at [1104, 441] on nb-action at bounding box center [1104, 442] width 47 height 29
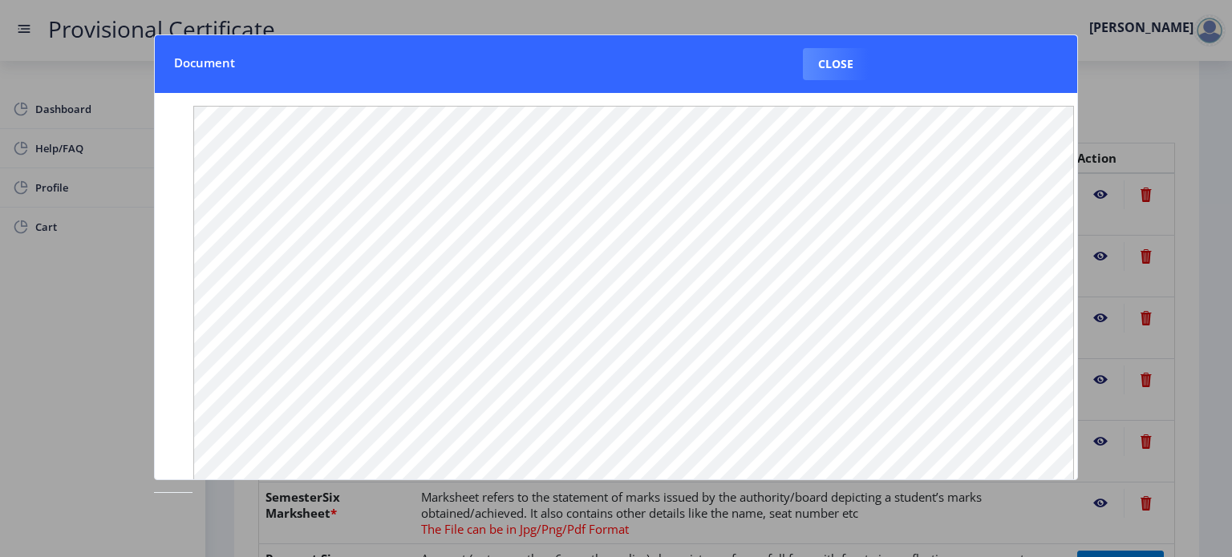
click at [1216, 132] on div at bounding box center [616, 278] width 1232 height 557
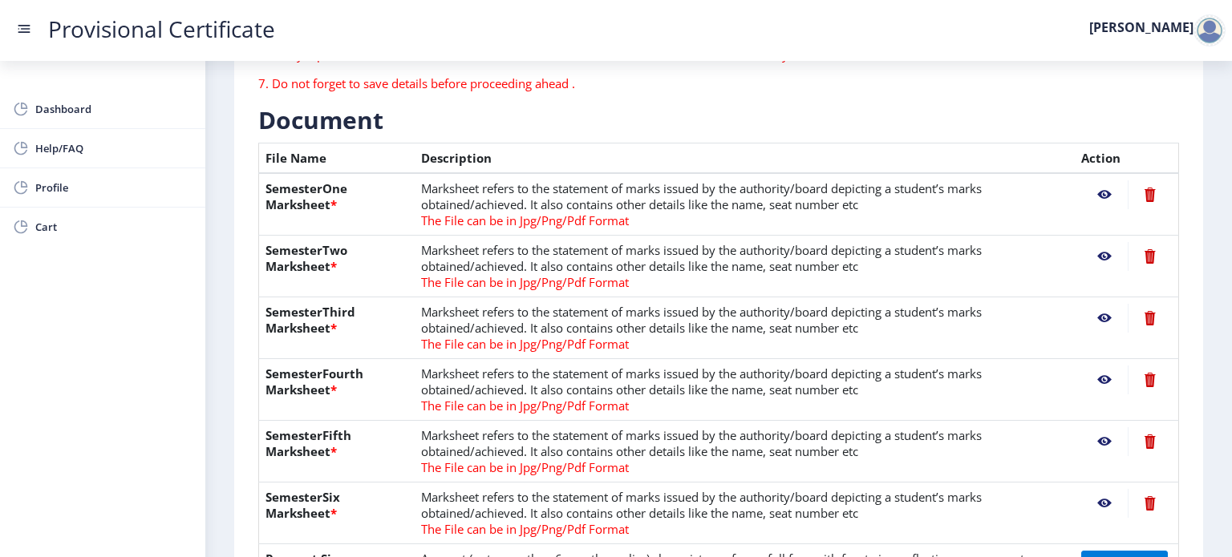
click at [1097, 379] on nb-action at bounding box center [1104, 380] width 47 height 29
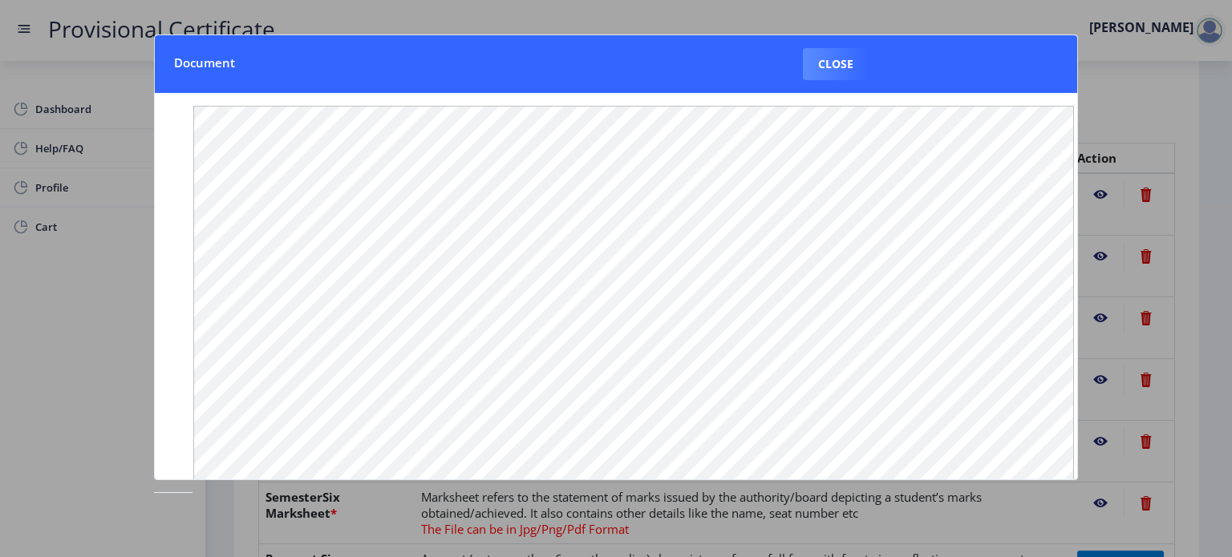
click at [1197, 122] on div at bounding box center [616, 278] width 1232 height 557
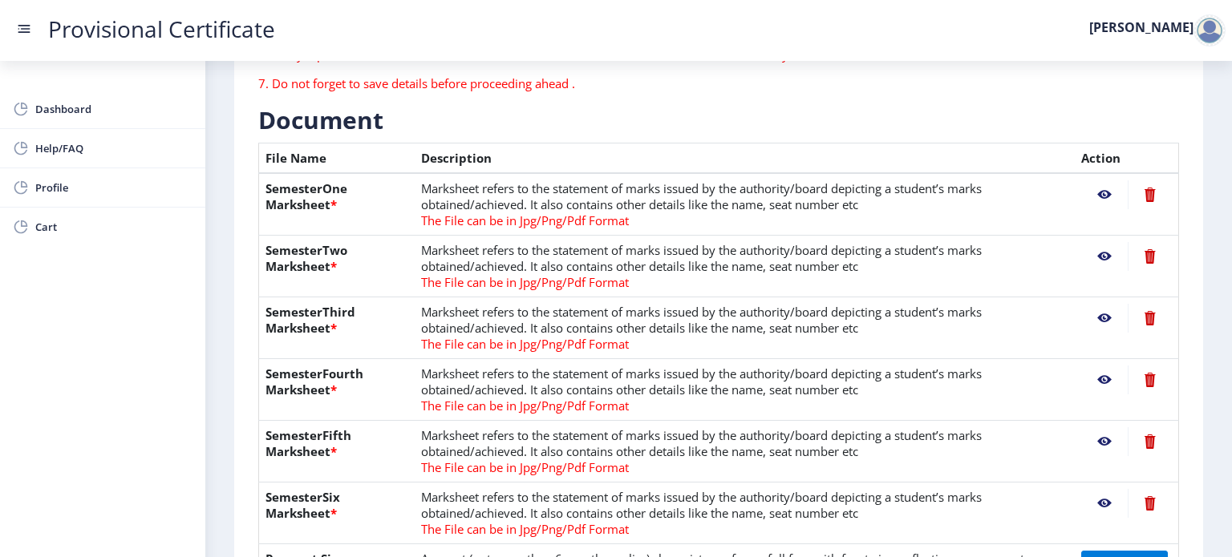
click at [1097, 322] on nb-action at bounding box center [1104, 318] width 47 height 29
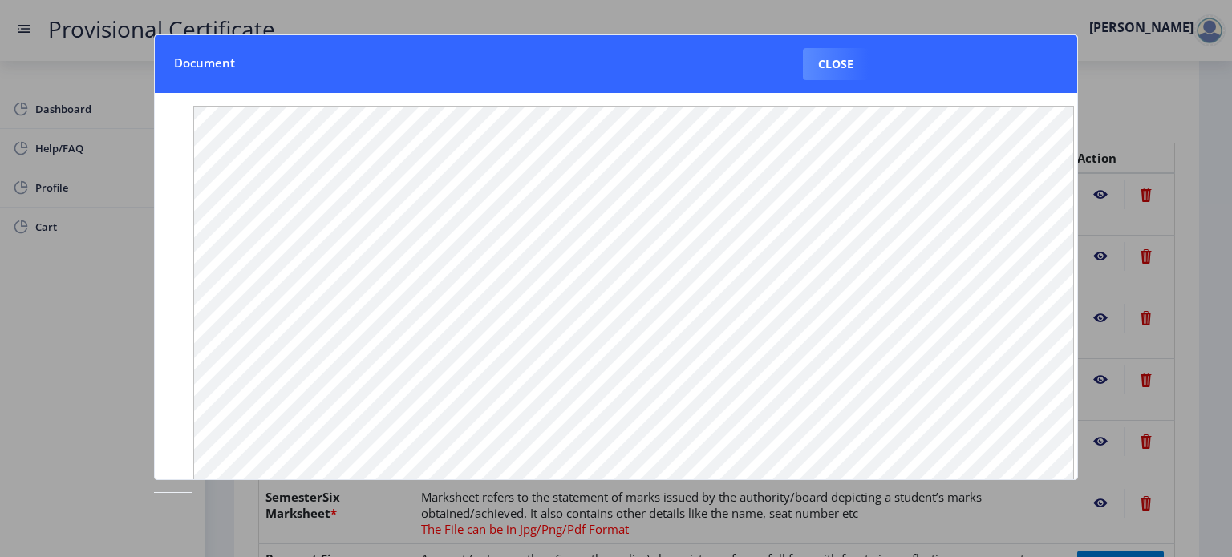
click at [1224, 106] on div at bounding box center [616, 278] width 1232 height 557
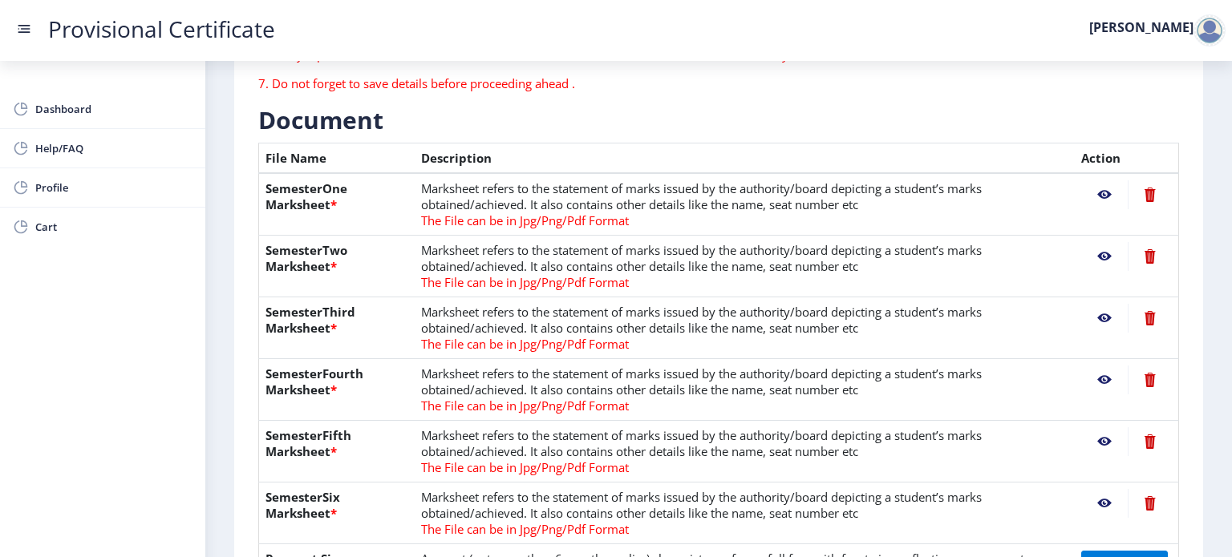
click at [1101, 259] on nb-action at bounding box center [1104, 256] width 47 height 29
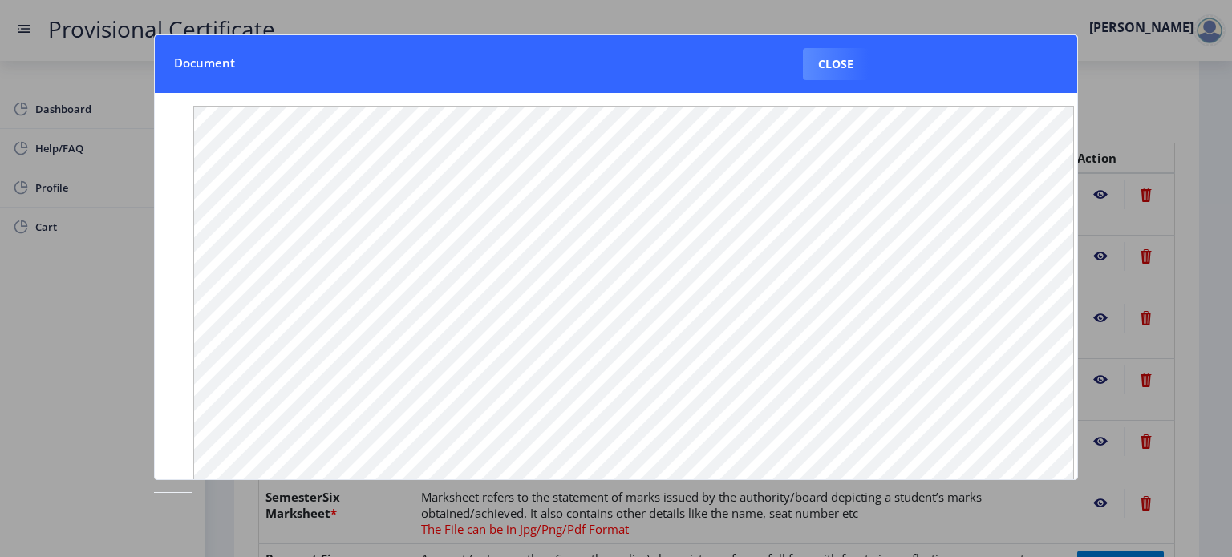
click at [1200, 146] on div at bounding box center [616, 278] width 1232 height 557
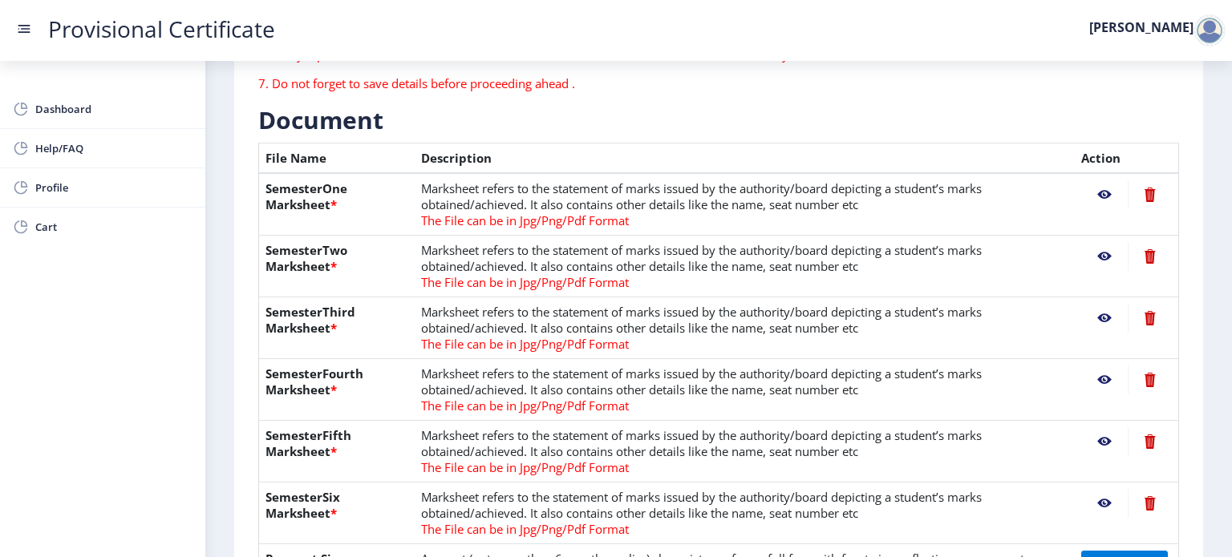
click at [1101, 195] on nb-action at bounding box center [1104, 194] width 47 height 29
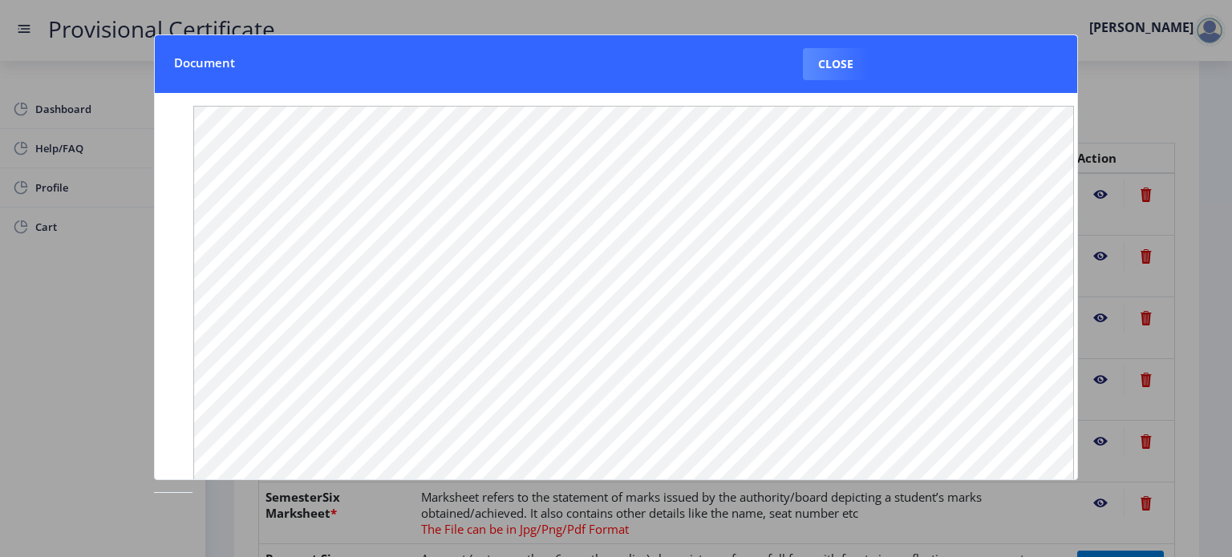
click at [1184, 107] on div at bounding box center [616, 278] width 1232 height 557
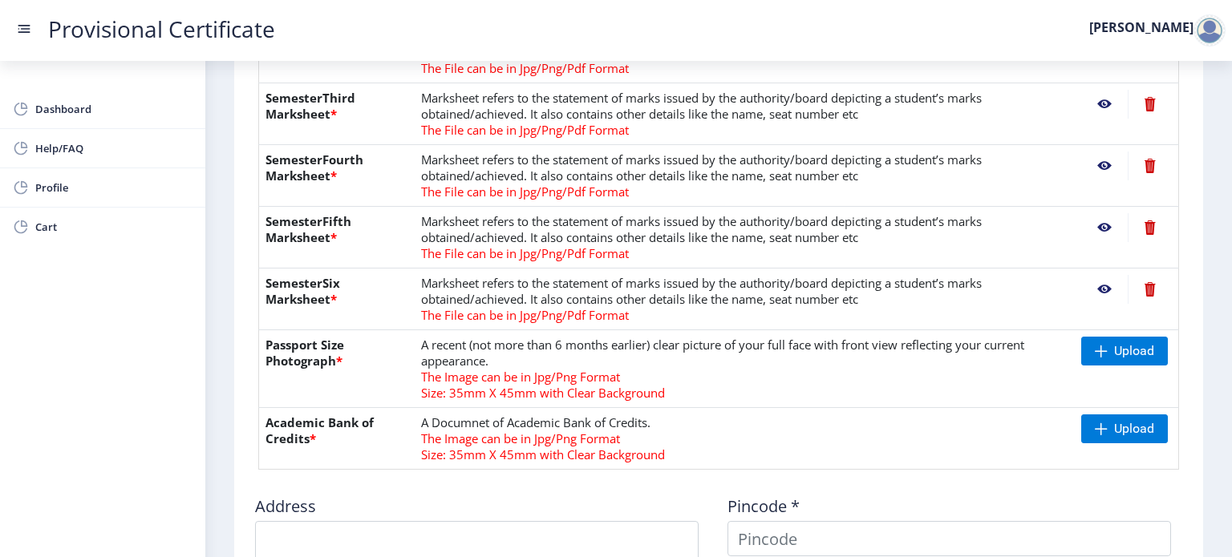
scroll to position [537, 0]
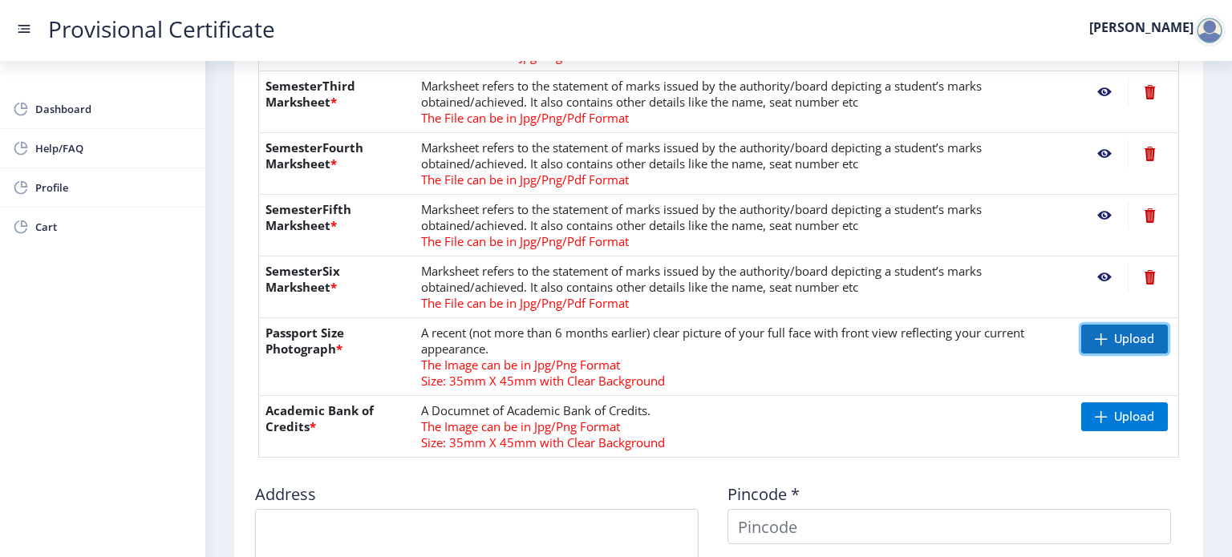
click at [1133, 342] on span "Upload" at bounding box center [1134, 339] width 40 height 16
click at [1097, 343] on nb-action at bounding box center [1104, 339] width 47 height 29
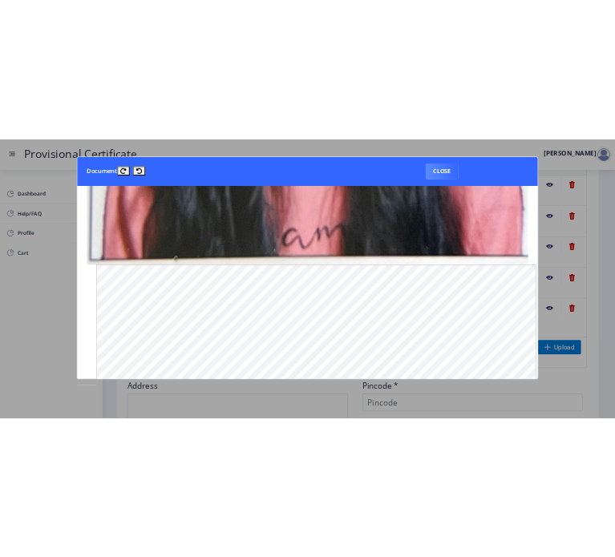
scroll to position [918, 0]
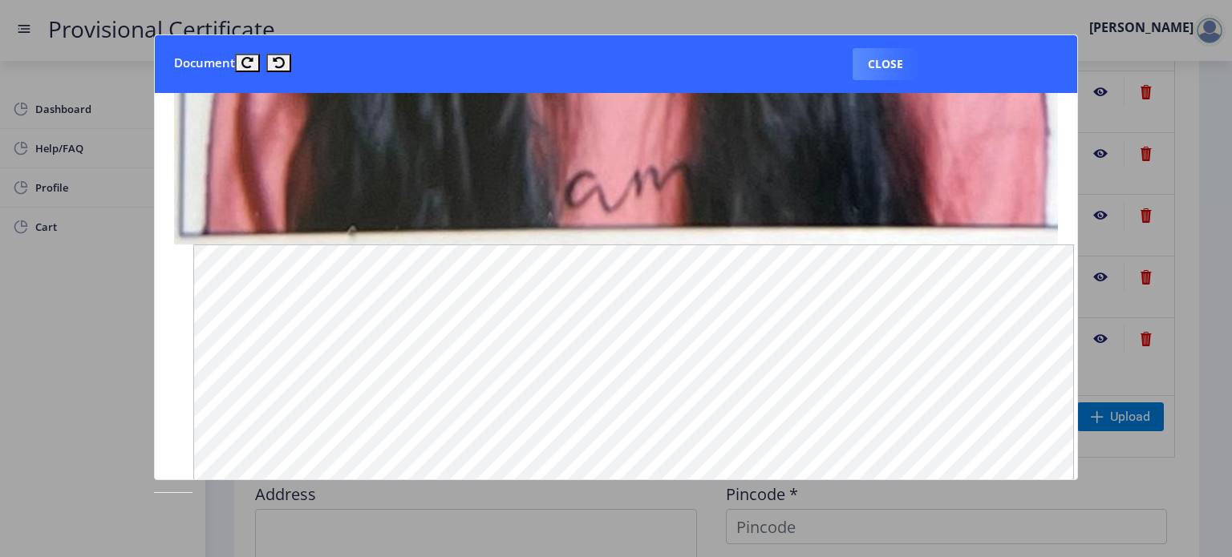
click at [894, 58] on button "Close" at bounding box center [886, 64] width 66 height 32
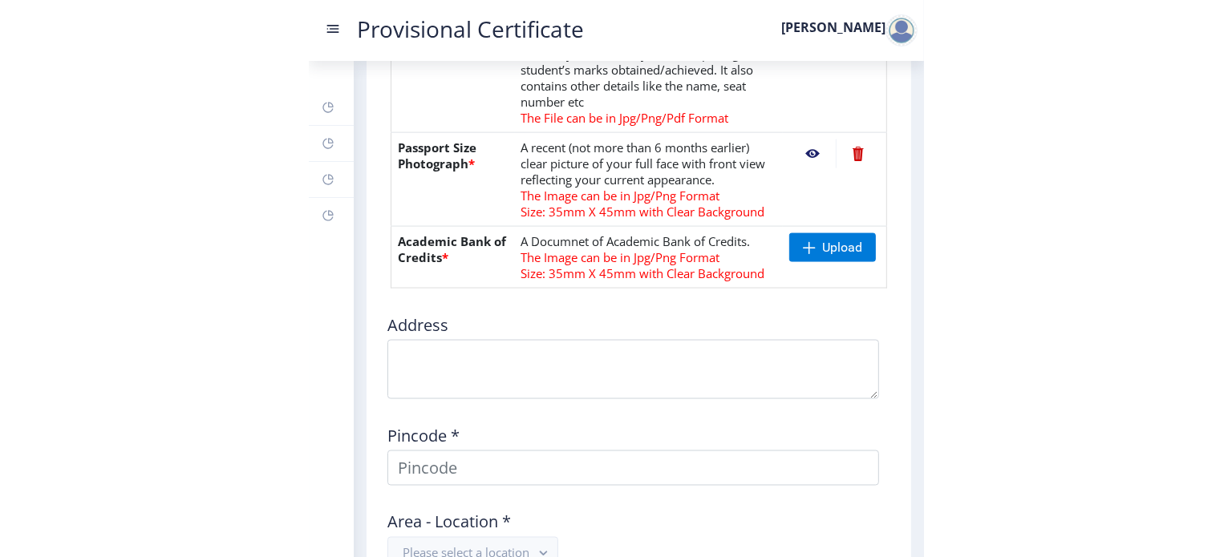
scroll to position [1079, 0]
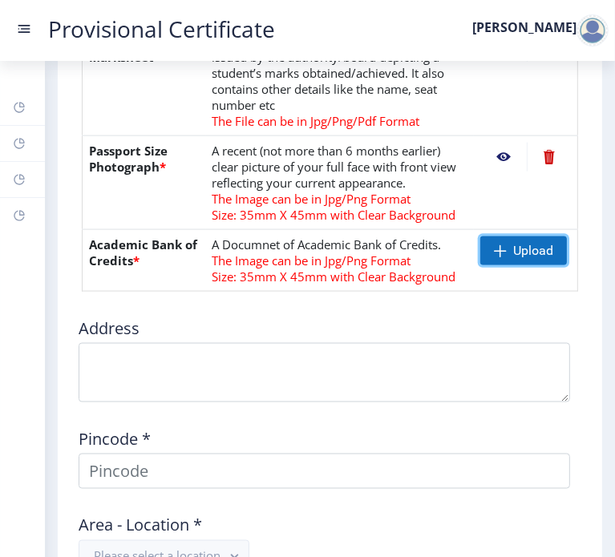
click at [531, 252] on span "Upload" at bounding box center [533, 251] width 40 height 16
click at [505, 253] on span "Upload" at bounding box center [523, 251] width 87 height 29
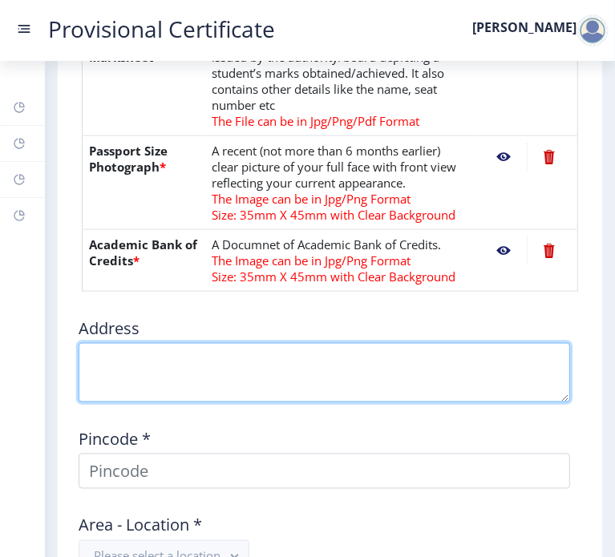
click at [165, 365] on textarea at bounding box center [325, 372] width 492 height 59
type textarea "202/2nd floor, jayant riddhi building sadashiv cross lane, khadilkar road"
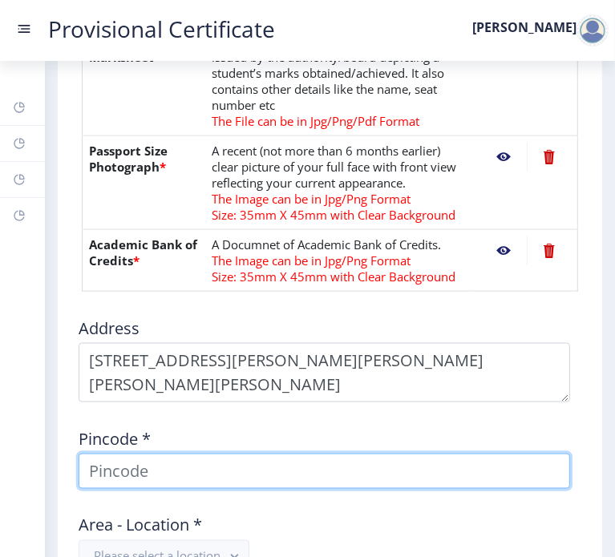
type input "[PERSON_NAME]"
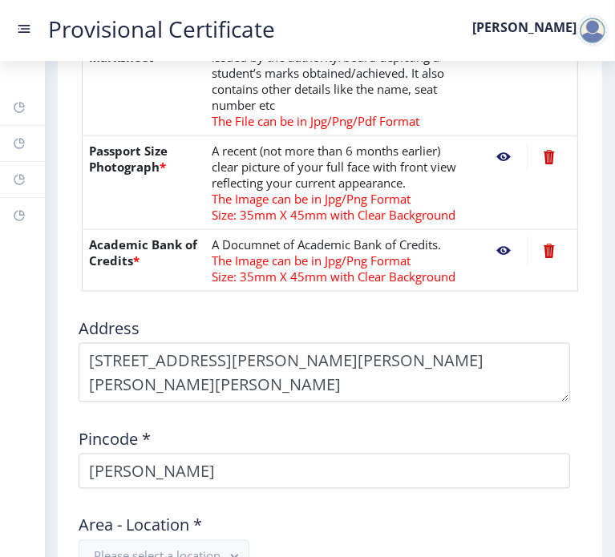
type input "[PERSON_NAME]"
type input "Maharashtra"
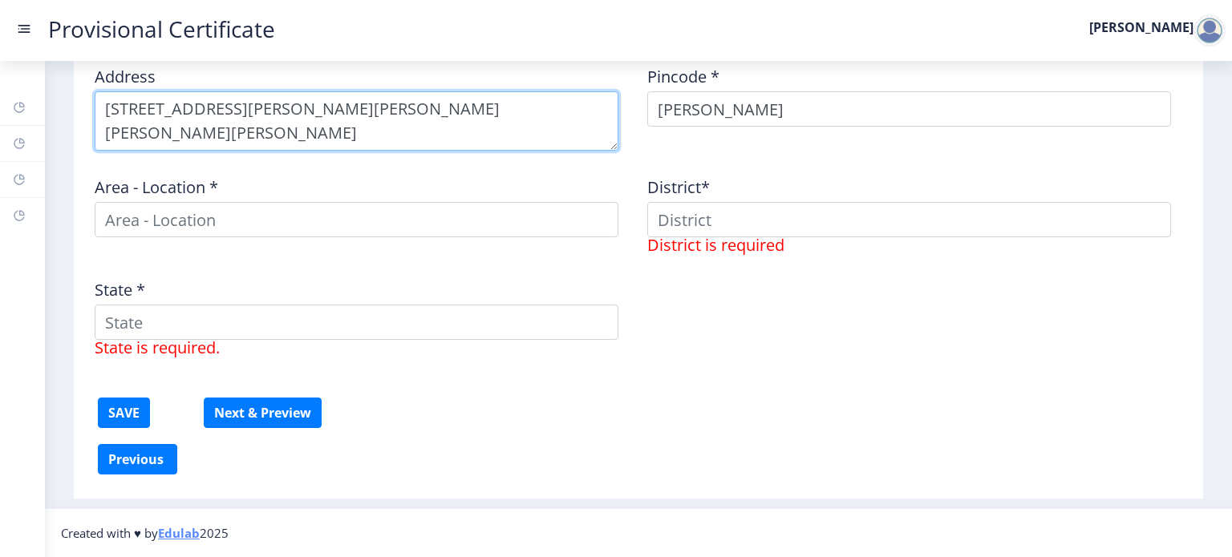
scroll to position [936, 0]
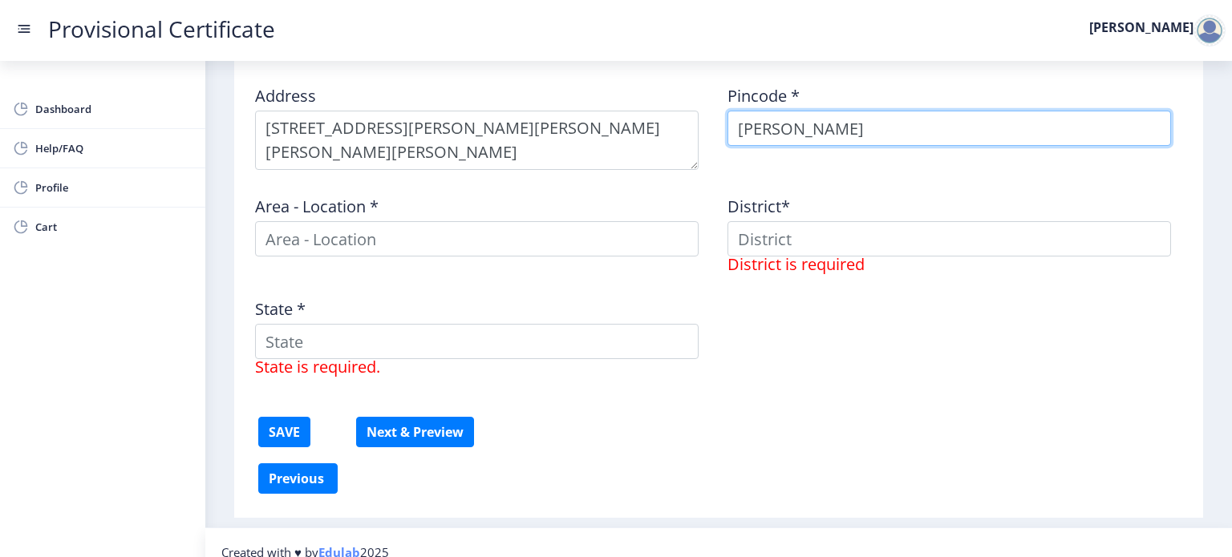
click at [828, 127] on input "[PERSON_NAME]" at bounding box center [950, 128] width 444 height 35
drag, startPoint x: 828, startPoint y: 127, endPoint x: 764, endPoint y: 132, distance: 63.6
click at [764, 132] on input "[PERSON_NAME]" at bounding box center [950, 128] width 444 height 35
type input "5"
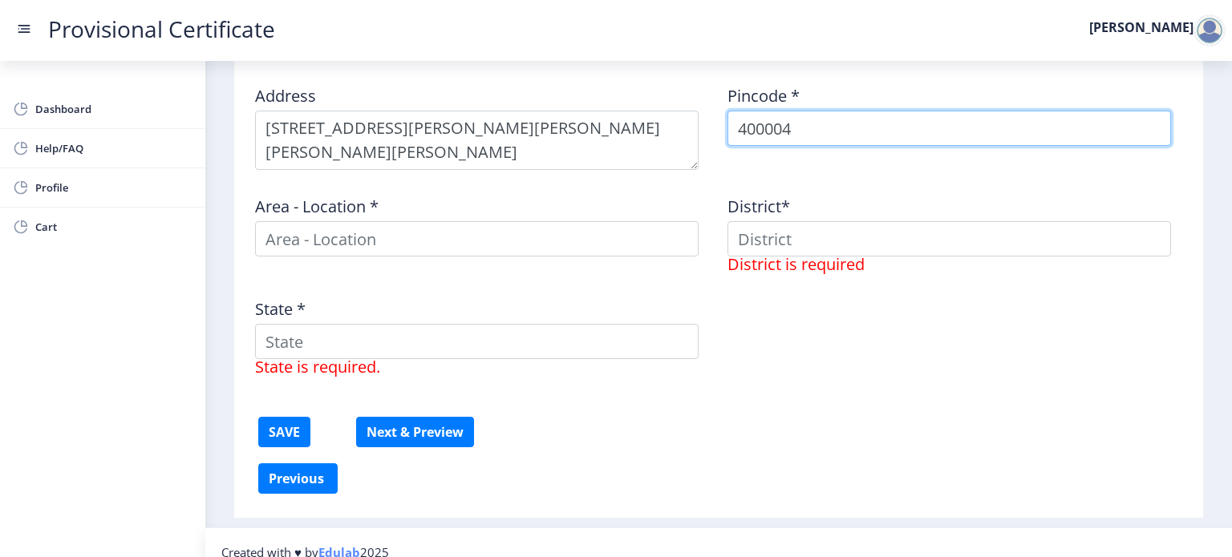
scroll to position [920, 0]
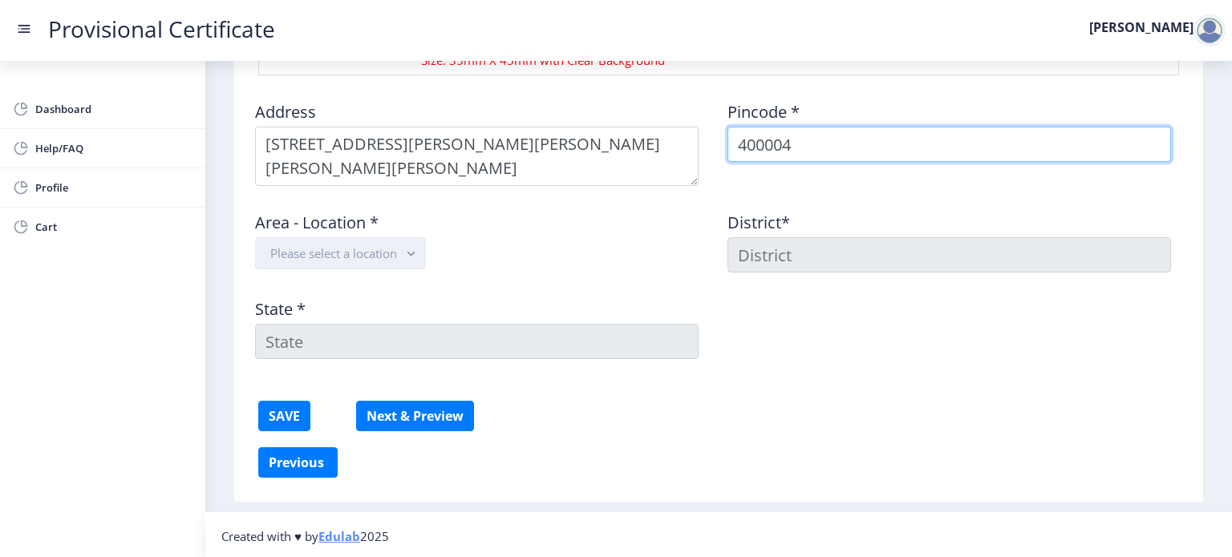
type input "400004"
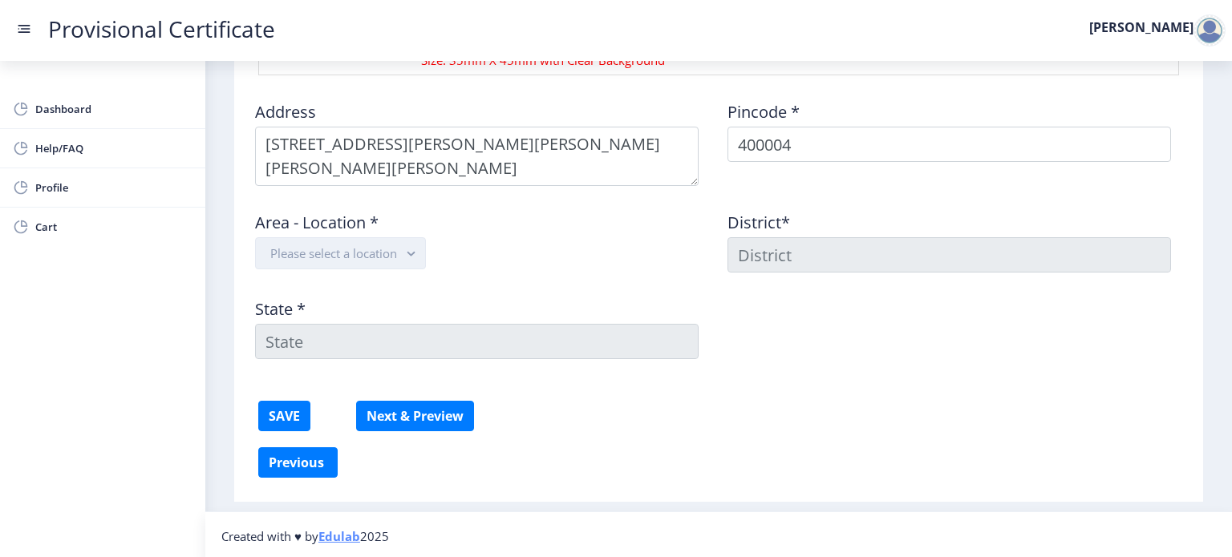
click at [411, 259] on rect "button" at bounding box center [411, 254] width 18 height 18
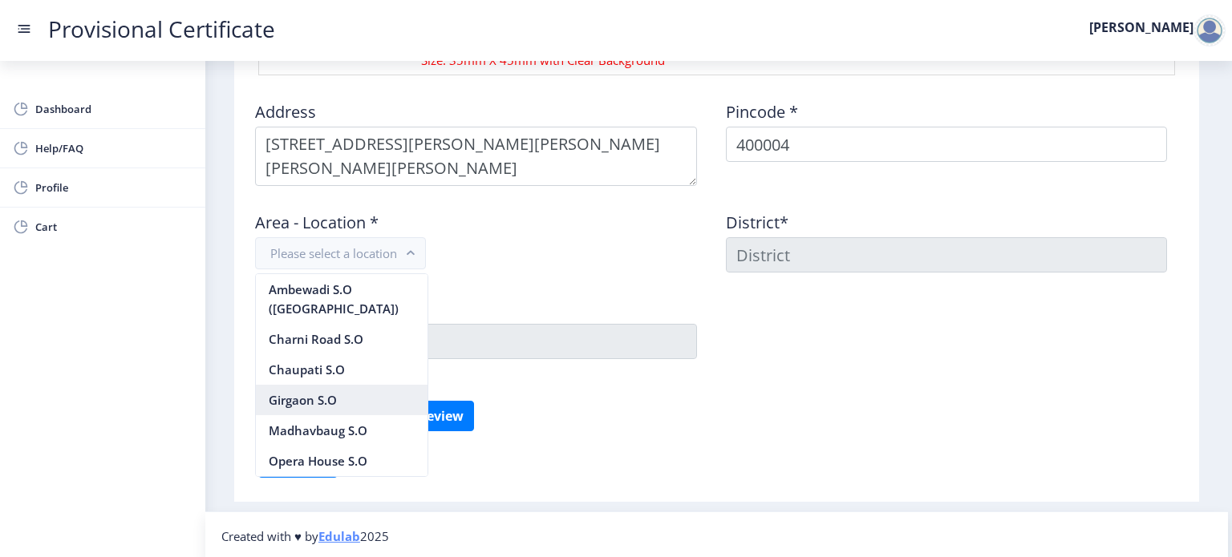
click at [306, 393] on nb-option "Girgaon S.O" at bounding box center [342, 400] width 172 height 30
type input "MUMBAI"
type input "Maharashtra"
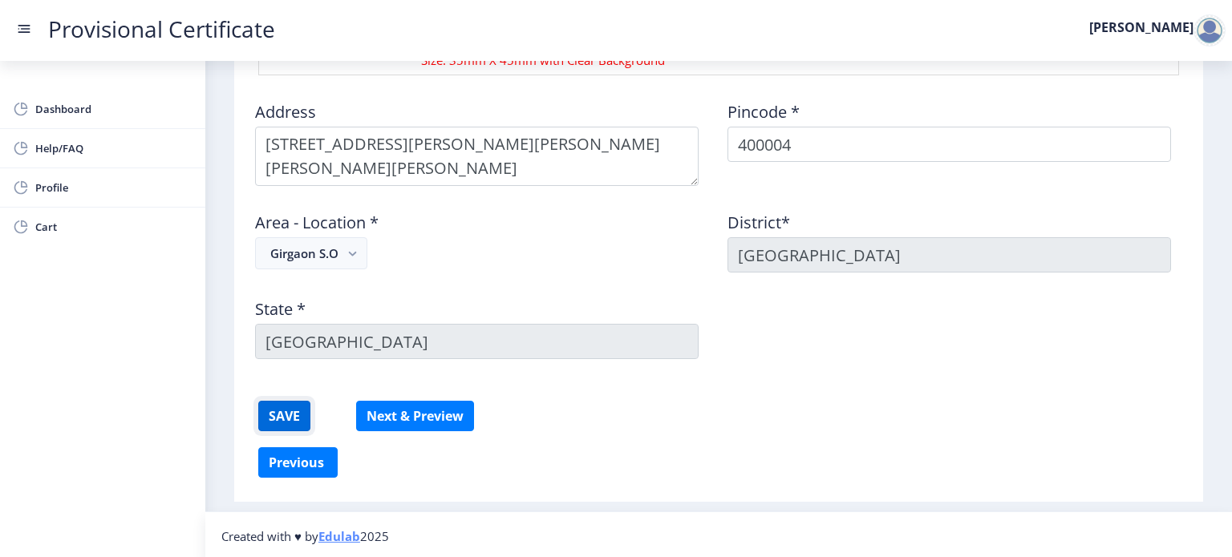
click at [286, 410] on button "SAVE" at bounding box center [284, 416] width 52 height 30
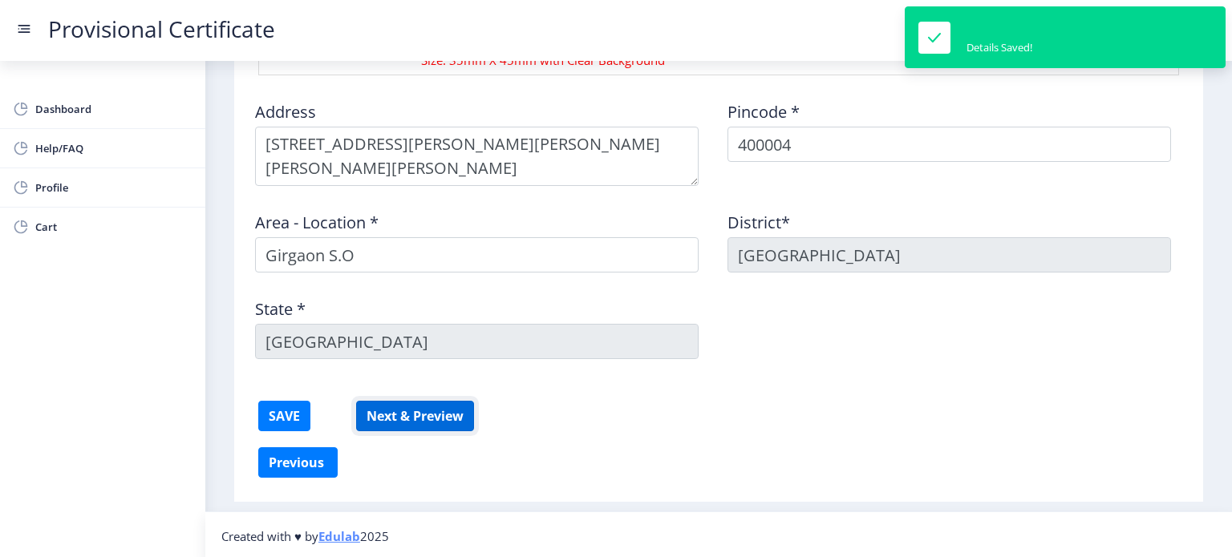
click at [432, 426] on button "Next & Preview" at bounding box center [415, 416] width 118 height 30
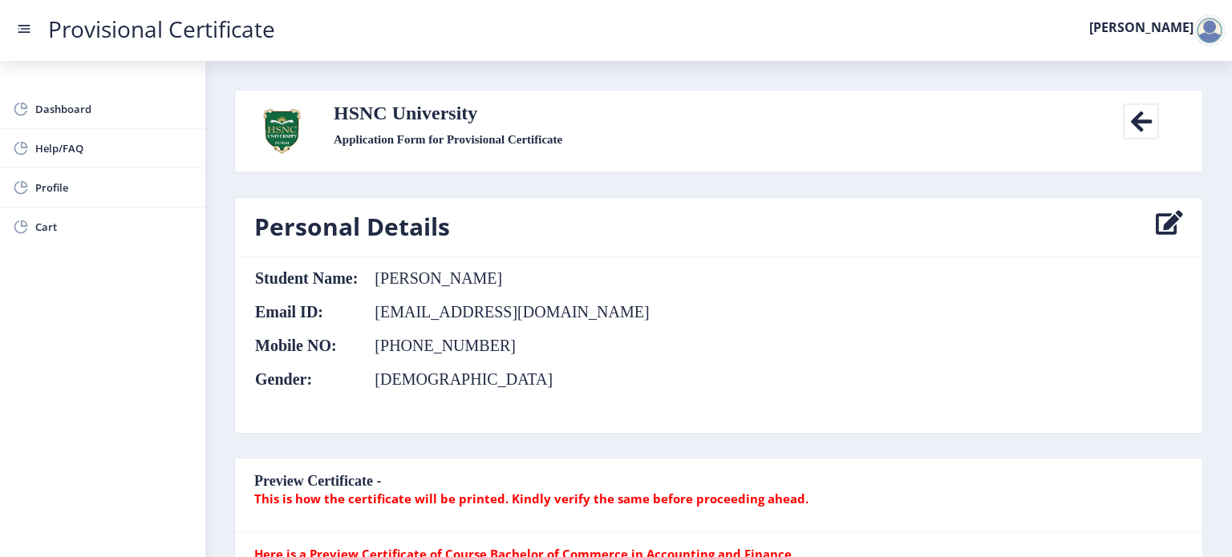
scroll to position [8, 0]
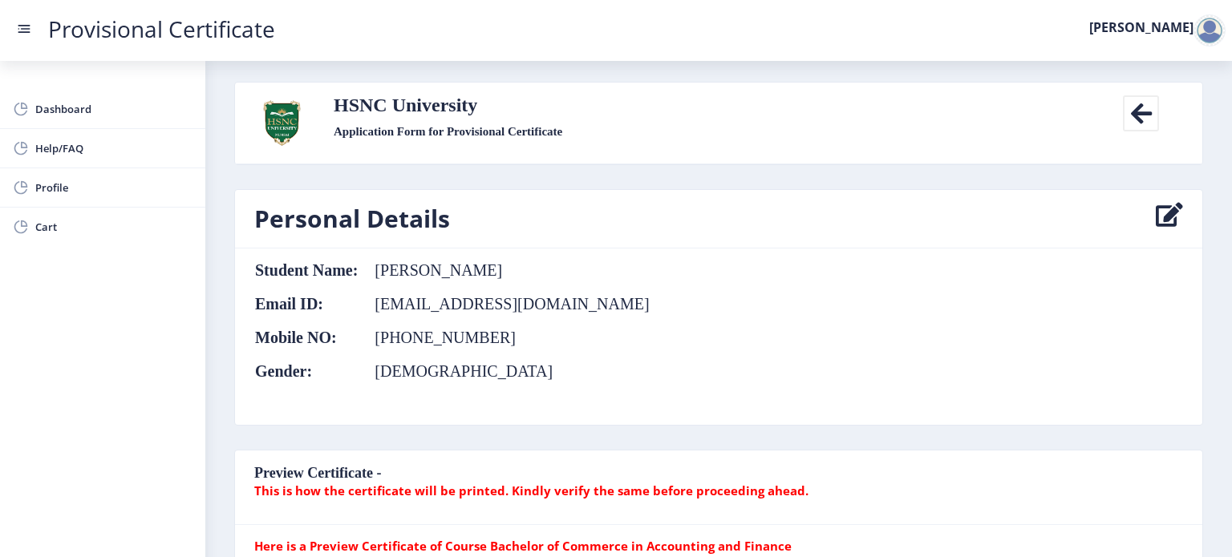
click at [1133, 130] on icon at bounding box center [1141, 113] width 36 height 36
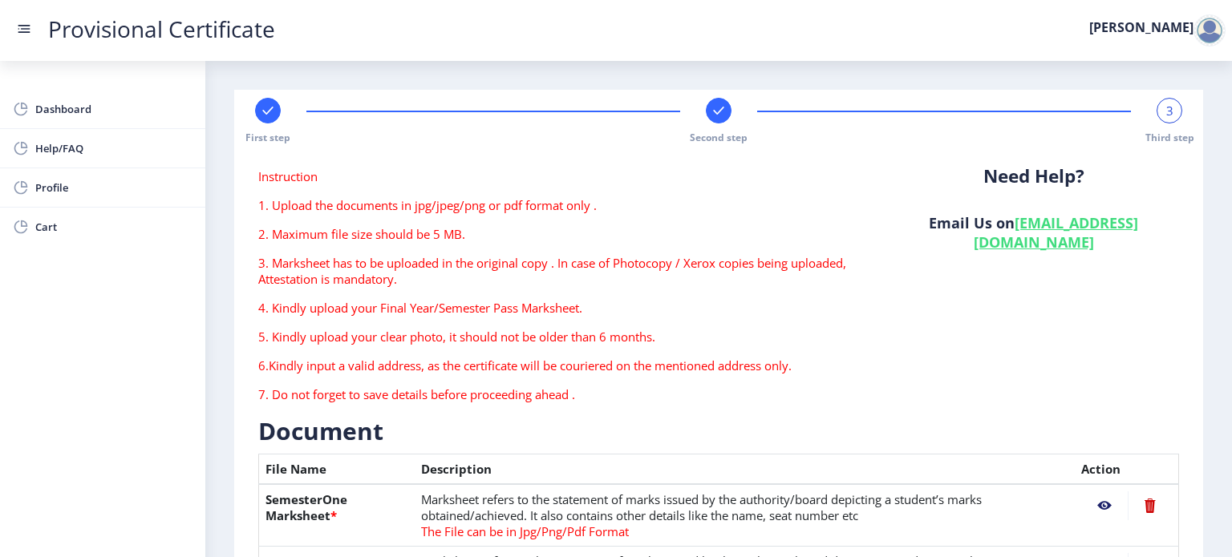
click at [273, 104] on rect at bounding box center [268, 111] width 16 height 16
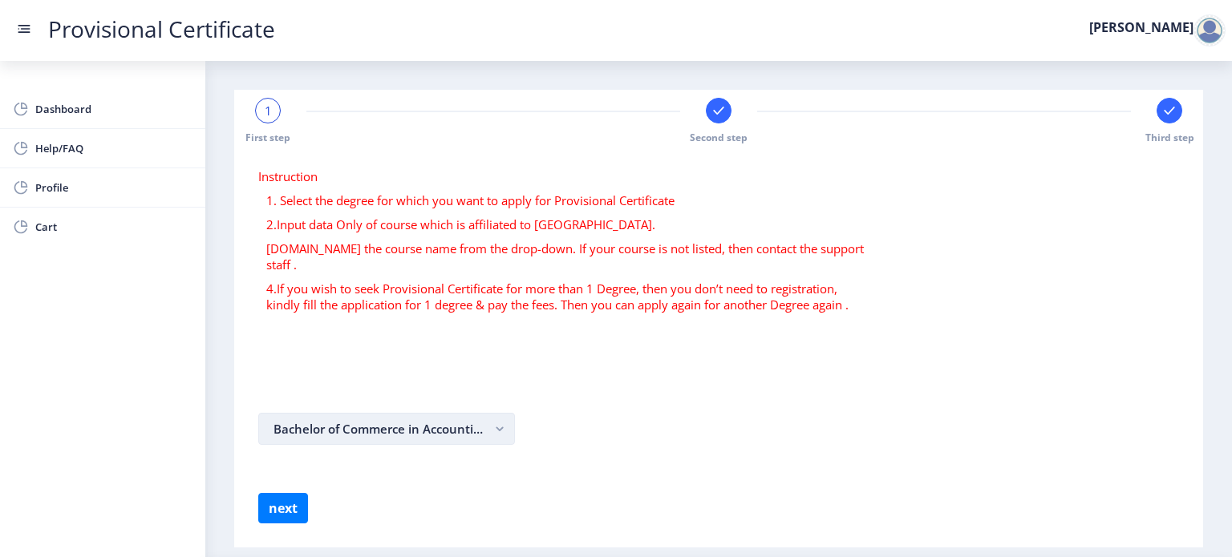
click at [462, 425] on button "Bachelor of Commerce in Accounting and Finance" at bounding box center [386, 429] width 257 height 32
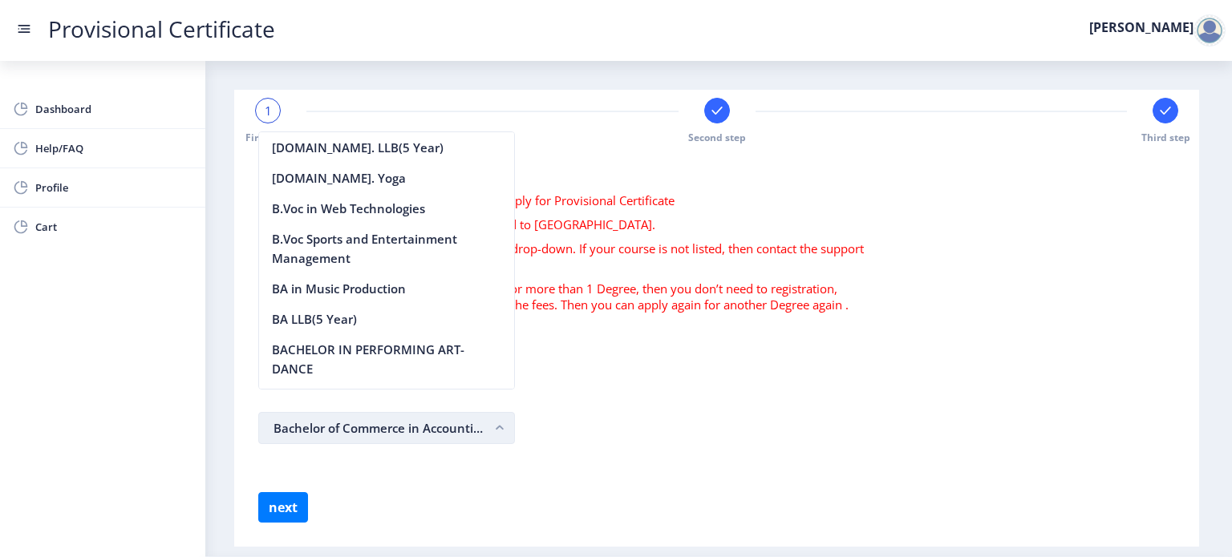
scroll to position [1338, 0]
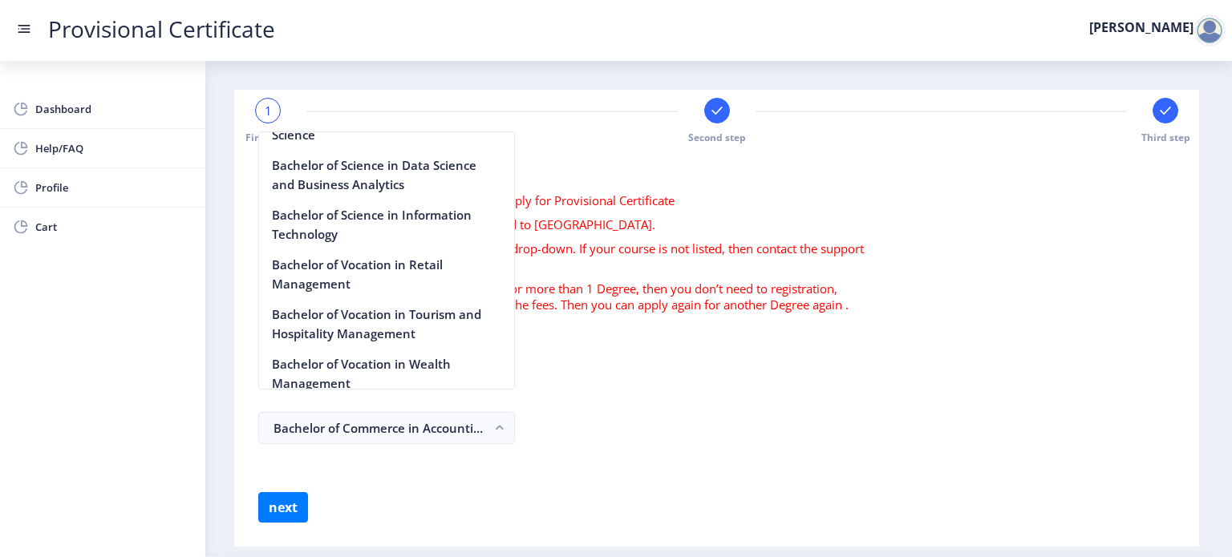
click at [635, 412] on form "Bachelor of Commerce in Accounting and Finance" at bounding box center [716, 428] width 917 height 32
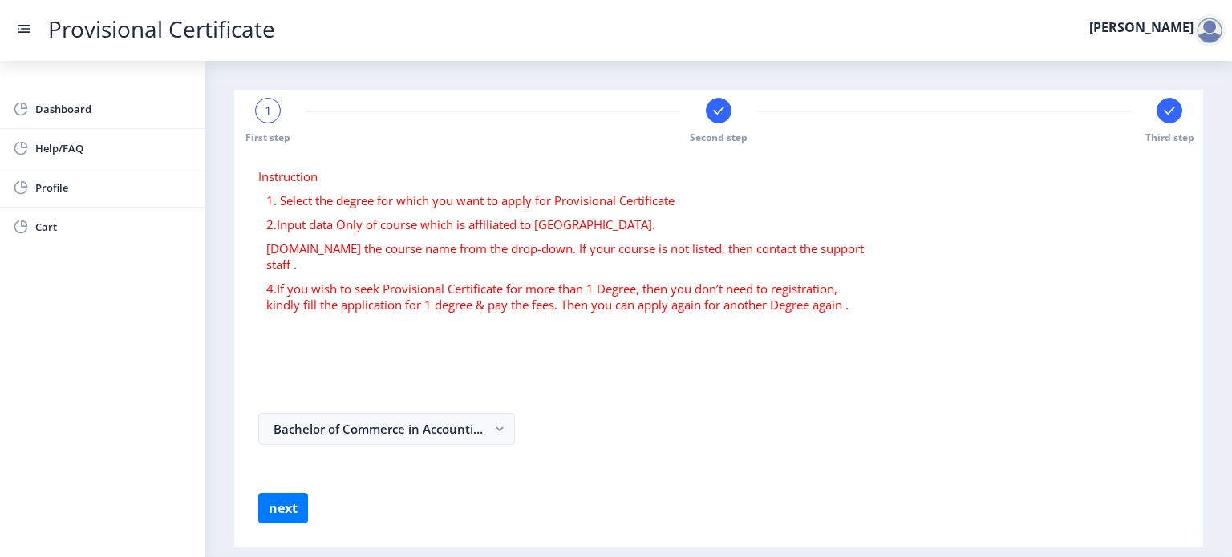
click at [617, 199] on p "1. Select the degree for which you want to apply for Provisional Certificate" at bounding box center [569, 201] width 606 height 16
click at [626, 226] on p "2.Input data Only of course which is affiliated to HSNC University." at bounding box center [569, 225] width 606 height 16
click at [724, 122] on div "Second step" at bounding box center [719, 121] width 26 height 47
select select "B+"
select select "March"
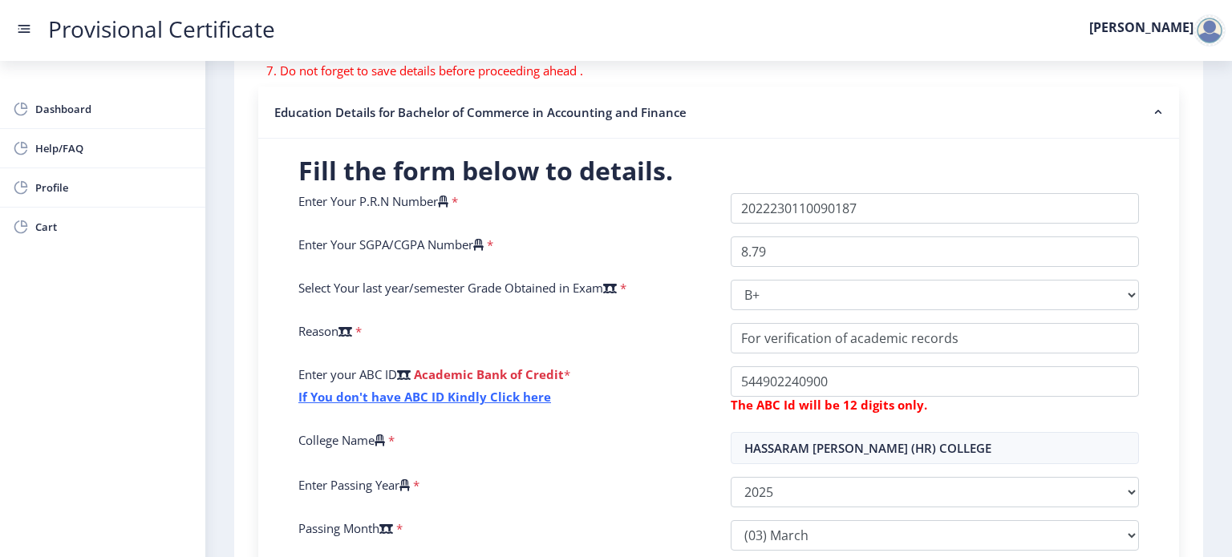
scroll to position [302, 0]
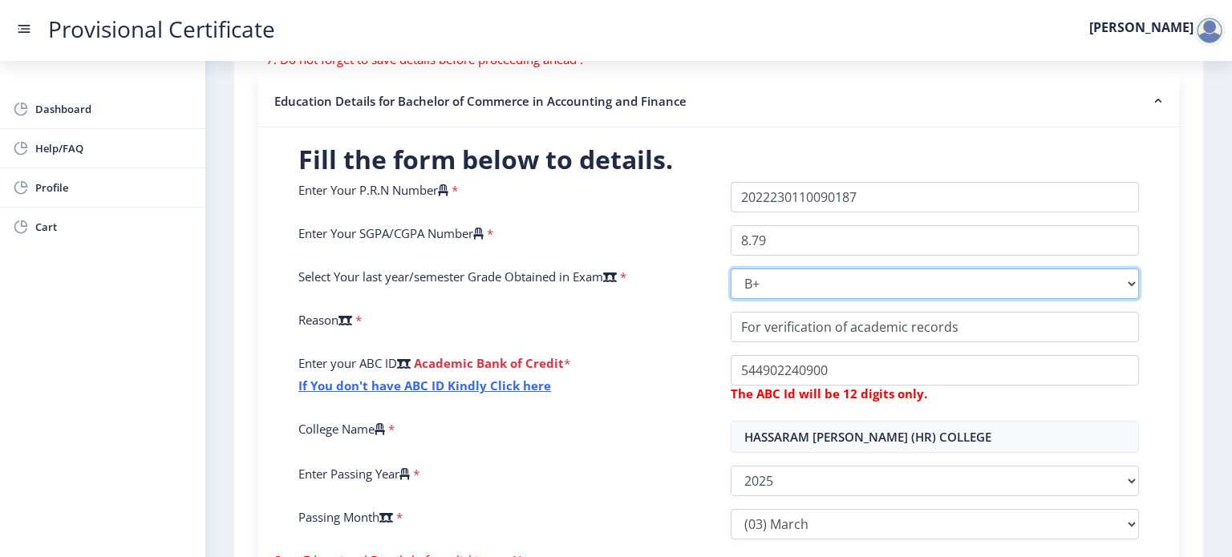
click at [801, 282] on select "Select Grade O A+ A B+ B C D F(Fail)" at bounding box center [935, 284] width 408 height 30
select select "A"
click at [731, 269] on select "Select Grade O A+ A B+ B C D F(Fail)" at bounding box center [935, 284] width 408 height 30
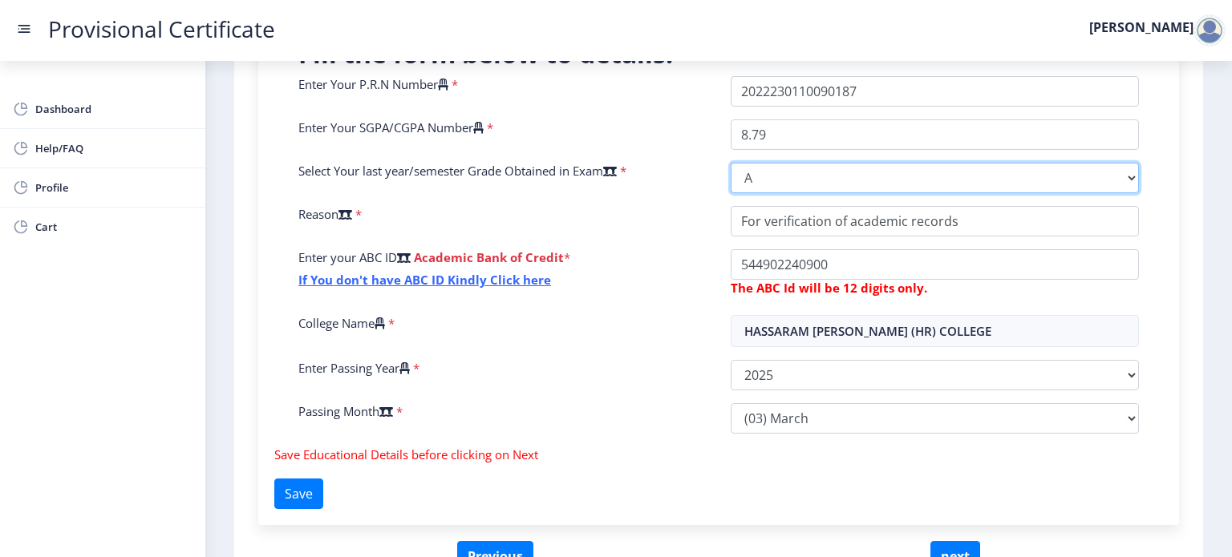
scroll to position [503, 0]
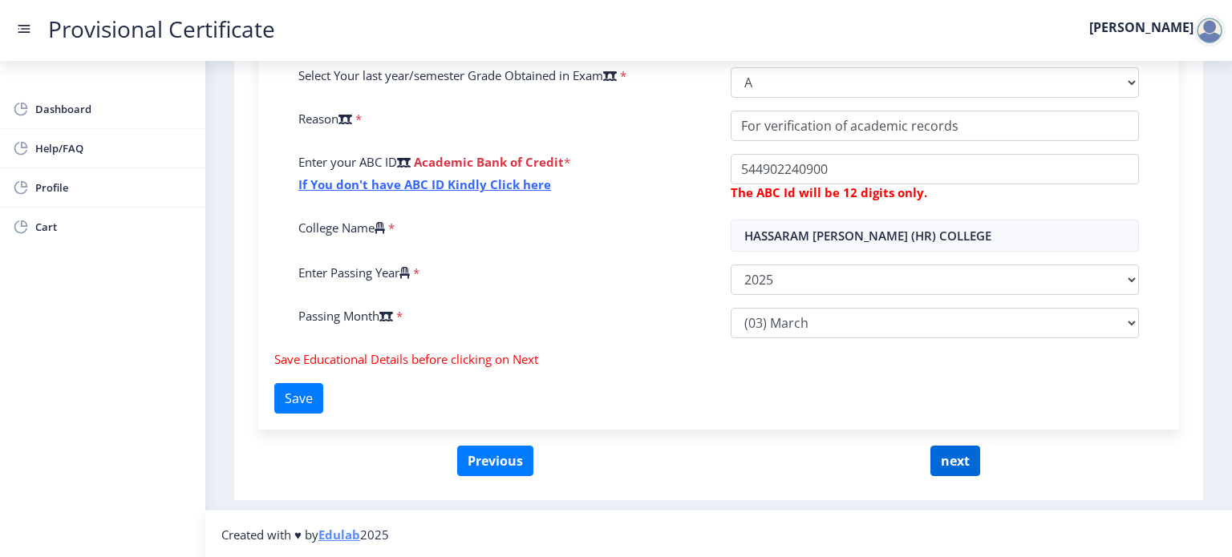
click at [960, 464] on button "next" at bounding box center [955, 461] width 50 height 30
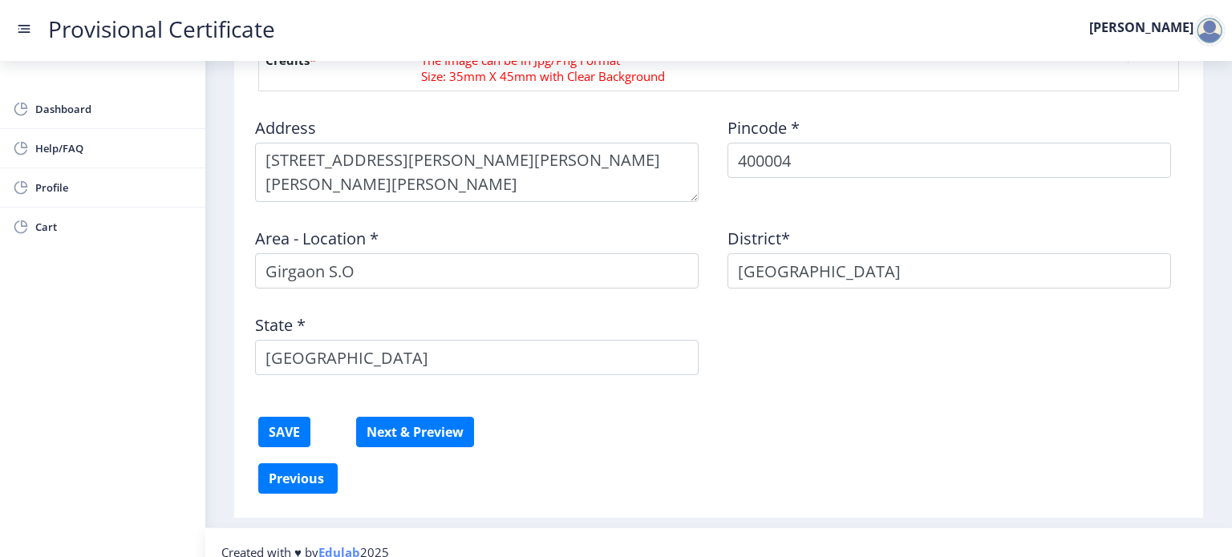
scroll to position [920, 0]
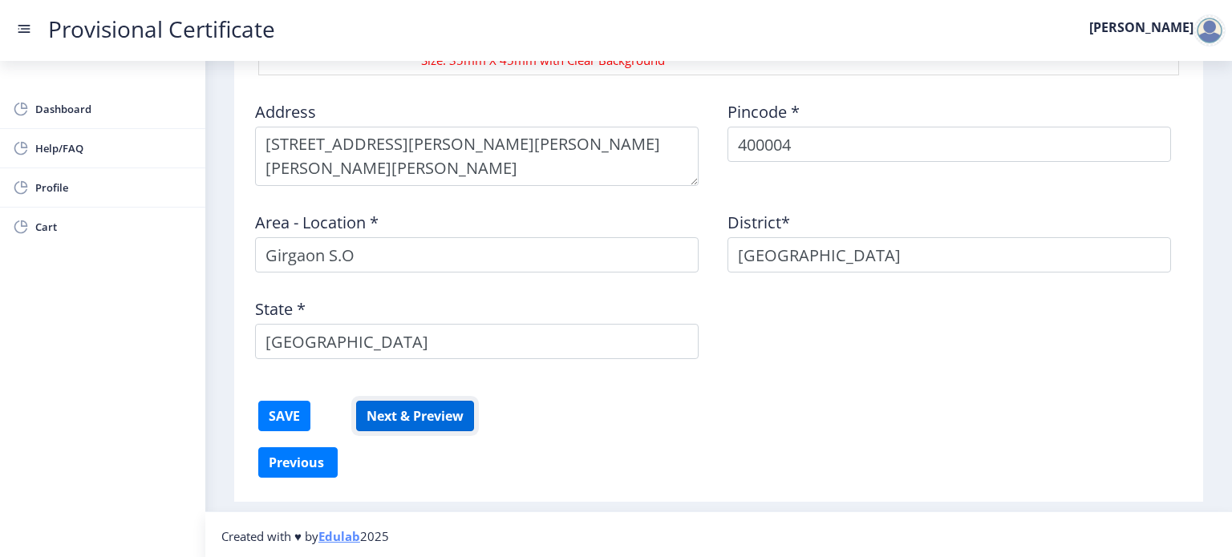
click at [444, 419] on button "Next & Preview" at bounding box center [415, 416] width 118 height 30
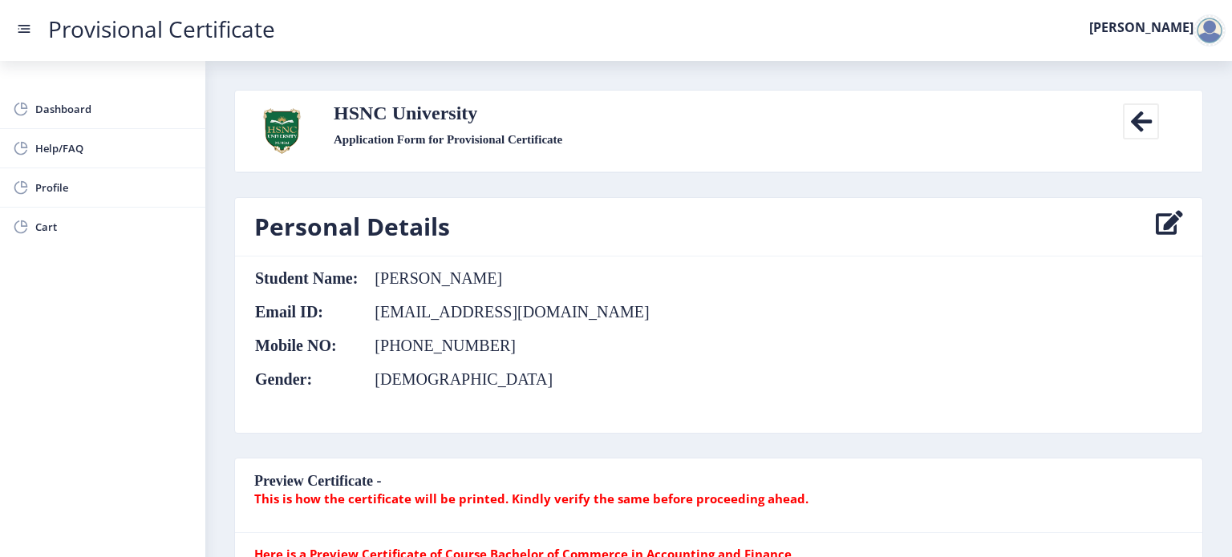
click at [1144, 123] on icon at bounding box center [1141, 121] width 36 height 36
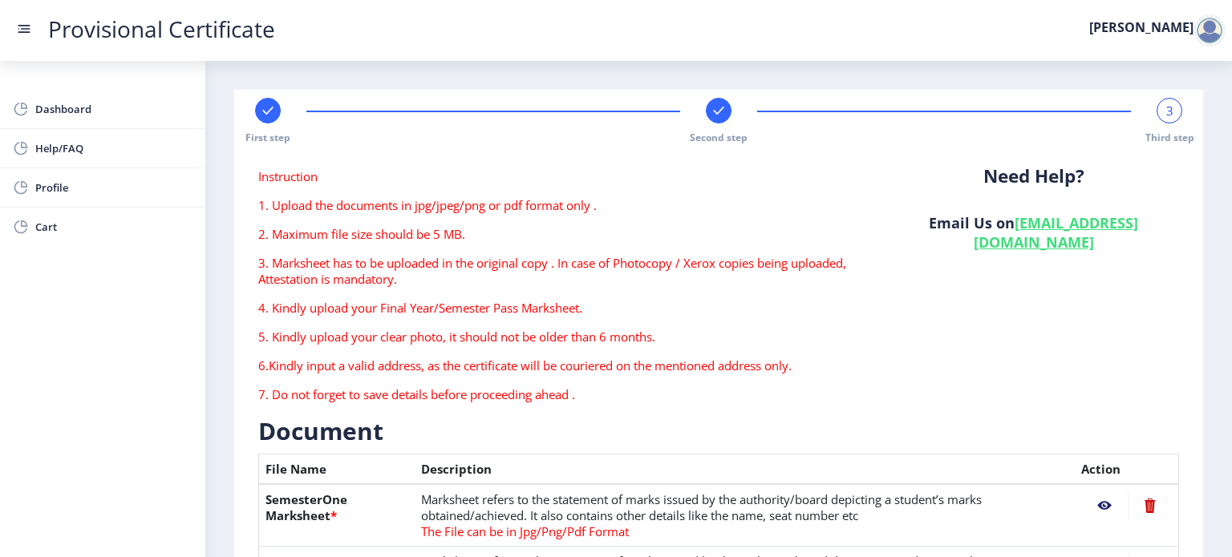
click at [279, 112] on div at bounding box center [268, 111] width 26 height 26
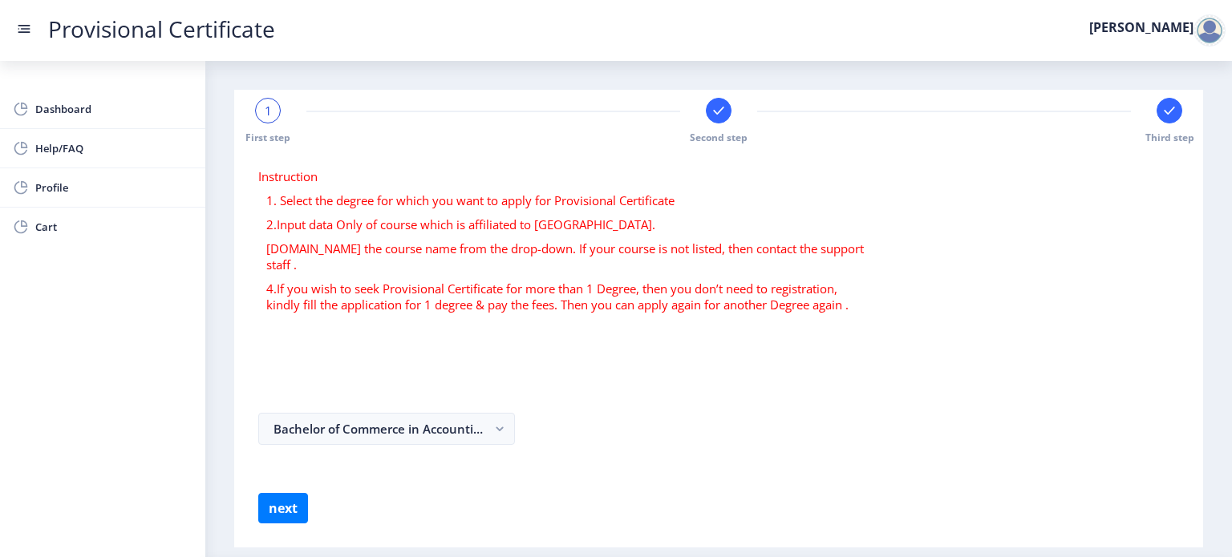
click at [727, 116] on div at bounding box center [719, 111] width 26 height 26
select select "B+"
select select "March"
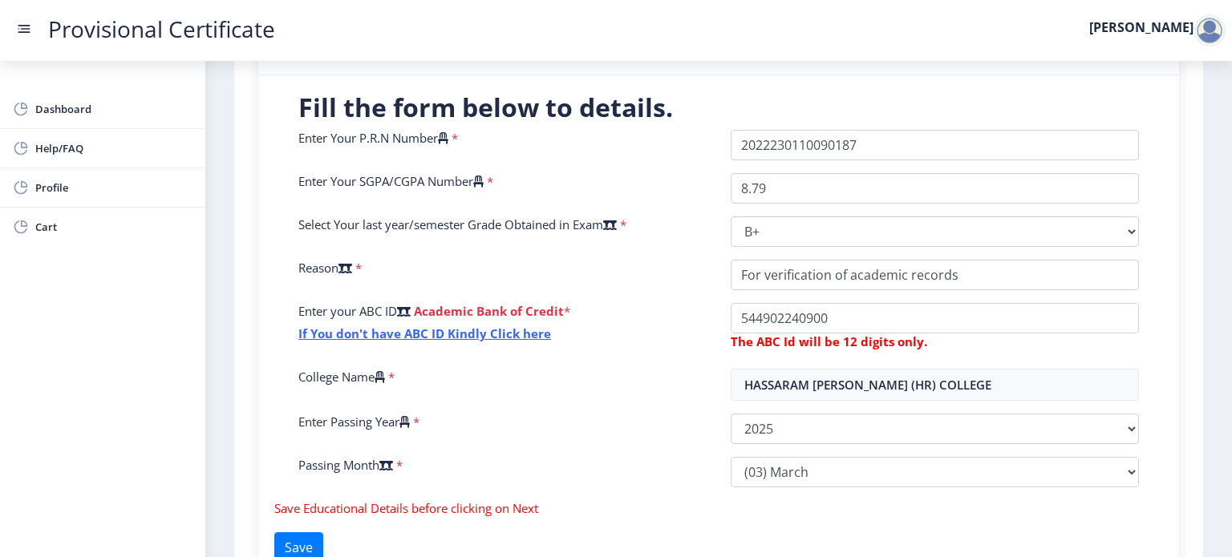
scroll to position [377, 0]
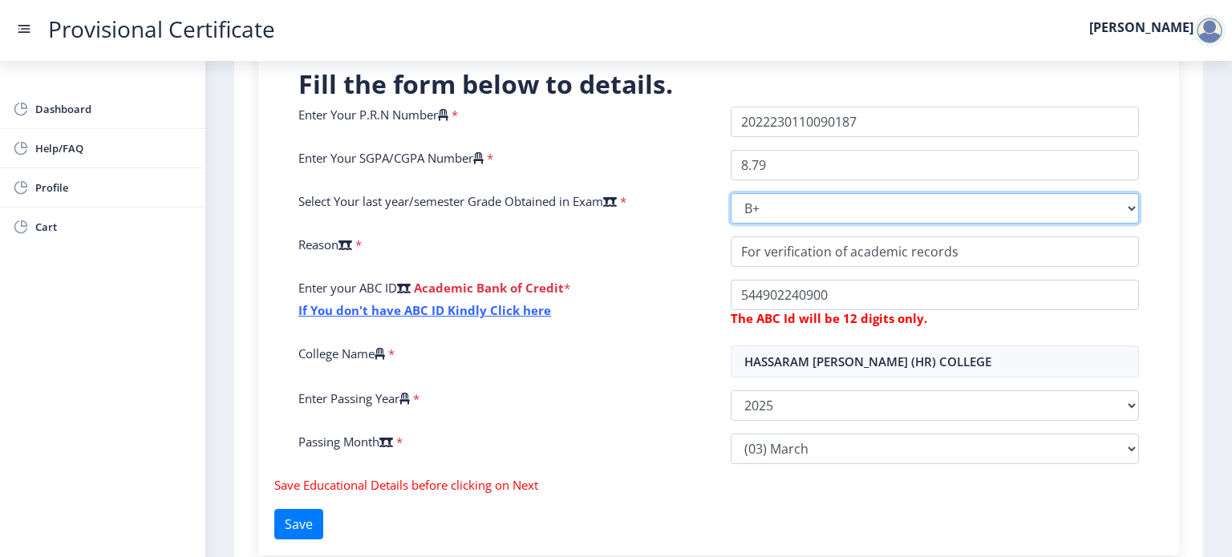
click at [835, 213] on select "Select Grade O A+ A B+ B C D F(Fail)" at bounding box center [935, 208] width 408 height 30
click at [731, 193] on select "Select Grade O A+ A B+ B C D F(Fail)" at bounding box center [935, 208] width 408 height 30
click at [871, 213] on select "Select Grade O A+ A B+ B C D F(Fail)" at bounding box center [935, 208] width 408 height 30
select select "A"
click at [731, 193] on select "Select Grade O A+ A B+ B C D F(Fail)" at bounding box center [935, 208] width 408 height 30
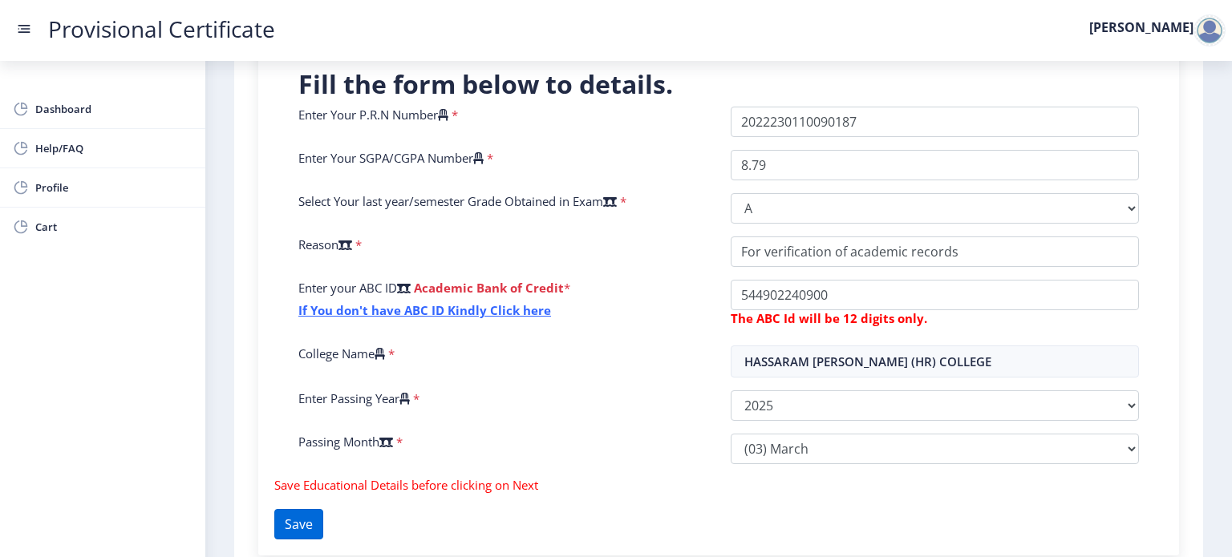
click at [323, 509] on button "Save" at bounding box center [298, 524] width 49 height 30
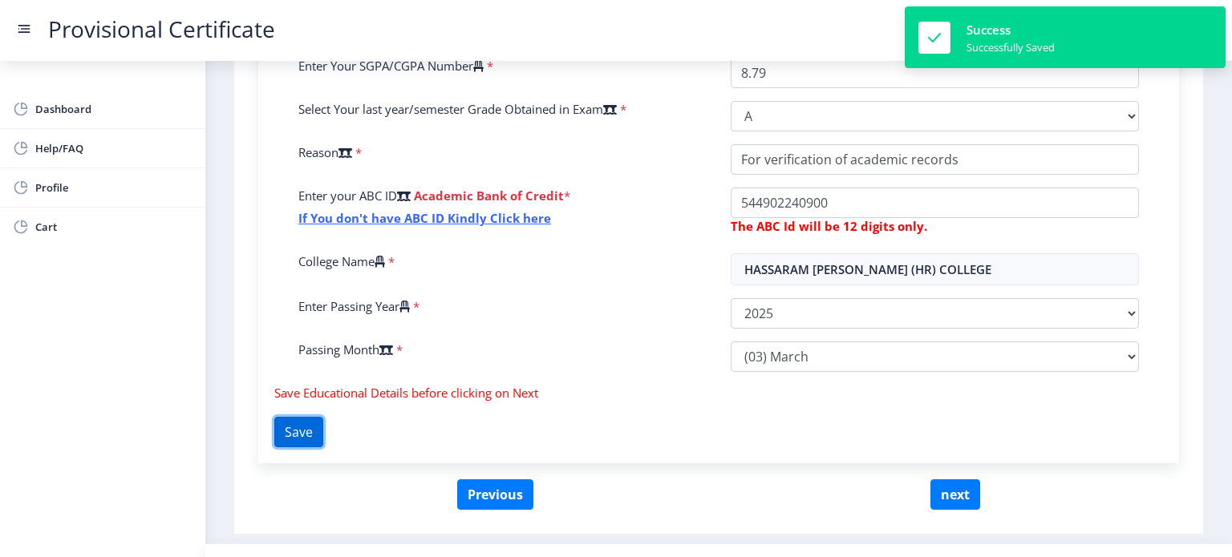
scroll to position [503, 0]
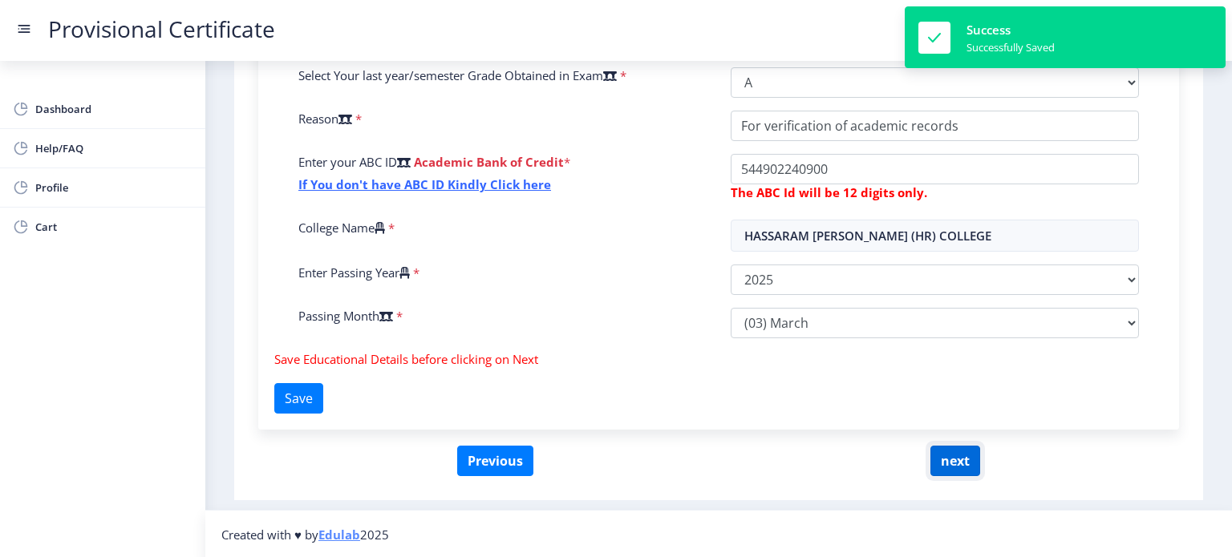
click at [970, 448] on button "next" at bounding box center [955, 461] width 50 height 30
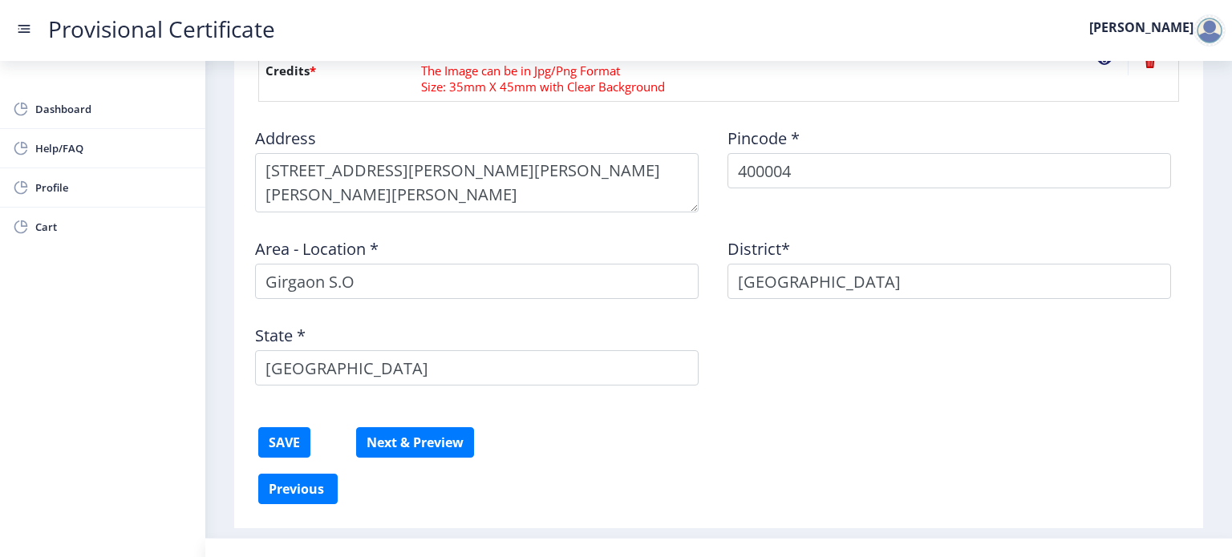
scroll to position [920, 0]
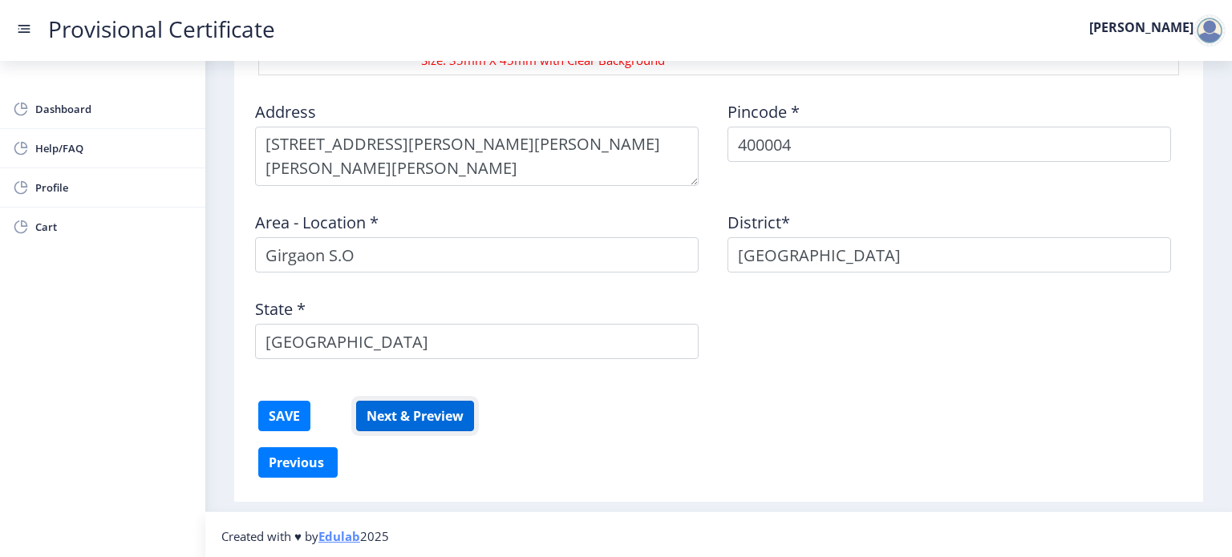
click at [456, 416] on button "Next & Preview" at bounding box center [415, 416] width 118 height 30
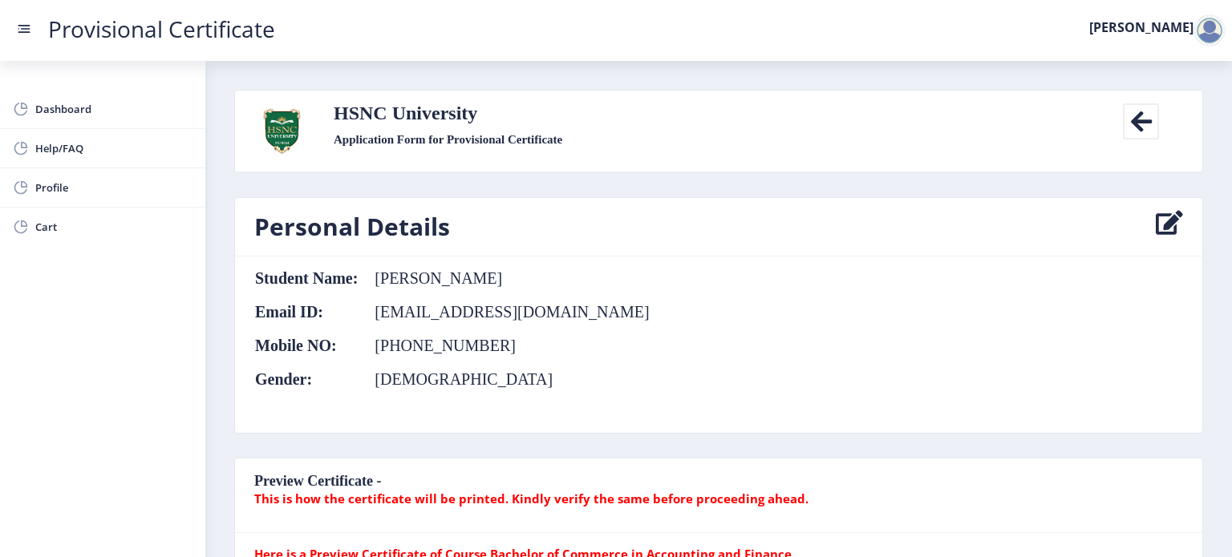
click at [1137, 119] on icon at bounding box center [1141, 121] width 36 height 36
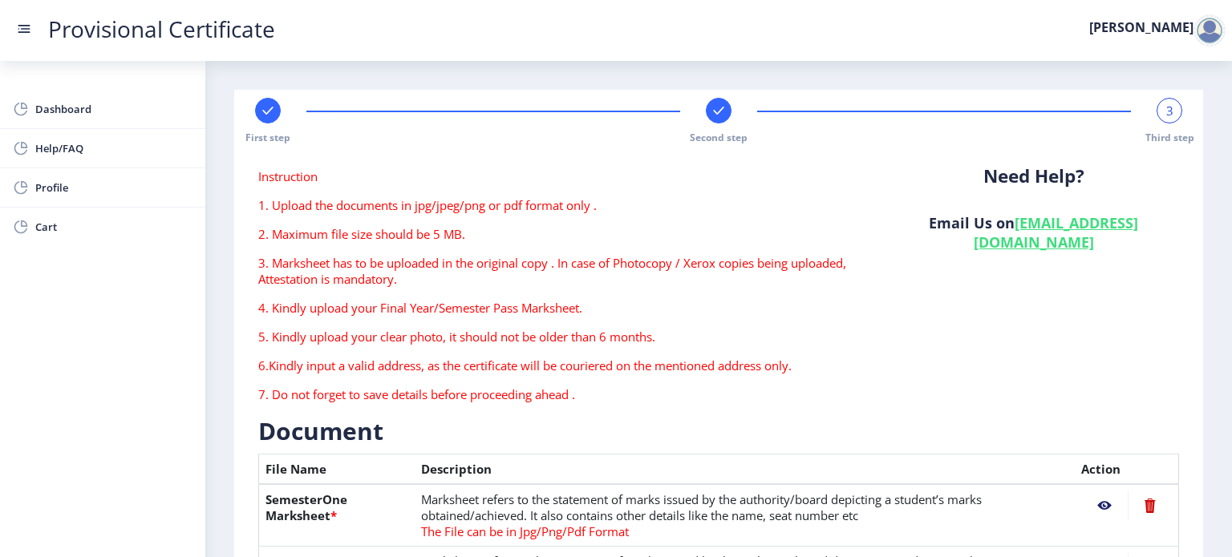
click at [728, 119] on div "Second step" at bounding box center [719, 121] width 26 height 47
select select "A"
select select "March"
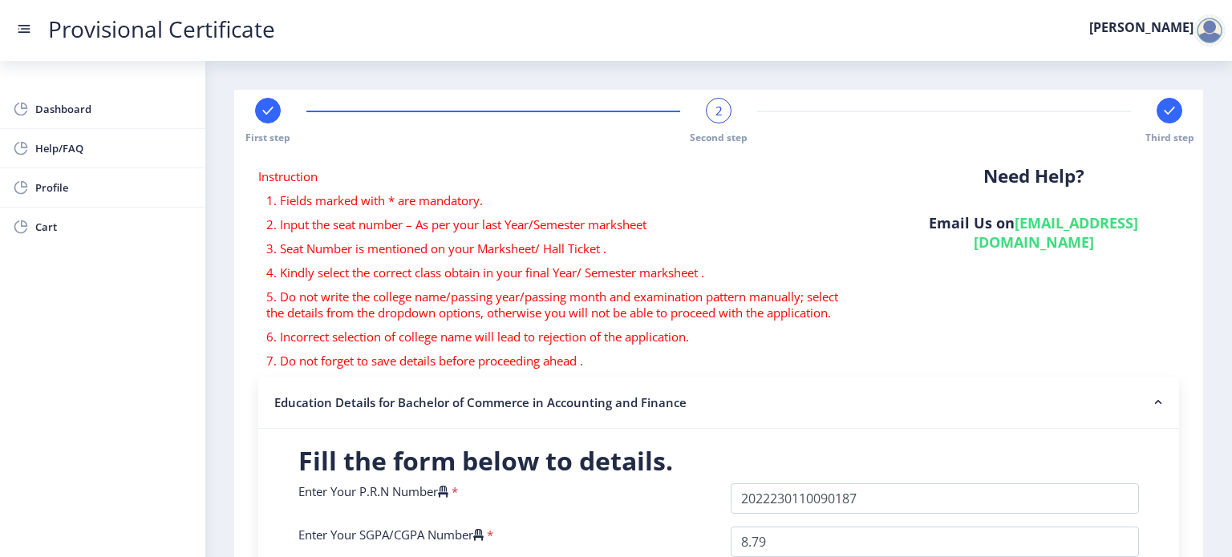
click at [1170, 107] on icon at bounding box center [1169, 111] width 10 height 8
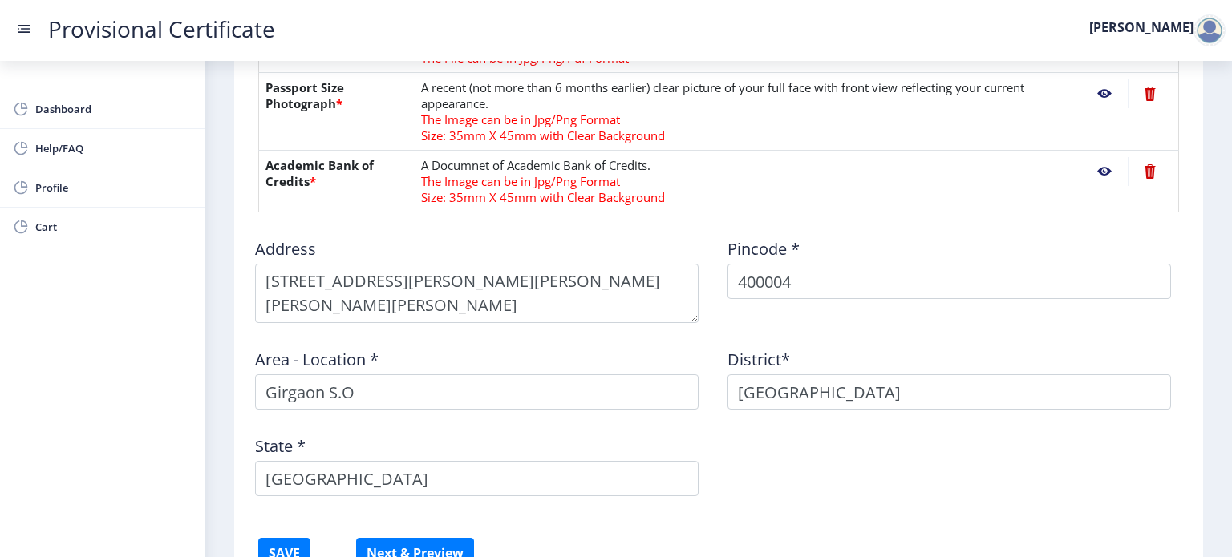
scroll to position [920, 0]
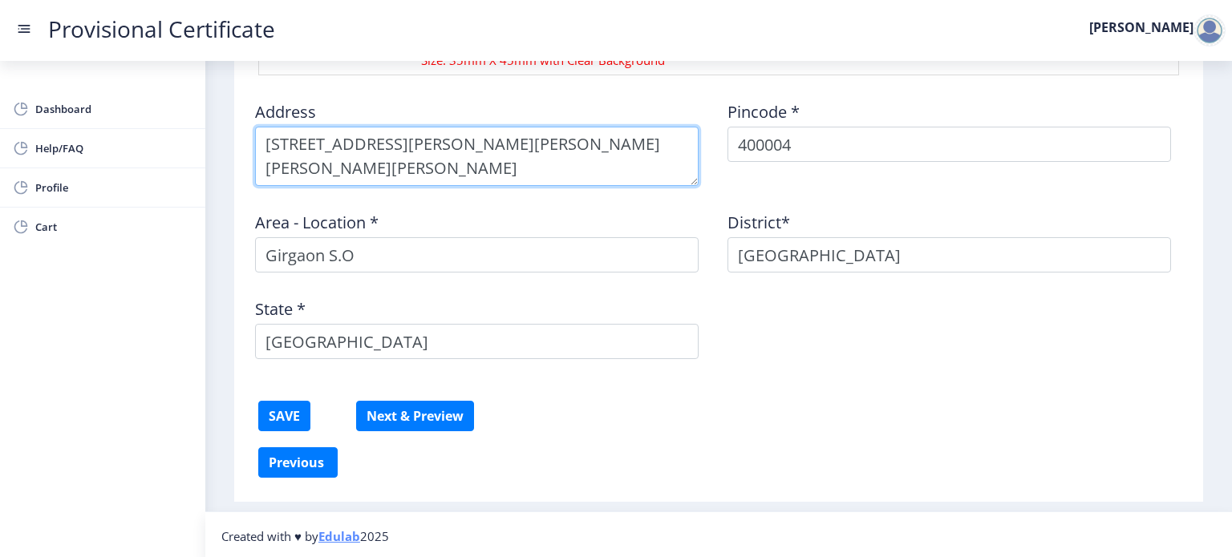
click at [574, 157] on textarea at bounding box center [477, 156] width 444 height 59
click at [375, 144] on textarea at bounding box center [477, 156] width 444 height 59
click at [378, 144] on textarea at bounding box center [477, 156] width 444 height 59
click at [435, 145] on textarea at bounding box center [477, 156] width 444 height 59
click at [430, 144] on textarea at bounding box center [477, 156] width 444 height 59
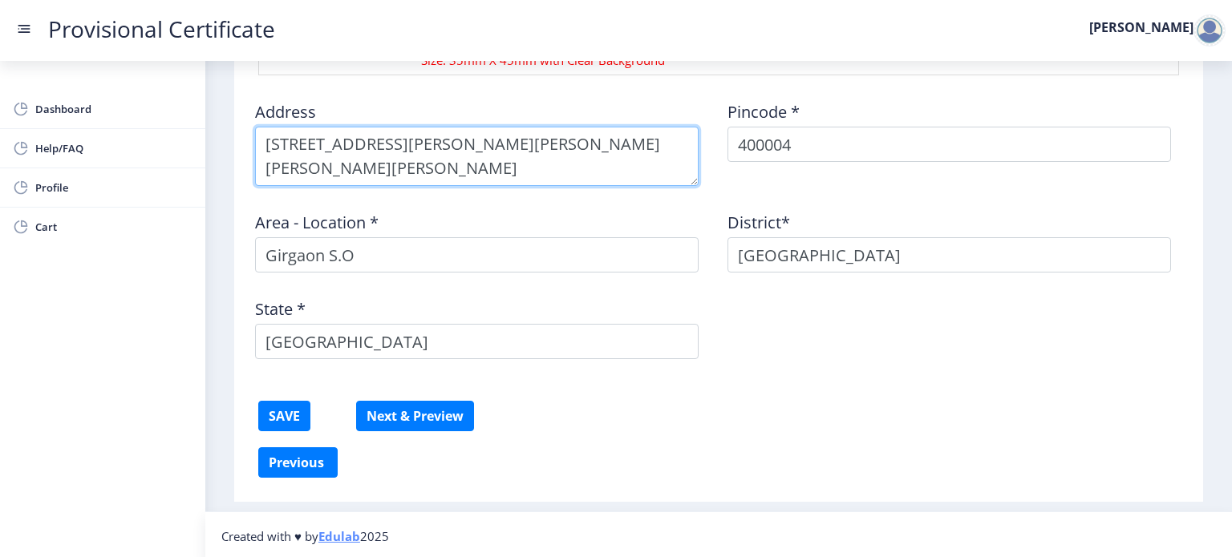
click at [539, 148] on textarea at bounding box center [477, 156] width 444 height 59
click at [554, 148] on textarea at bounding box center [477, 156] width 444 height 59
click at [315, 171] on textarea at bounding box center [477, 156] width 444 height 59
click at [385, 172] on textarea at bounding box center [477, 156] width 444 height 59
click at [625, 147] on textarea at bounding box center [477, 156] width 444 height 59
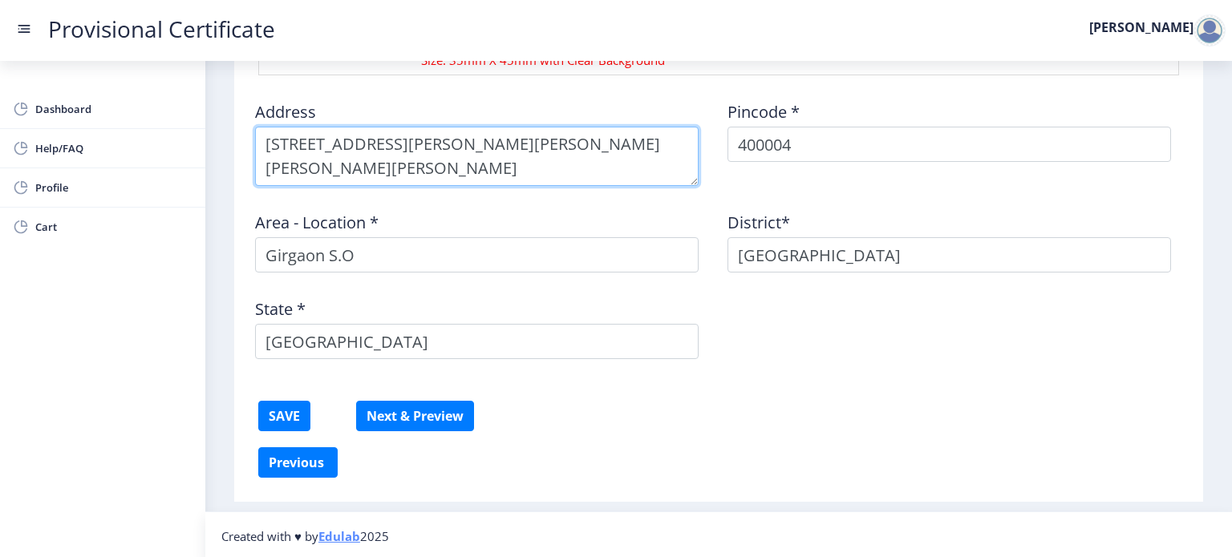
click at [268, 168] on textarea at bounding box center [477, 156] width 444 height 59
click at [483, 146] on textarea at bounding box center [477, 156] width 444 height 59
type textarea "202/2nd floor, Jayant Riddhi Building, Sadashiv Cross Lane, Khadilkar Road"
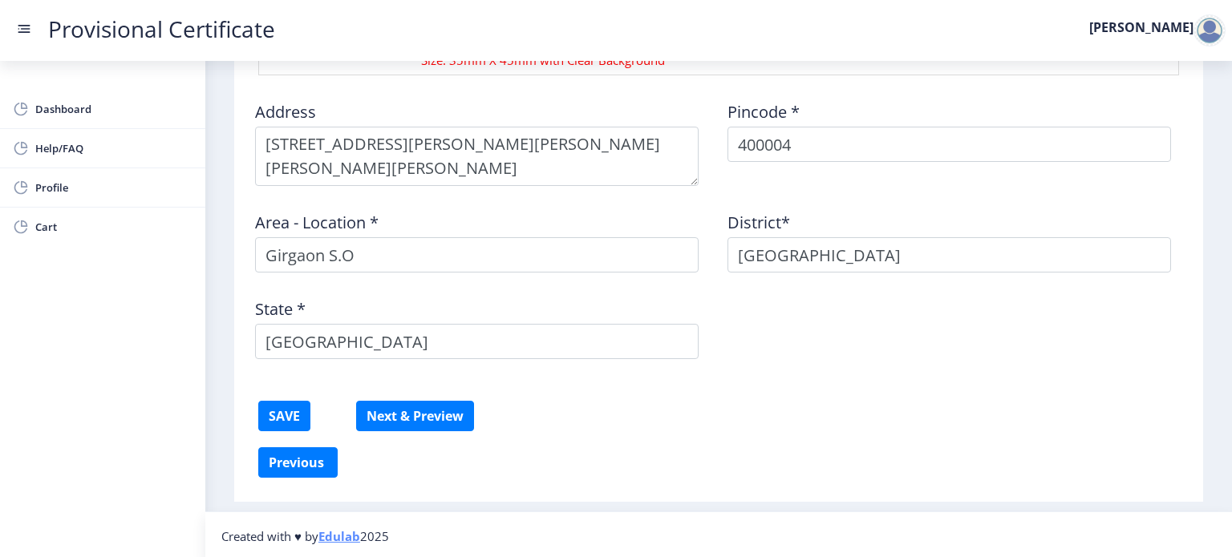
click at [588, 214] on div "Area - Location * Girgaon S.O" at bounding box center [482, 236] width 472 height 74
click at [276, 413] on button "SAVE" at bounding box center [284, 416] width 52 height 30
click at [447, 420] on button "Next & Preview" at bounding box center [415, 416] width 118 height 30
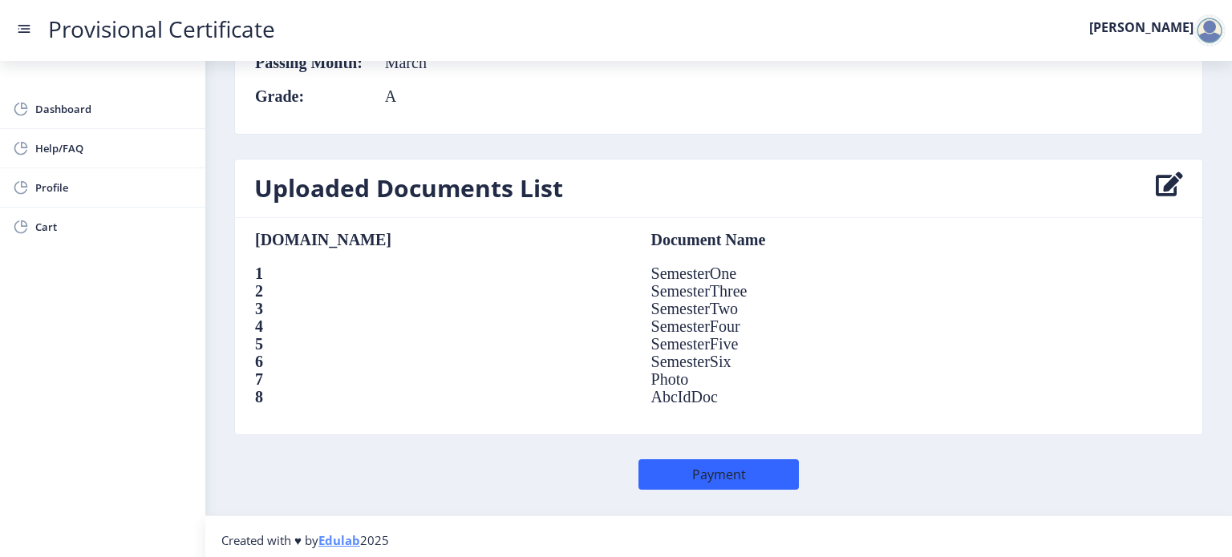
scroll to position [1110, 0]
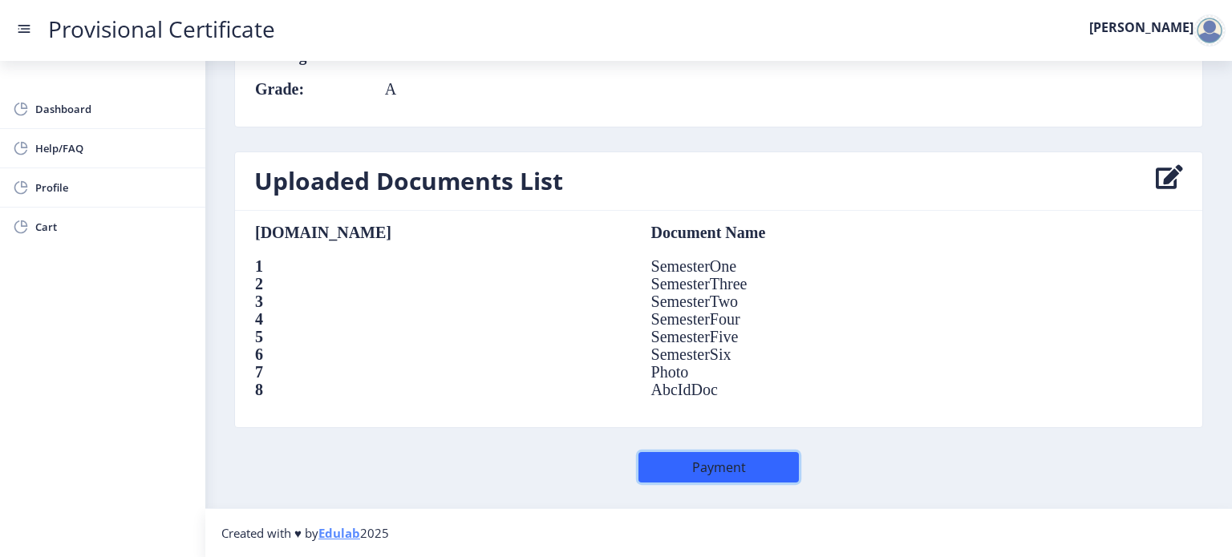
click at [759, 470] on button "Payment" at bounding box center [719, 467] width 160 height 30
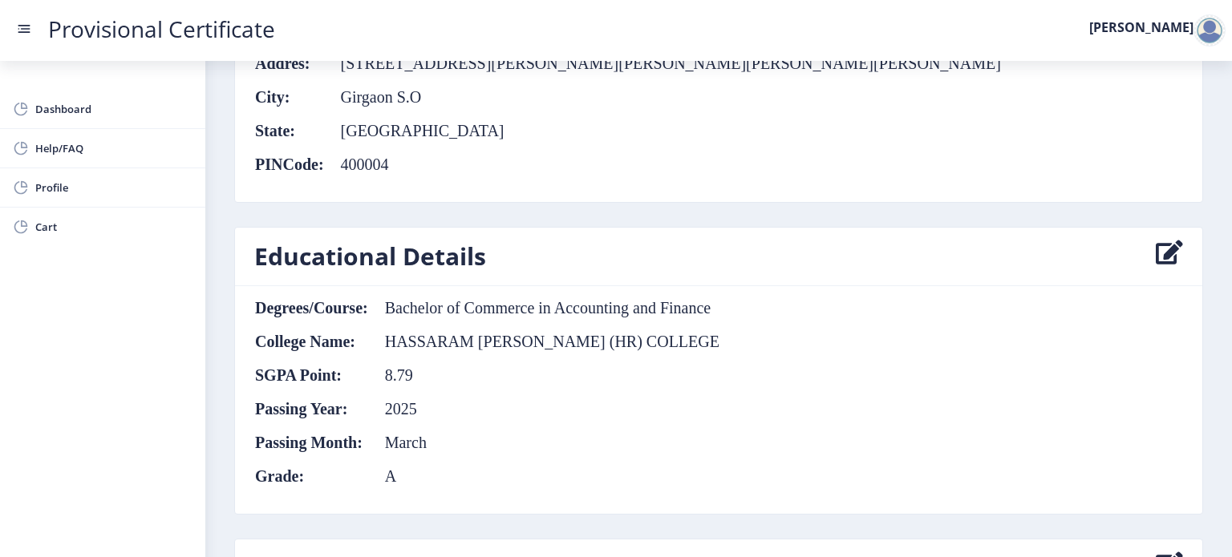
scroll to position [691, 0]
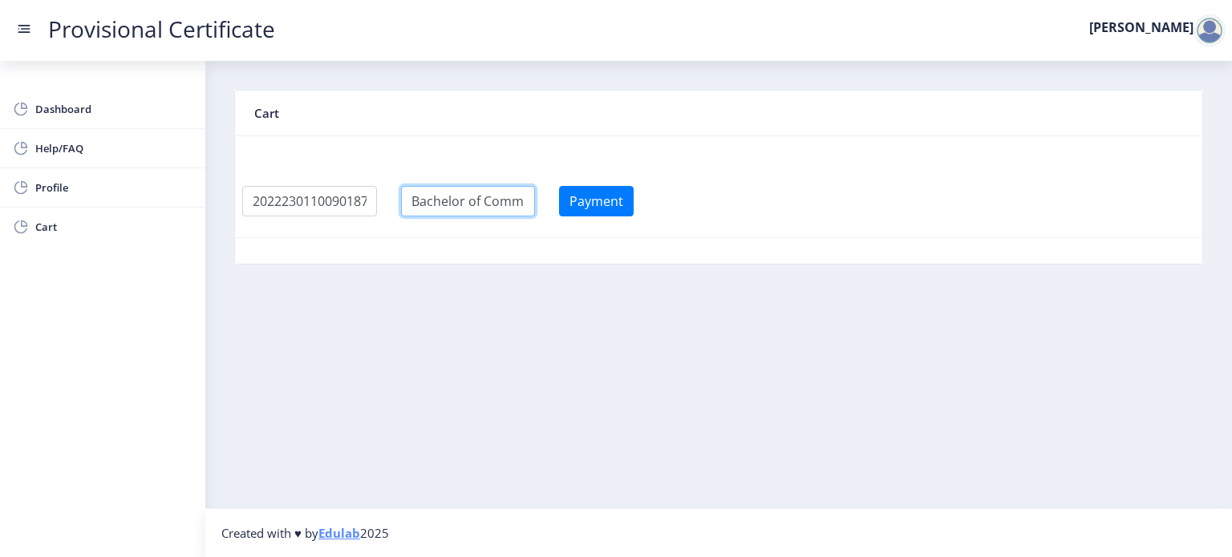
click at [487, 201] on input "textarea" at bounding box center [468, 201] width 135 height 30
click at [533, 199] on input "textarea" at bounding box center [468, 201] width 135 height 30
click at [536, 192] on input "textarea" at bounding box center [468, 201] width 135 height 30
type input "Bachelor of Commerce in Accounting and Financerce in Accounting and Finance"
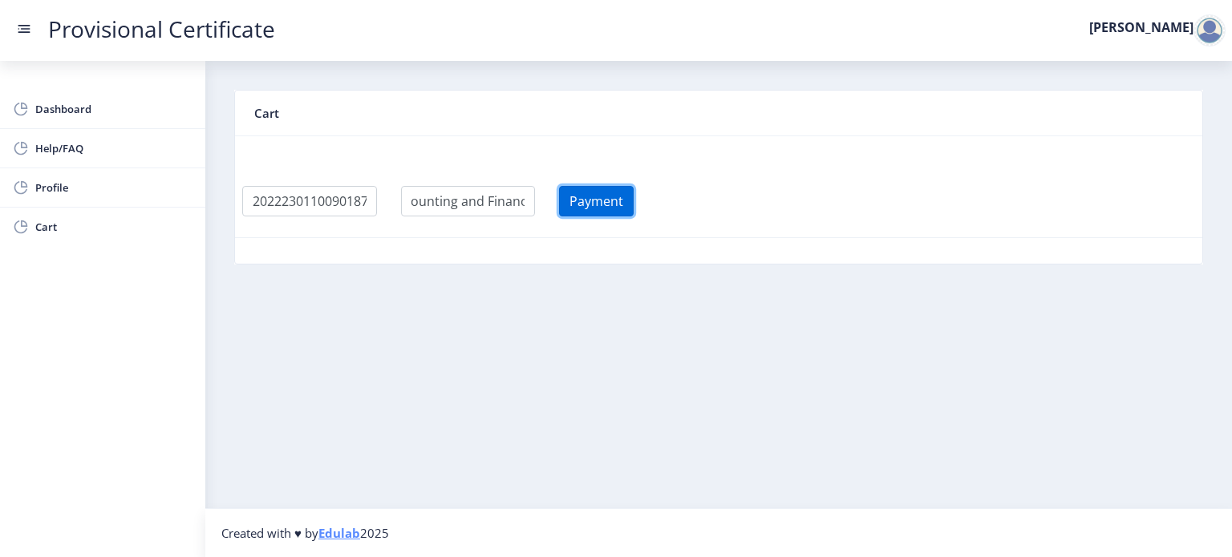
scroll to position [0, 0]
click at [615, 206] on button "Payment" at bounding box center [596, 201] width 75 height 30
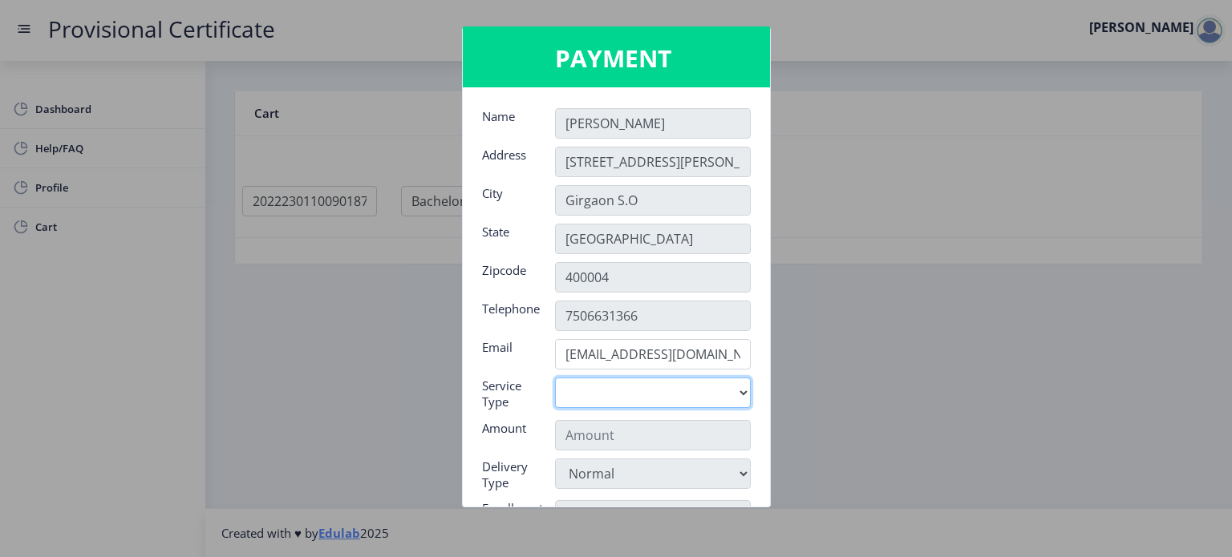
click at [703, 391] on select "Digital" at bounding box center [653, 393] width 196 height 30
select select "old"
click at [555, 378] on select "Digital" at bounding box center [653, 393] width 196 height 30
type input "795"
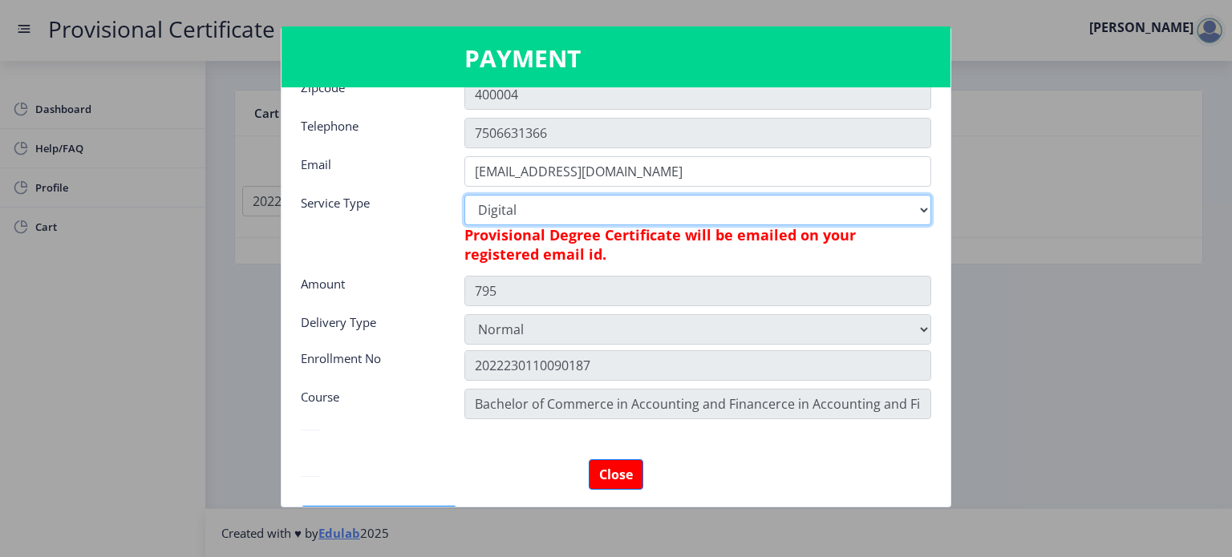
scroll to position [225, 0]
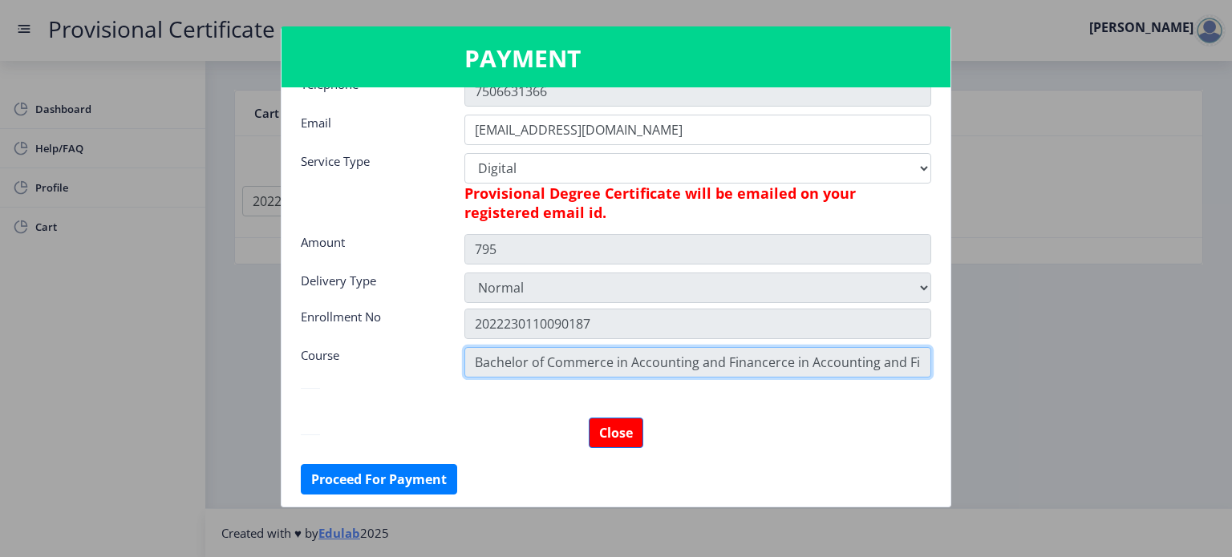
click at [791, 359] on input "Bachelor of Commerce in Accounting and Financerce in Accounting and Finance" at bounding box center [697, 362] width 467 height 30
click at [760, 362] on input "Bachelor of Commerce in Accounting and Financerce in Accounting and Finance" at bounding box center [697, 362] width 467 height 30
drag, startPoint x: 760, startPoint y: 362, endPoint x: 784, endPoint y: 360, distance: 23.3
click at [784, 360] on input "Bachelor of Commerce in Accounting and Financerce in Accounting and Finance" at bounding box center [697, 362] width 467 height 30
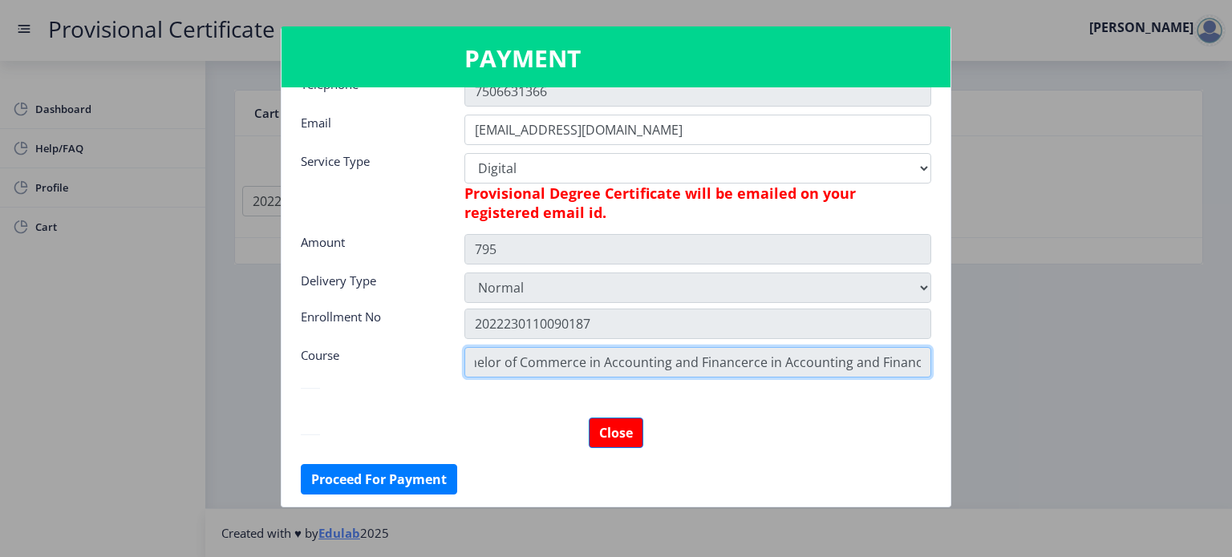
scroll to position [0, 34]
drag, startPoint x: 760, startPoint y: 362, endPoint x: 960, endPoint y: 354, distance: 200.7
click at [960, 354] on div "PAYMENT Name Parshvi Address 202/2nd floor, Jayant Riddhi Building, Sadashiv Cr…" at bounding box center [616, 278] width 1232 height 557
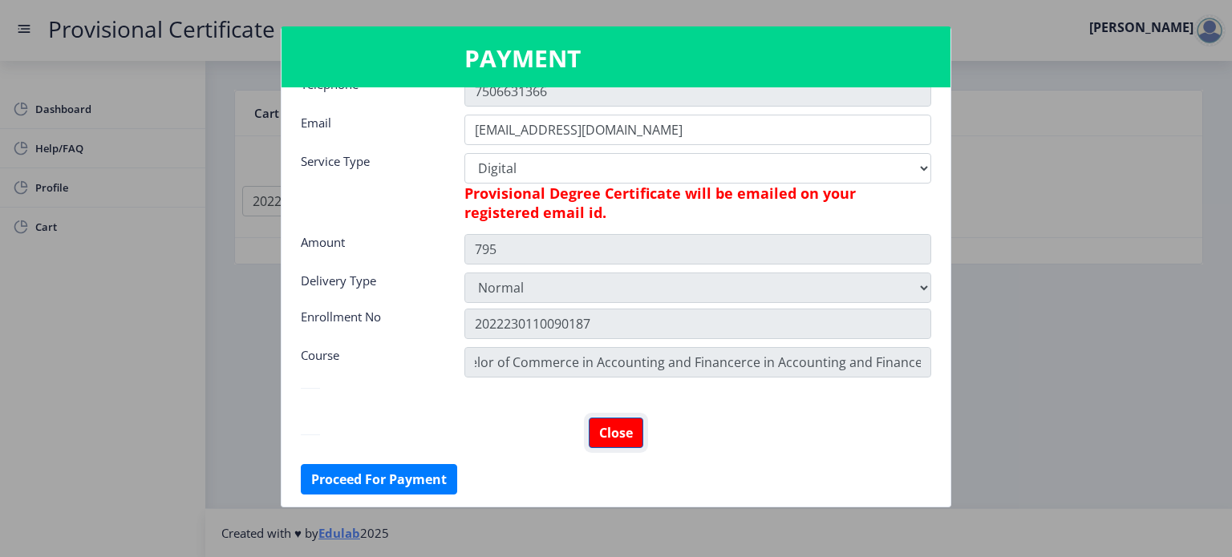
scroll to position [0, 0]
click at [624, 436] on button "Close" at bounding box center [616, 433] width 55 height 30
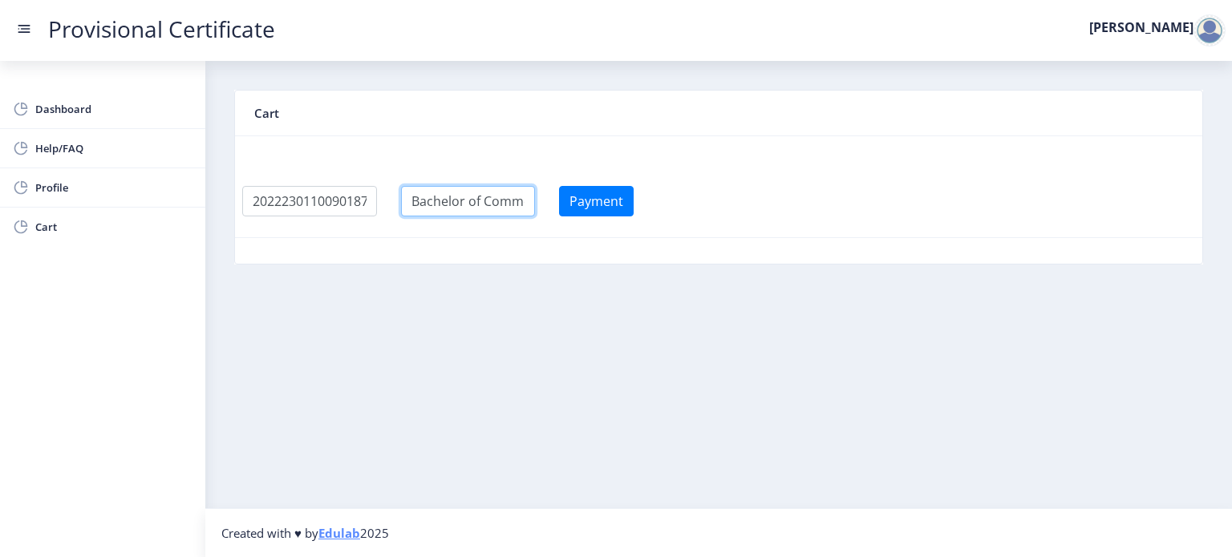
click at [486, 197] on input "textarea" at bounding box center [468, 201] width 135 height 30
click at [536, 199] on input "textarea" at bounding box center [468, 201] width 135 height 30
drag, startPoint x: 537, startPoint y: 199, endPoint x: 545, endPoint y: 200, distance: 8.1
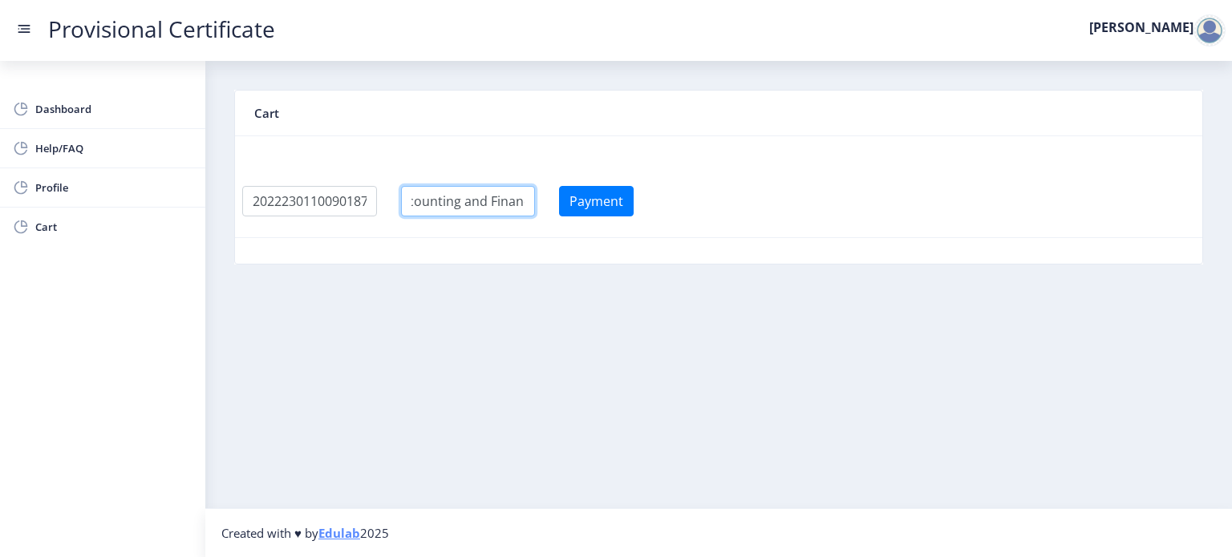
click at [536, 200] on input "textarea" at bounding box center [468, 201] width 135 height 30
type input "Bachelor of"
click at [536, 200] on input "textarea" at bounding box center [468, 201] width 135 height 30
click at [606, 208] on button "Payment" at bounding box center [596, 201] width 75 height 30
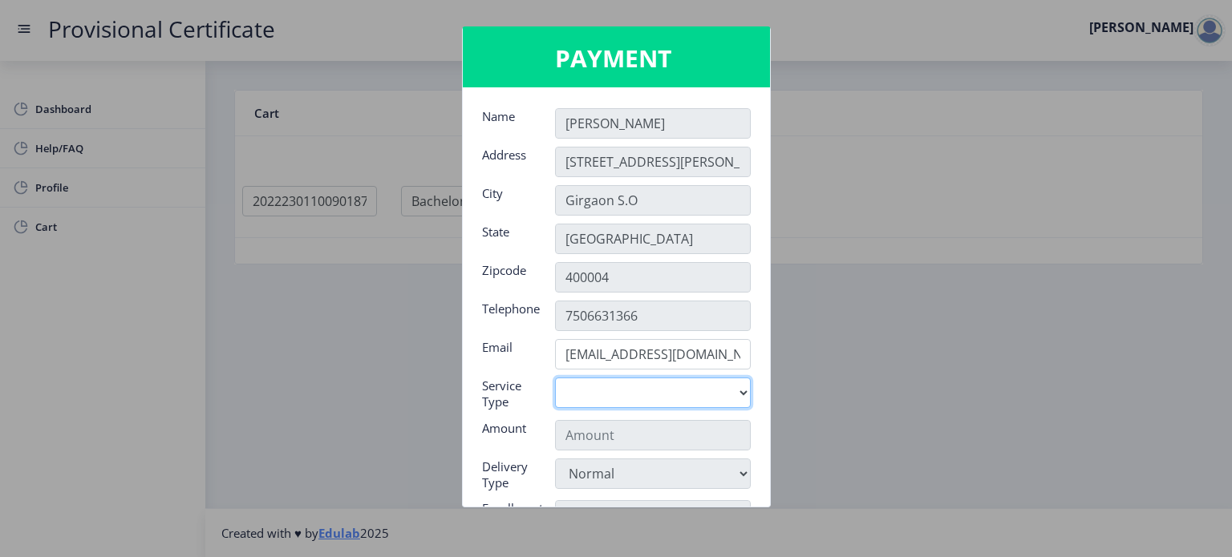
click at [685, 389] on select "Digital" at bounding box center [653, 393] width 196 height 30
select select "old"
click at [555, 378] on select "Digital" at bounding box center [653, 393] width 196 height 30
type input "795"
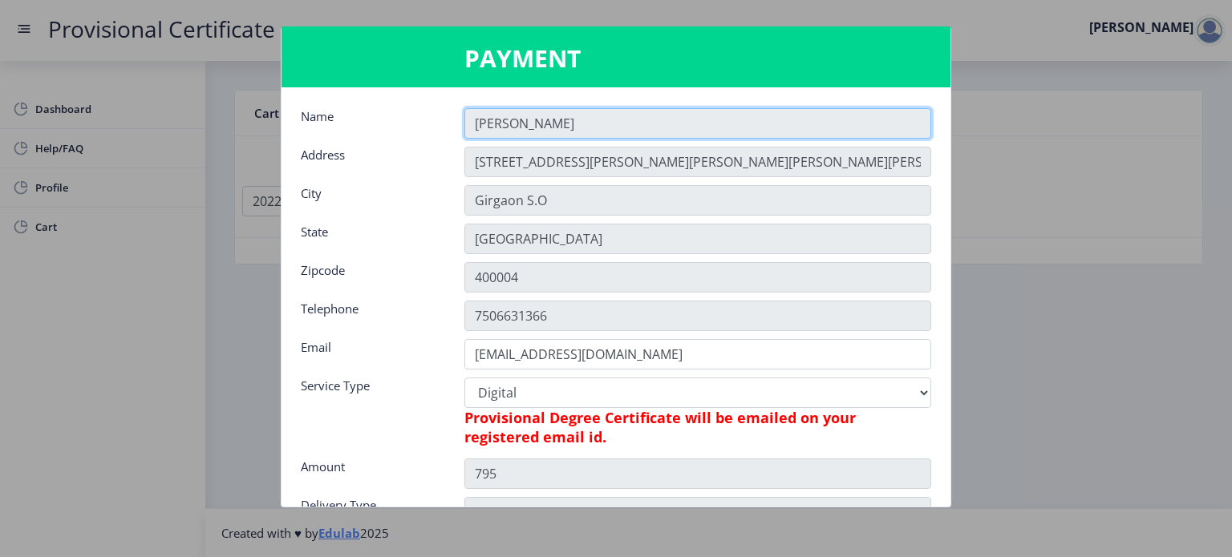
click at [594, 121] on input "[PERSON_NAME]" at bounding box center [697, 123] width 467 height 30
click at [568, 111] on input "[PERSON_NAME]" at bounding box center [697, 123] width 467 height 30
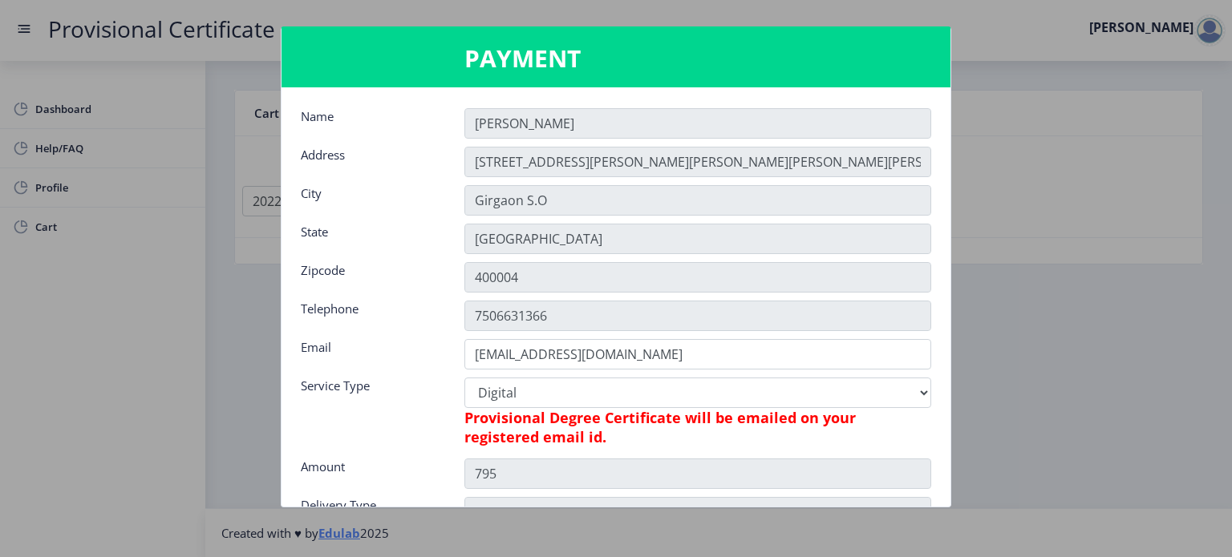
click at [1108, 304] on div at bounding box center [616, 278] width 1232 height 557
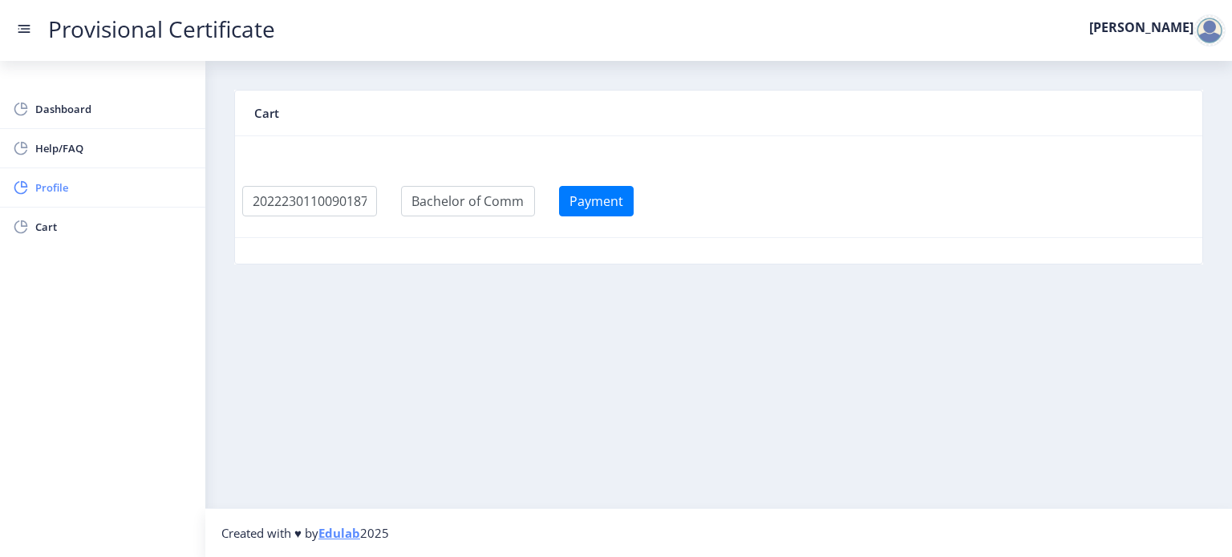
click at [106, 184] on span "Profile" at bounding box center [113, 187] width 157 height 19
select select "[DEMOGRAPHIC_DATA]"
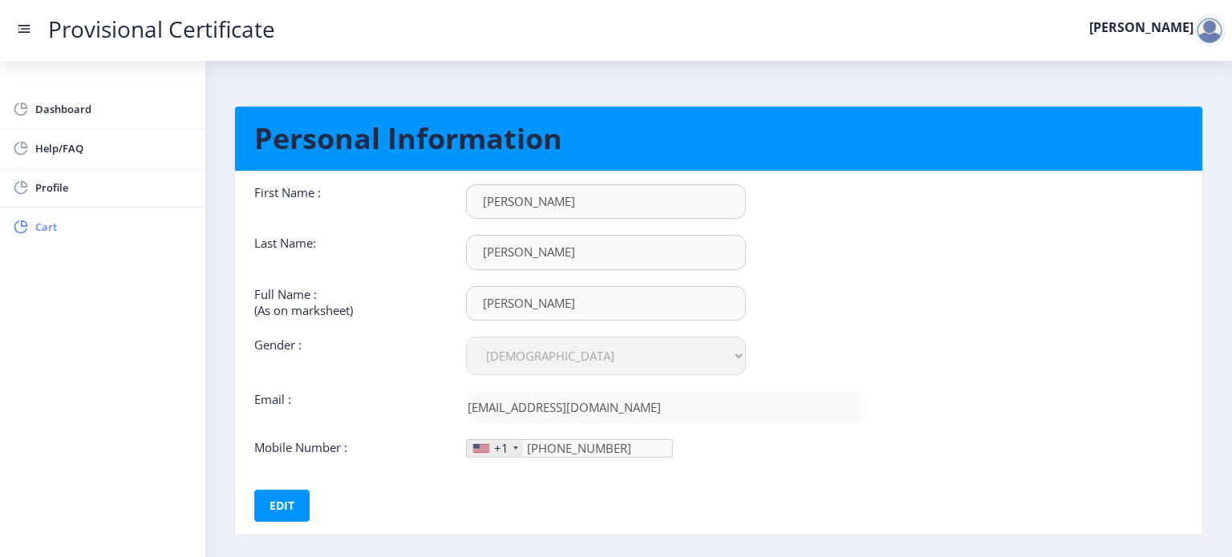
click at [89, 225] on span "Cart" at bounding box center [113, 226] width 157 height 19
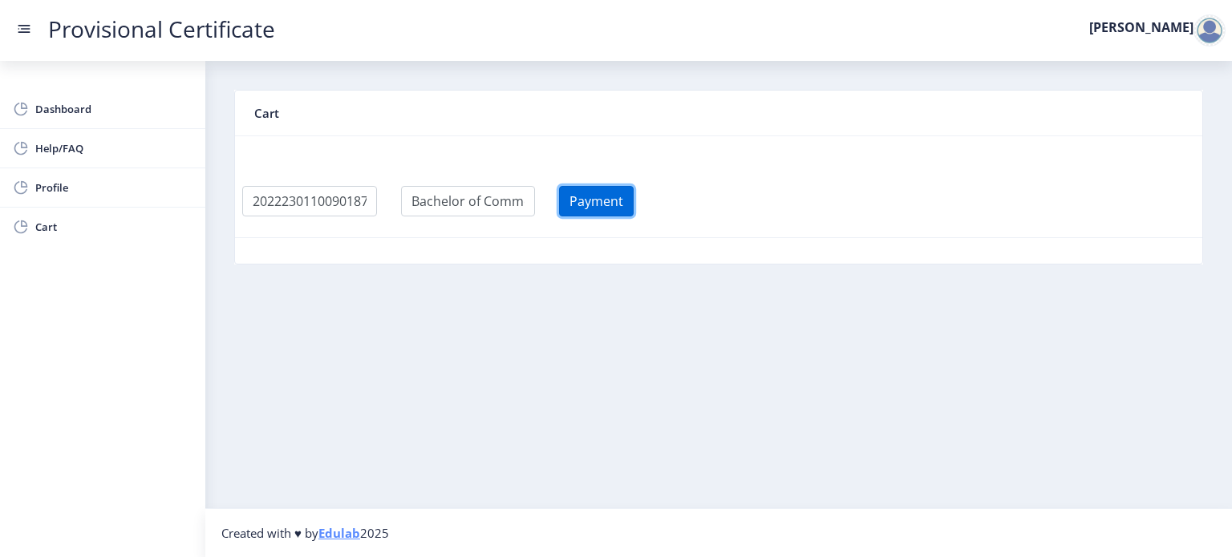
click at [618, 199] on button "Payment" at bounding box center [596, 201] width 75 height 30
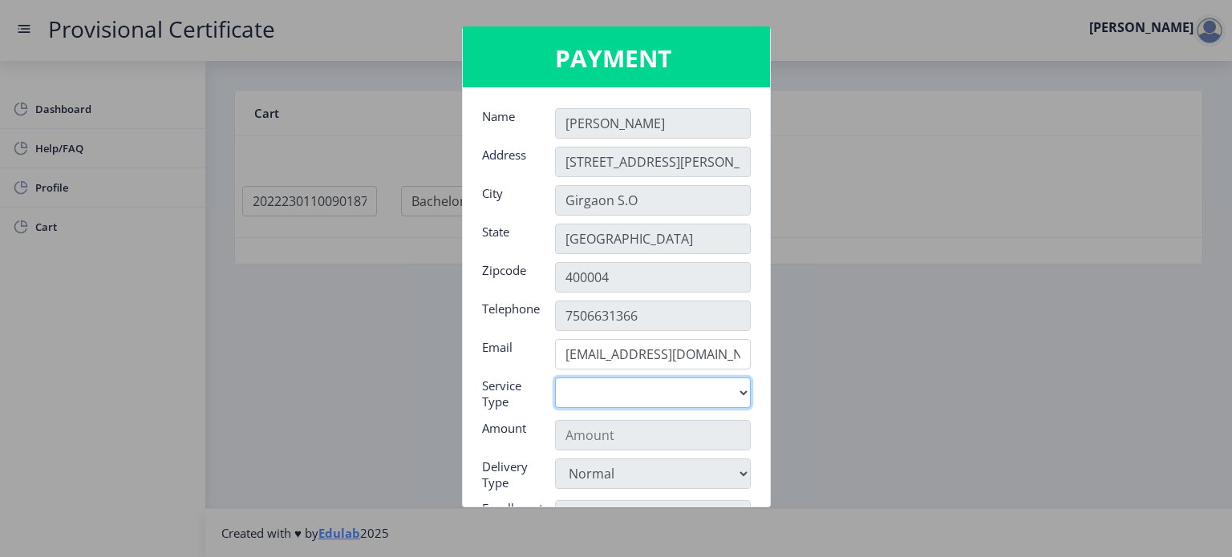
click at [630, 403] on select "Digital" at bounding box center [653, 393] width 196 height 30
select select "old"
click at [555, 378] on select "Digital" at bounding box center [653, 393] width 196 height 30
type input "795"
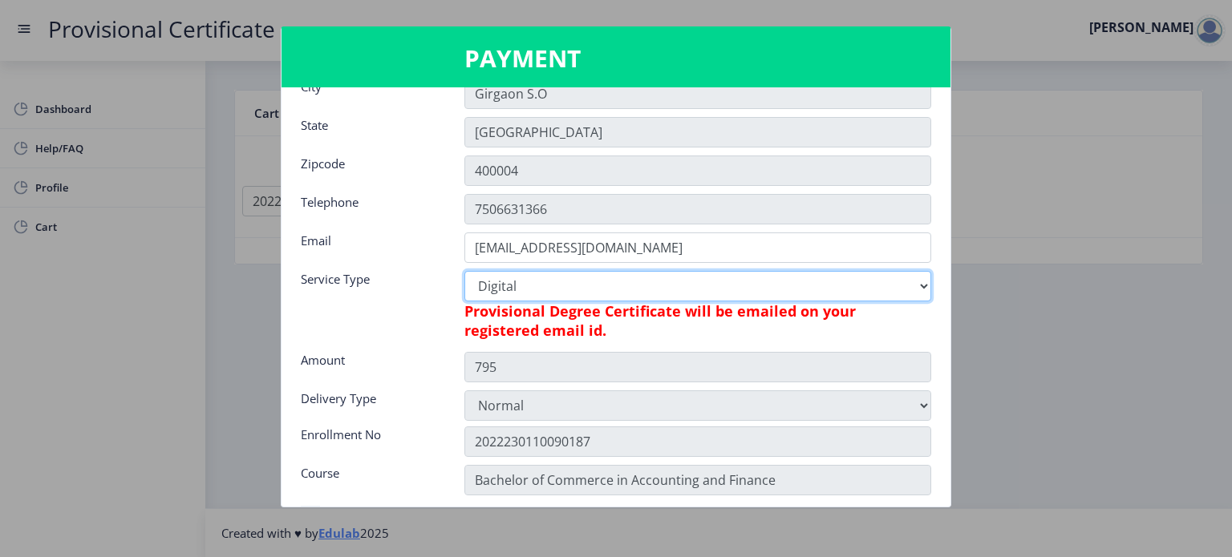
scroll to position [225, 0]
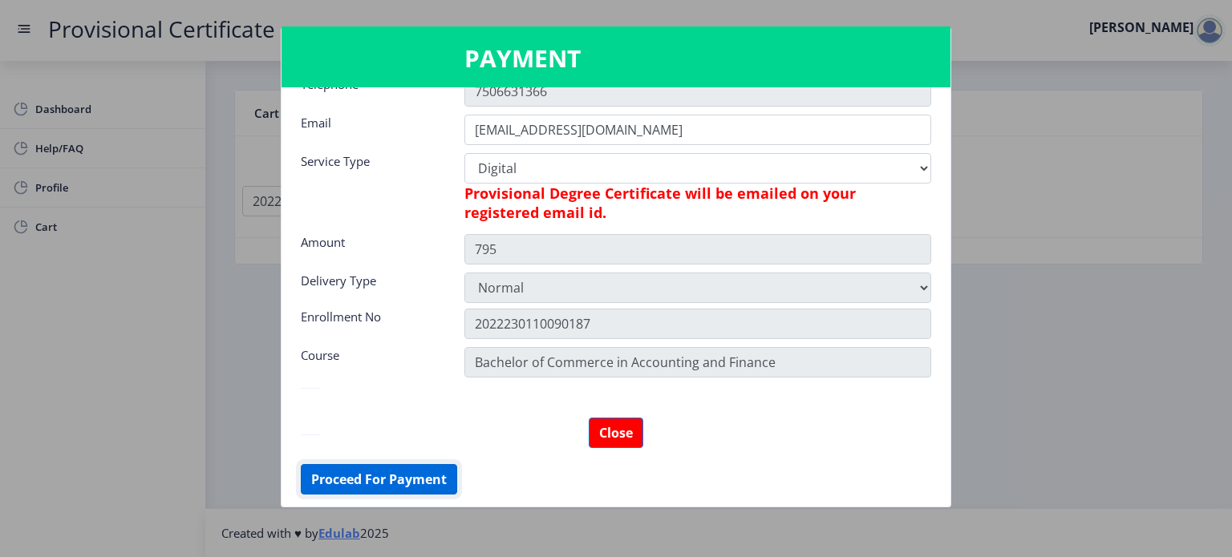
click at [416, 483] on button "Proceed For Payment" at bounding box center [379, 479] width 156 height 30
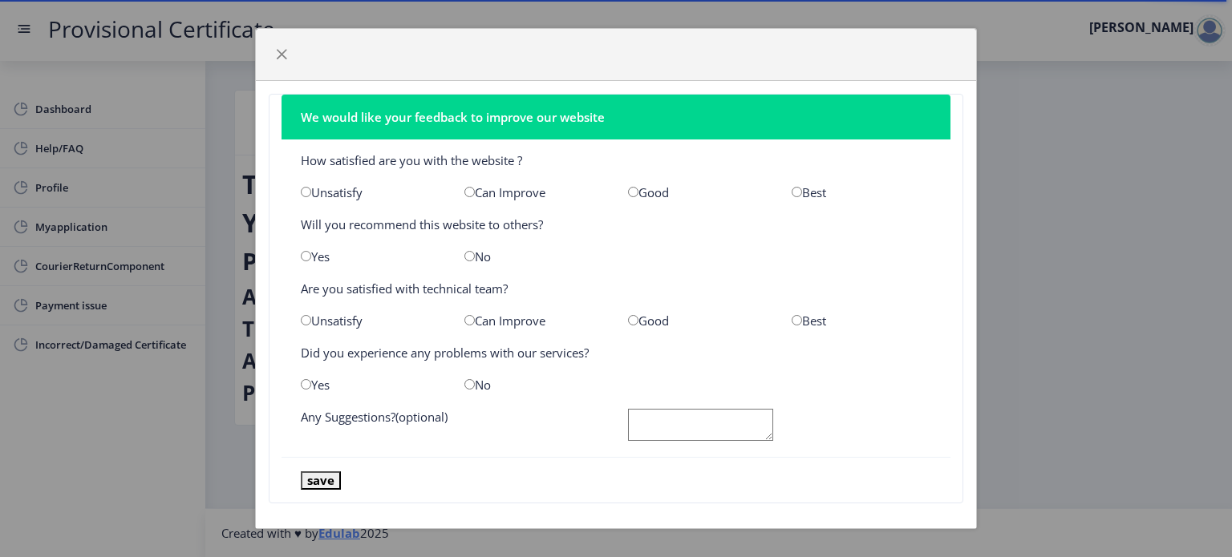
click at [628, 187] on input "radio" at bounding box center [633, 192] width 10 height 10
radio input "true"
click at [306, 256] on input "radio" at bounding box center [306, 256] width 10 height 10
radio input "true"
click at [468, 320] on input "radio" at bounding box center [469, 320] width 10 height 10
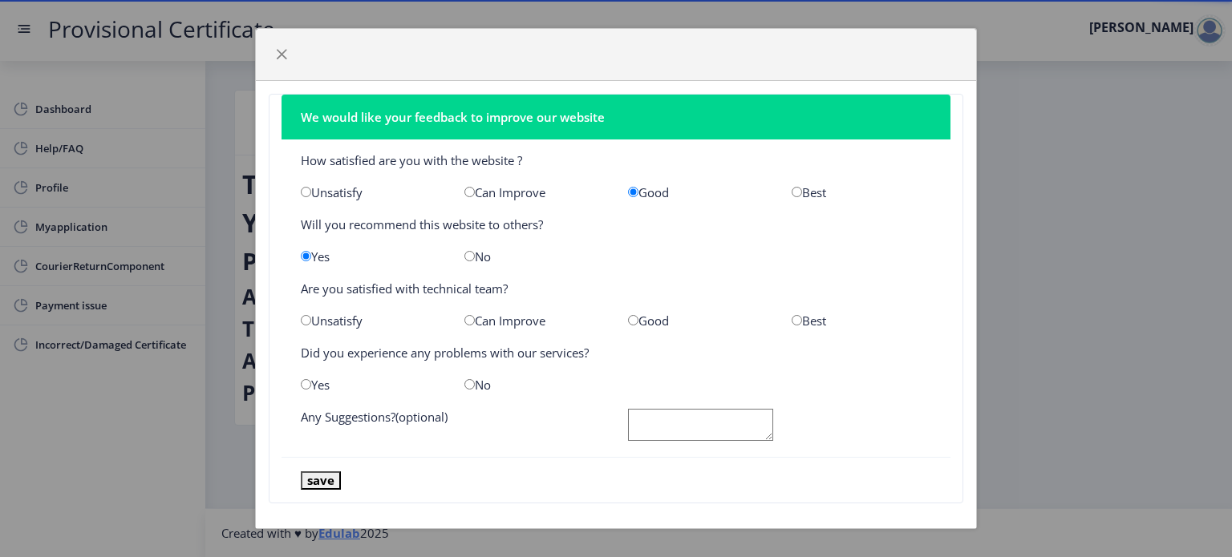
radio input "true"
click at [467, 381] on input "radio" at bounding box center [469, 384] width 10 height 10
radio input "true"
click at [643, 417] on textarea at bounding box center [700, 425] width 145 height 33
type textarea "no"
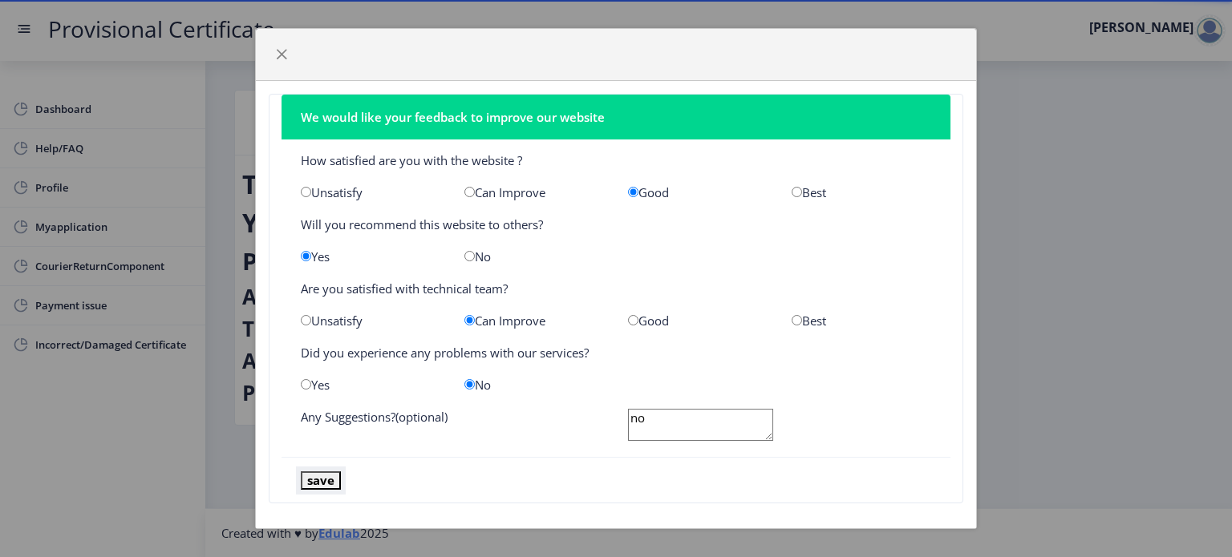
click at [325, 479] on button "save" at bounding box center [321, 481] width 40 height 18
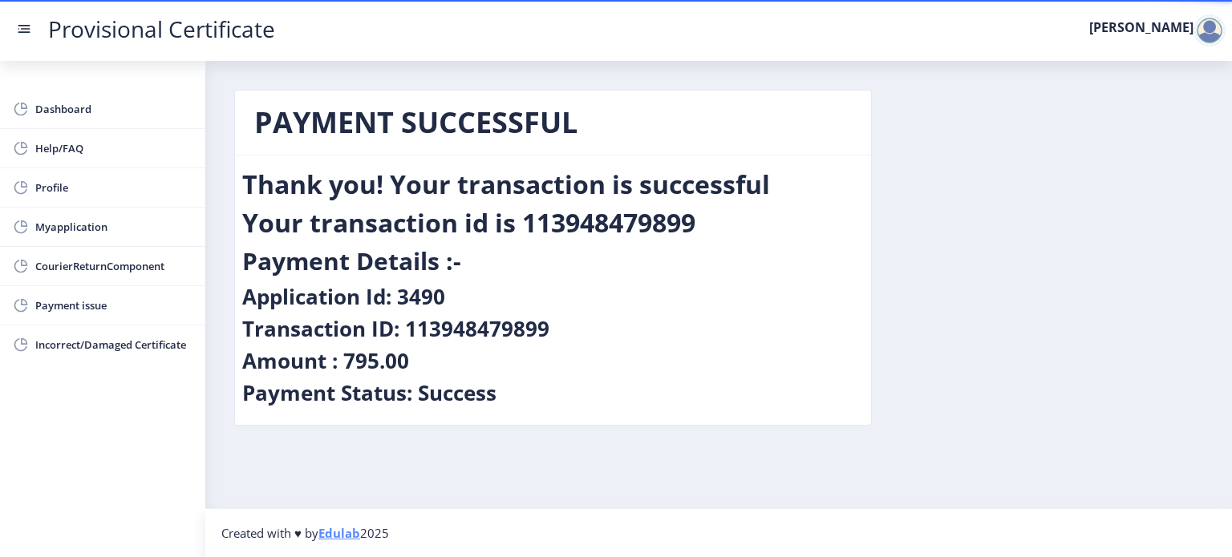
click at [1206, 28] on div at bounding box center [1210, 30] width 32 height 32
click at [957, 272] on div "PAYMENT SUCCESSFUL Thank you! Your transaction is successful Your transaction i…" at bounding box center [718, 270] width 993 height 360
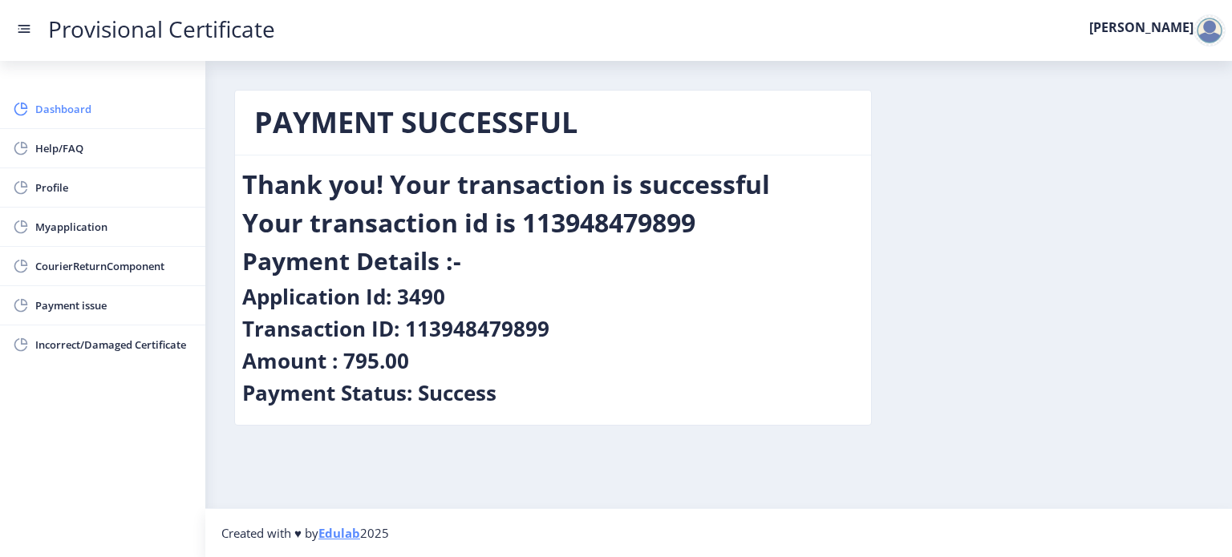
click at [58, 103] on span "Dashboard" at bounding box center [113, 108] width 157 height 19
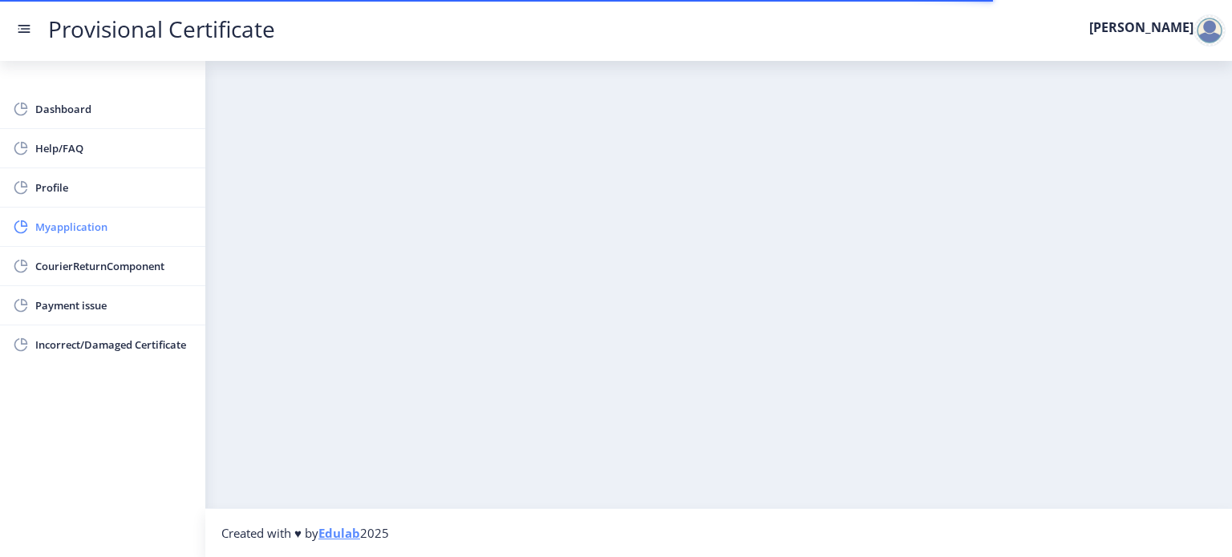
click at [61, 226] on span "Myapplication" at bounding box center [113, 226] width 157 height 19
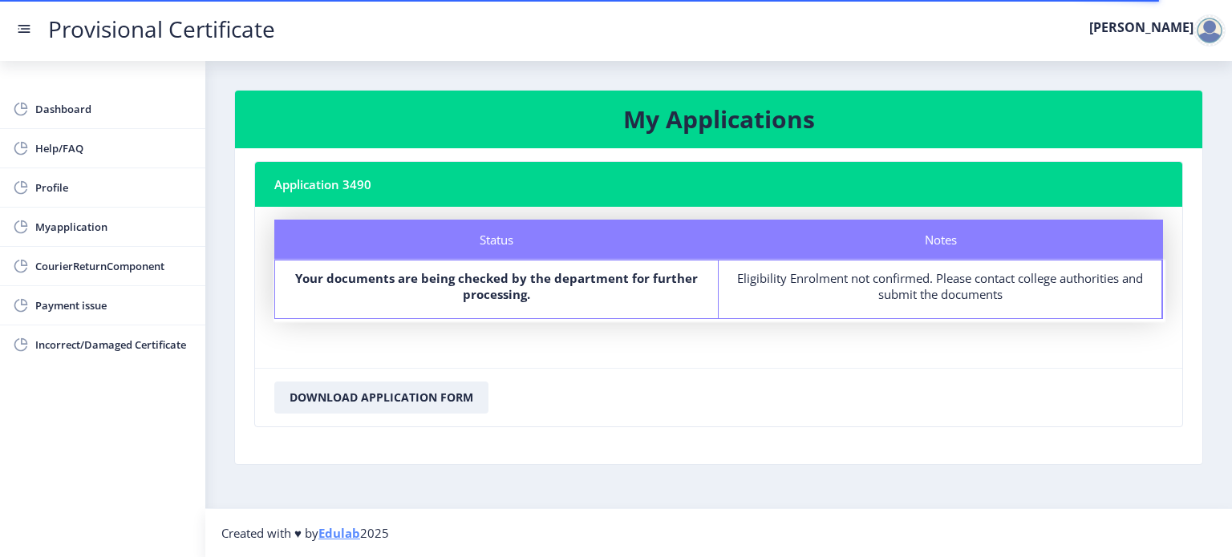
click at [513, 274] on b "Your documents are being checked by the department for further processing." at bounding box center [496, 286] width 403 height 32
click at [387, 397] on button "Download Application Form" at bounding box center [381, 398] width 214 height 32
click at [90, 146] on span "Help/FAQ" at bounding box center [113, 148] width 157 height 19
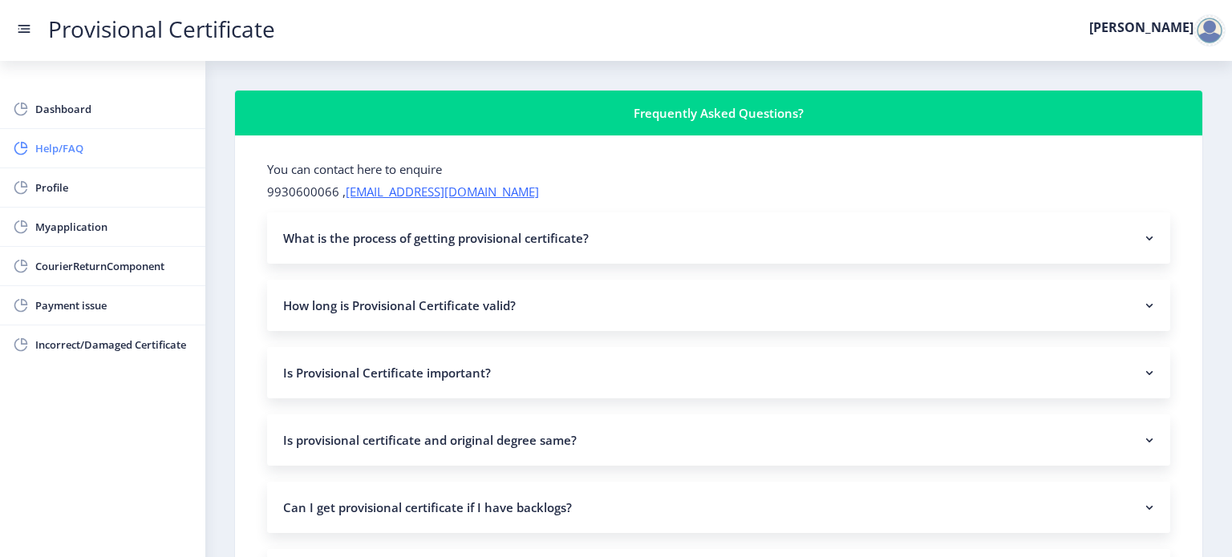
click at [107, 151] on span "Help/FAQ" at bounding box center [113, 148] width 157 height 19
click at [75, 105] on span "Dashboard" at bounding box center [113, 108] width 157 height 19
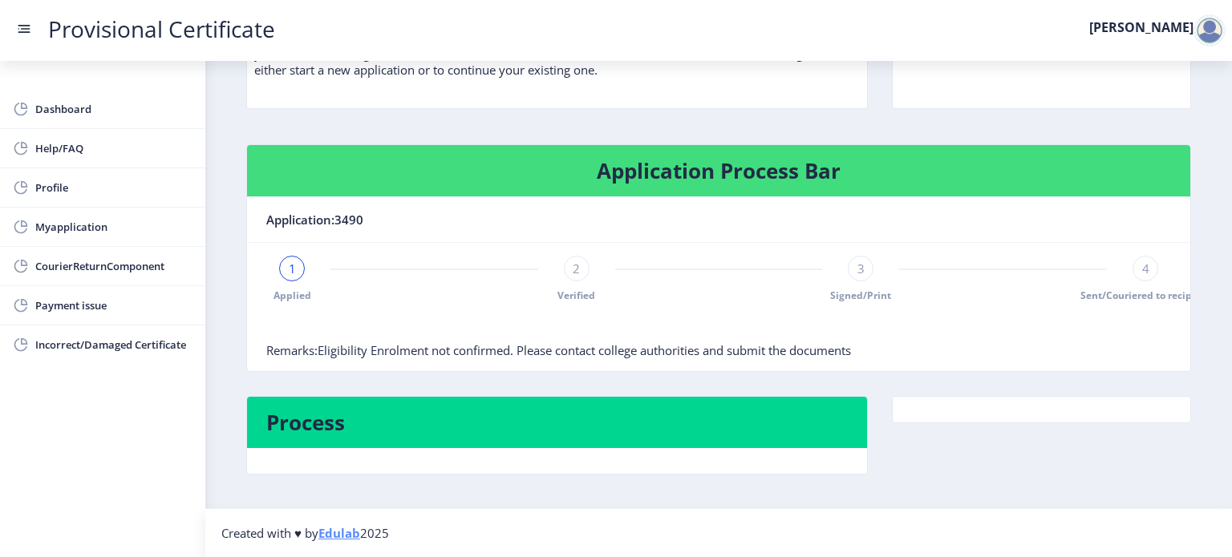
scroll to position [160, 0]
click at [798, 455] on nb-card-body at bounding box center [557, 461] width 620 height 26
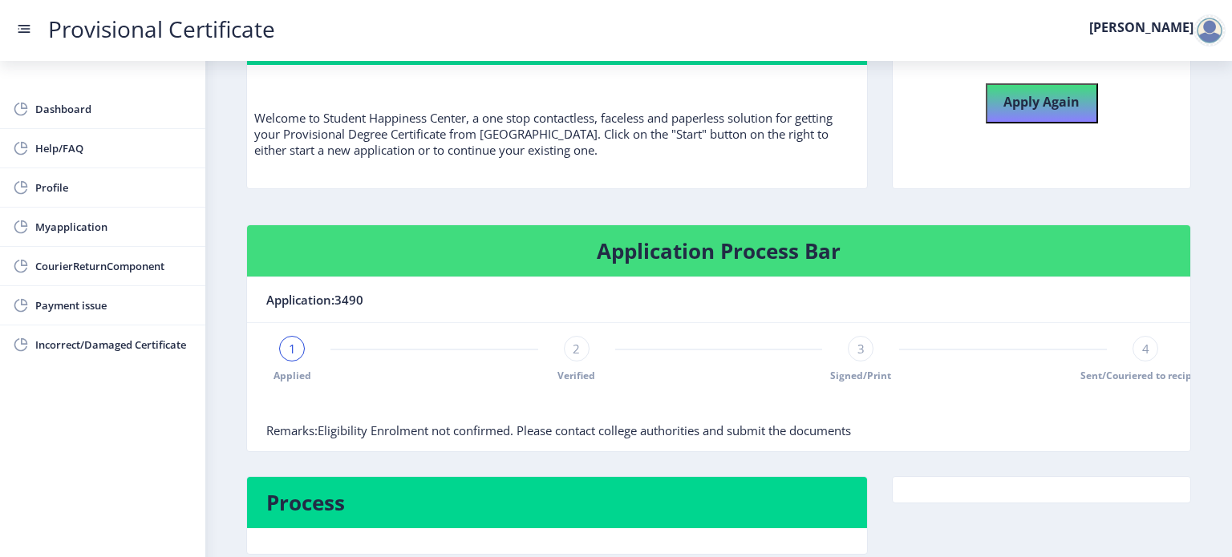
scroll to position [0, 0]
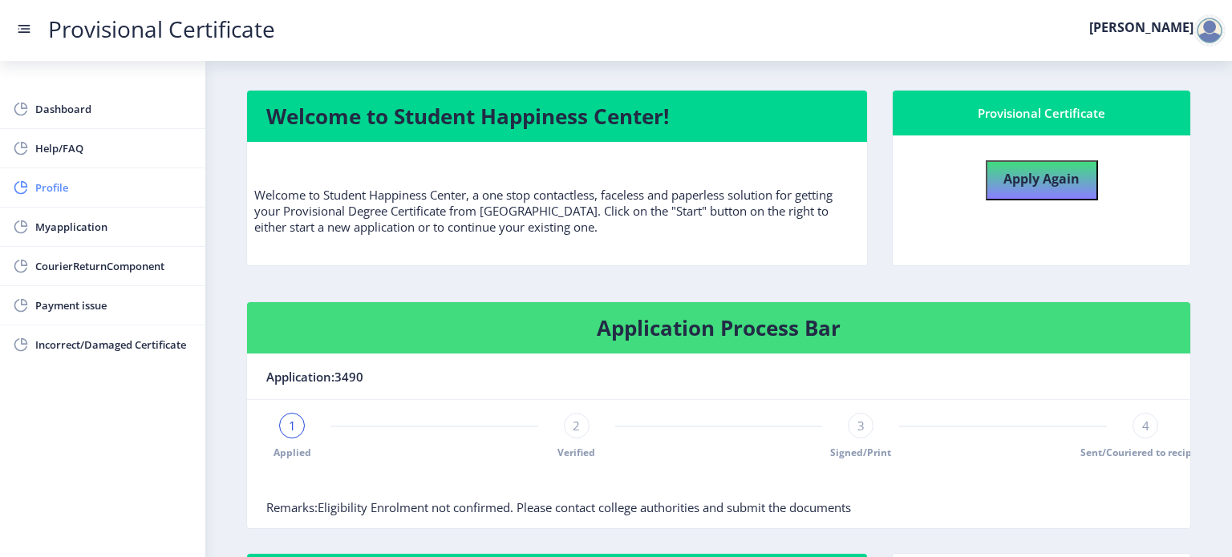
click at [152, 176] on link "Profile" at bounding box center [102, 187] width 205 height 39
select select "[DEMOGRAPHIC_DATA]"
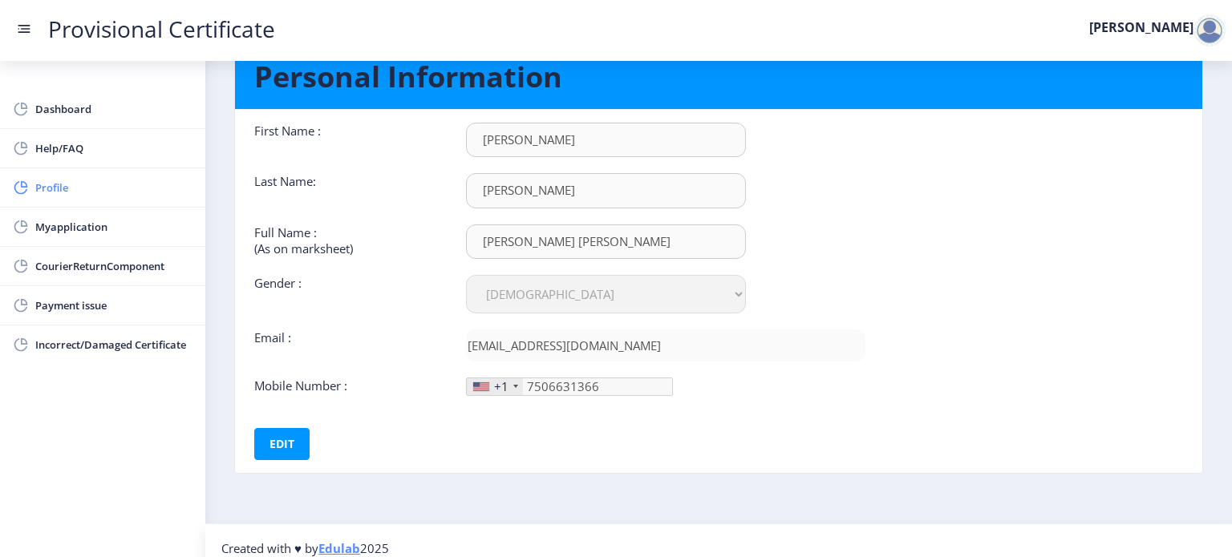
scroll to position [74, 0]
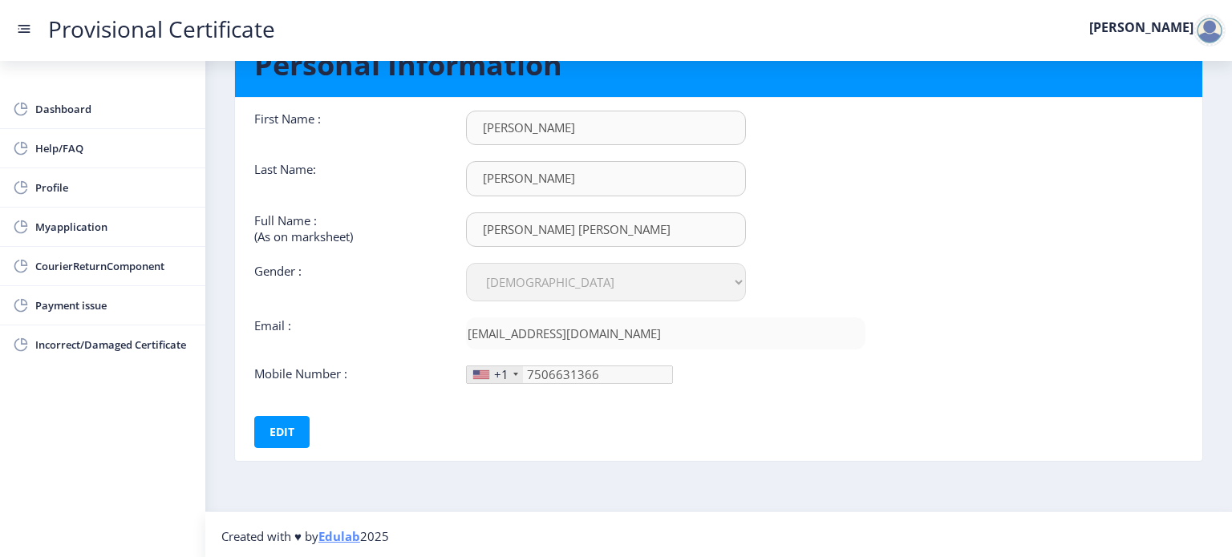
click at [509, 367] on div "+1" at bounding box center [495, 375] width 56 height 17
click at [497, 369] on div "+1" at bounding box center [501, 375] width 14 height 16
click at [489, 372] on div "+1" at bounding box center [495, 375] width 56 height 17
click at [264, 447] on nb-card-body "First Name : Parshvi Last Name: Vohera Full Name : (As on marksheet) VOHERA PAR…" at bounding box center [718, 279] width 991 height 363
click at [276, 436] on button "Edit" at bounding box center [281, 432] width 55 height 32
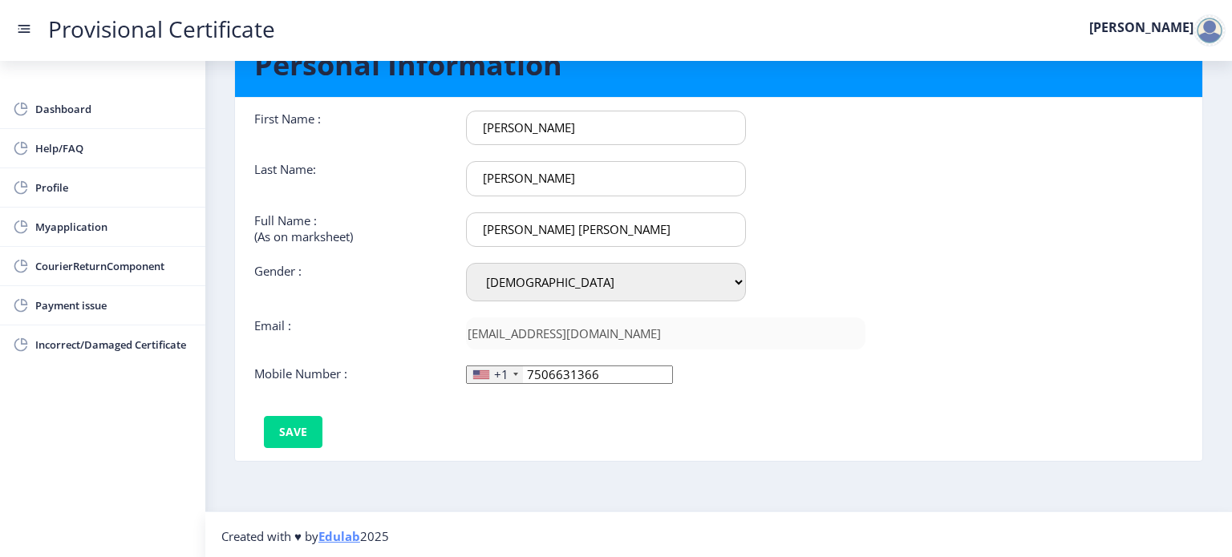
click at [498, 375] on div "+1" at bounding box center [501, 375] width 14 height 16
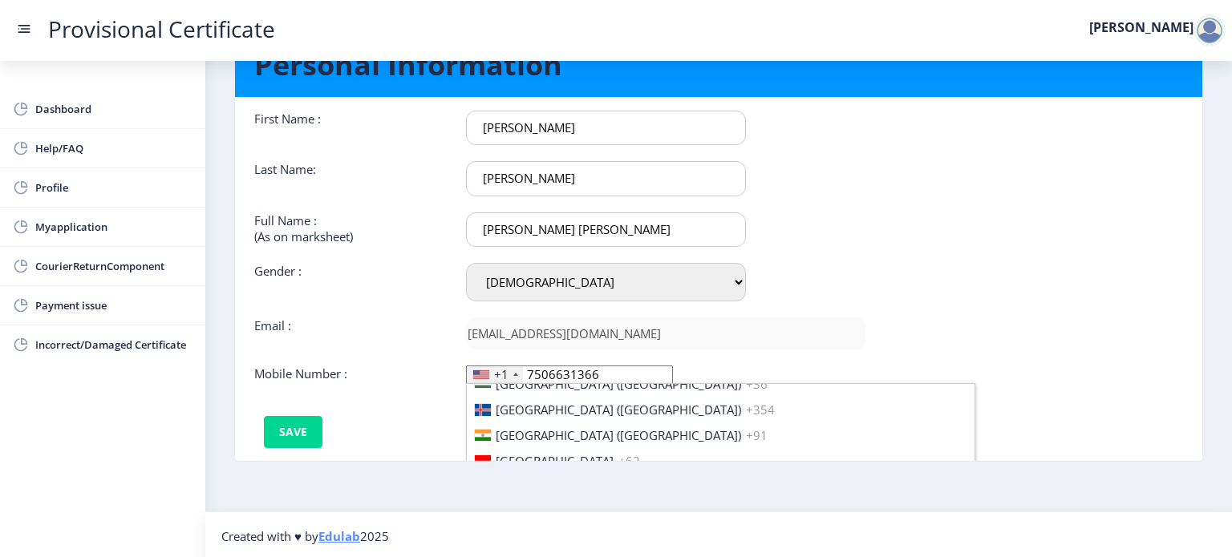
scroll to position [2510, 0]
click at [588, 439] on li "[GEOGRAPHIC_DATA] ([GEOGRAPHIC_DATA]) +91" at bounding box center [721, 436] width 508 height 26
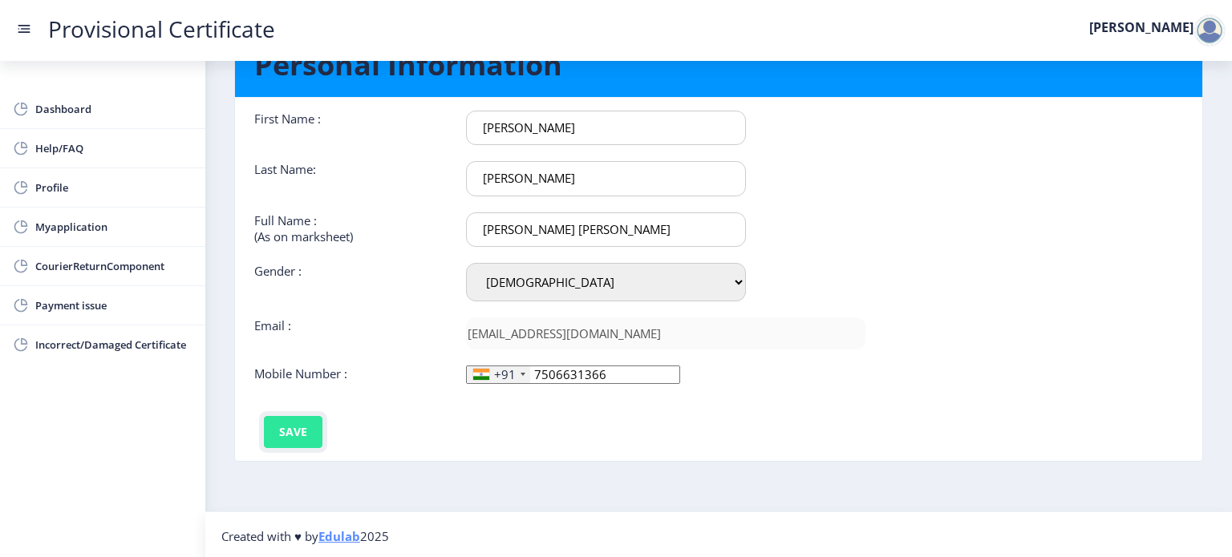
click at [297, 423] on button "Save" at bounding box center [293, 432] width 59 height 32
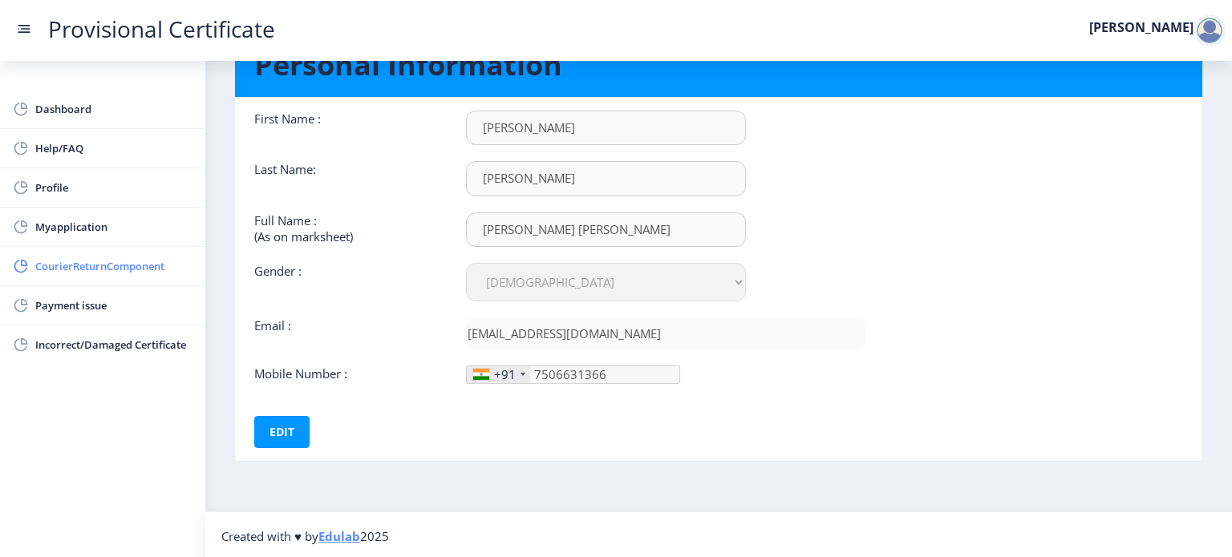
click at [39, 275] on span "CourierReturnComponent" at bounding box center [113, 266] width 157 height 19
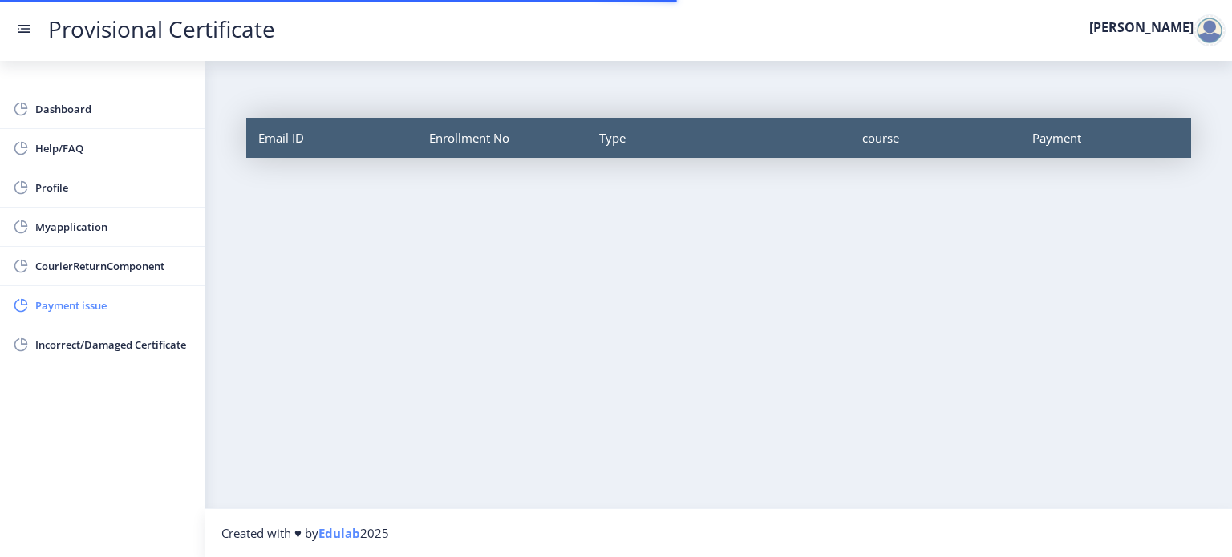
click at [61, 314] on link "Payment issue" at bounding box center [102, 305] width 205 height 39
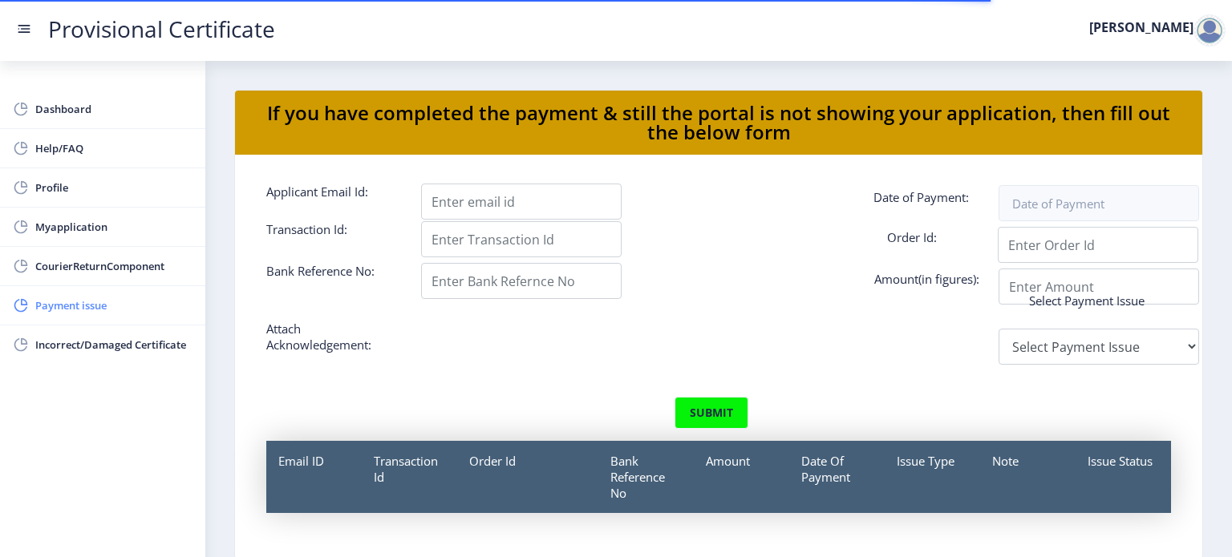
scroll to position [19, 0]
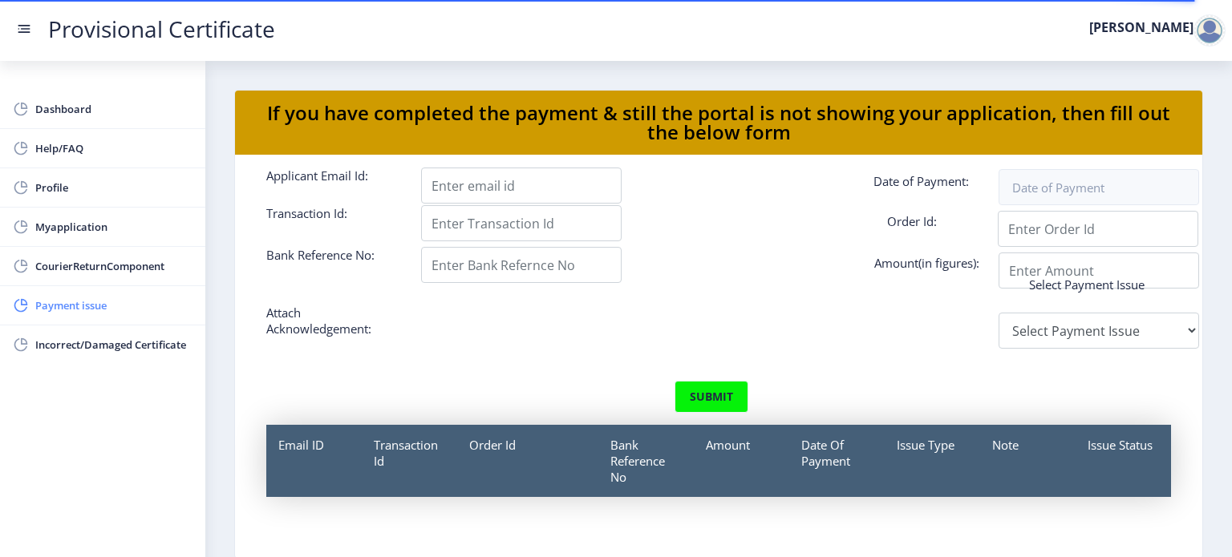
click at [116, 292] on link "Payment issue" at bounding box center [102, 305] width 205 height 39
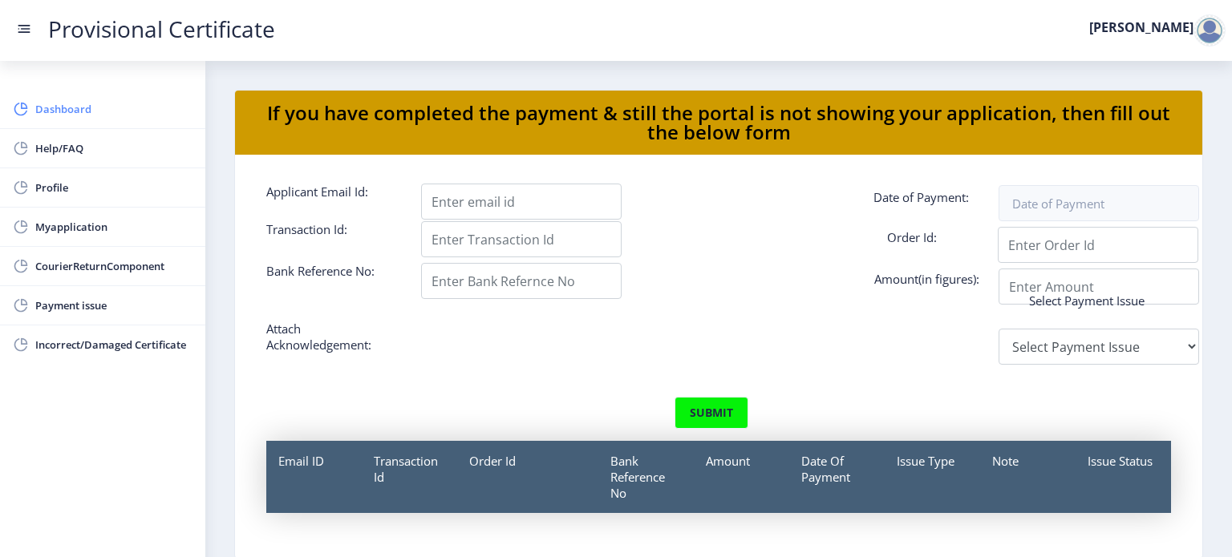
click at [64, 105] on span "Dashboard" at bounding box center [113, 108] width 157 height 19
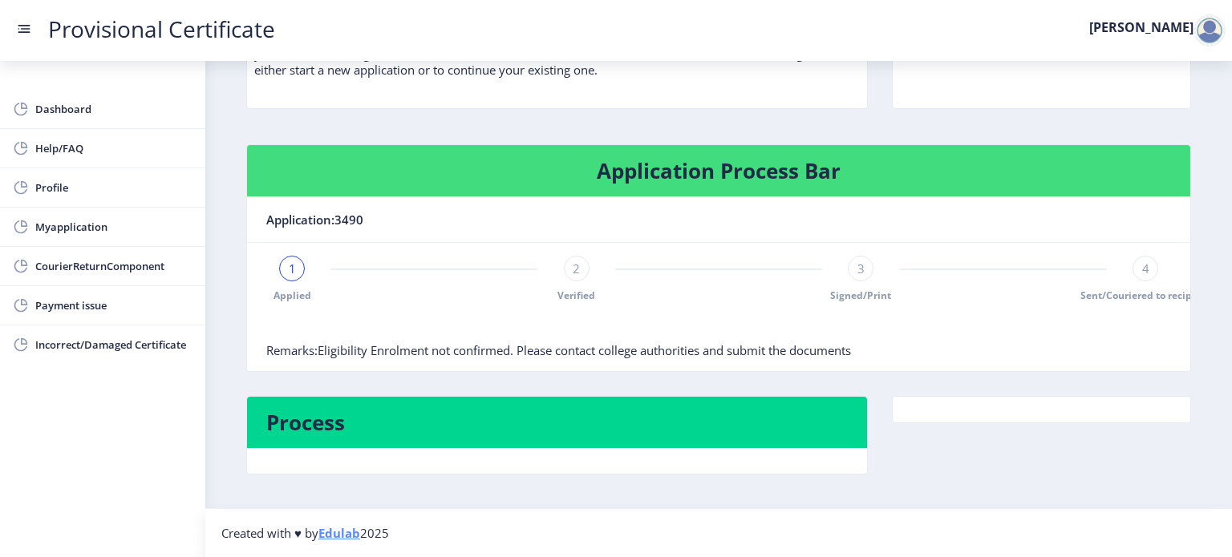
scroll to position [0, 20]
click at [129, 189] on span "Profile" at bounding box center [113, 187] width 157 height 19
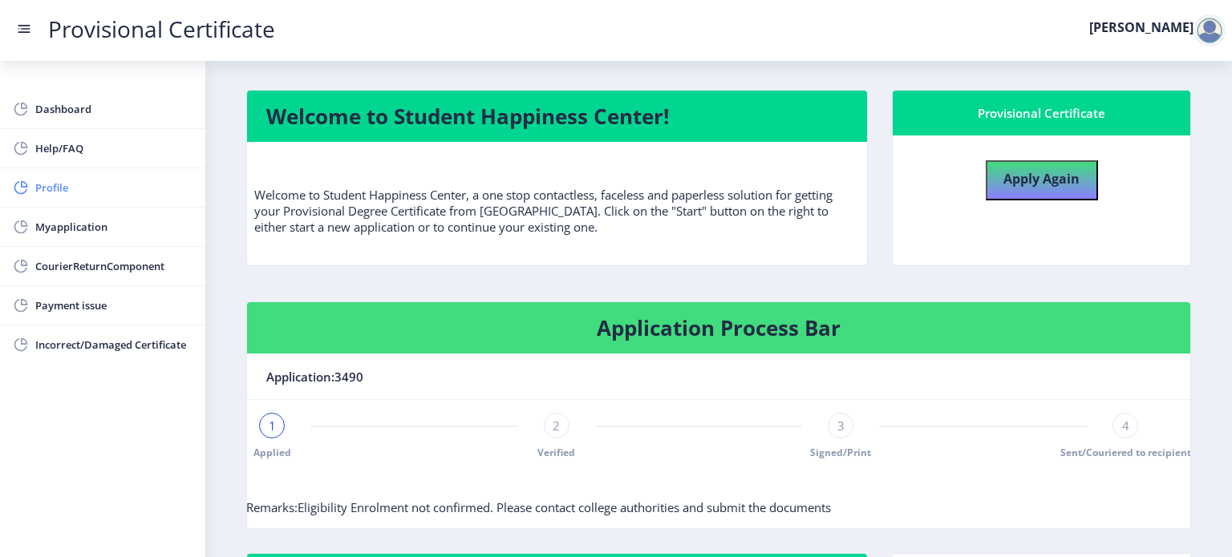
select select "[DEMOGRAPHIC_DATA]"
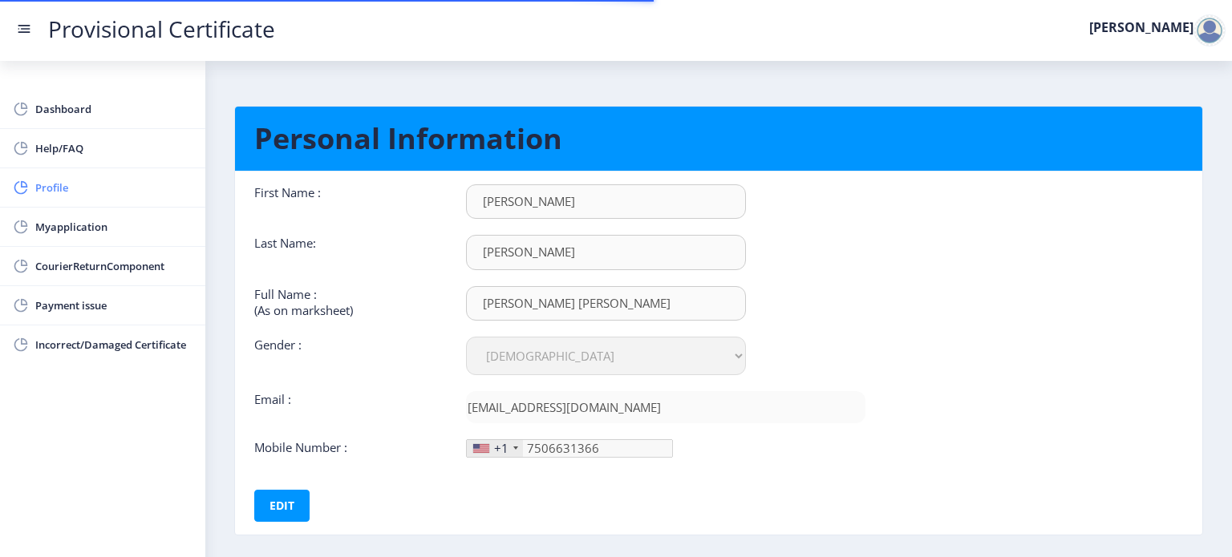
scroll to position [74, 0]
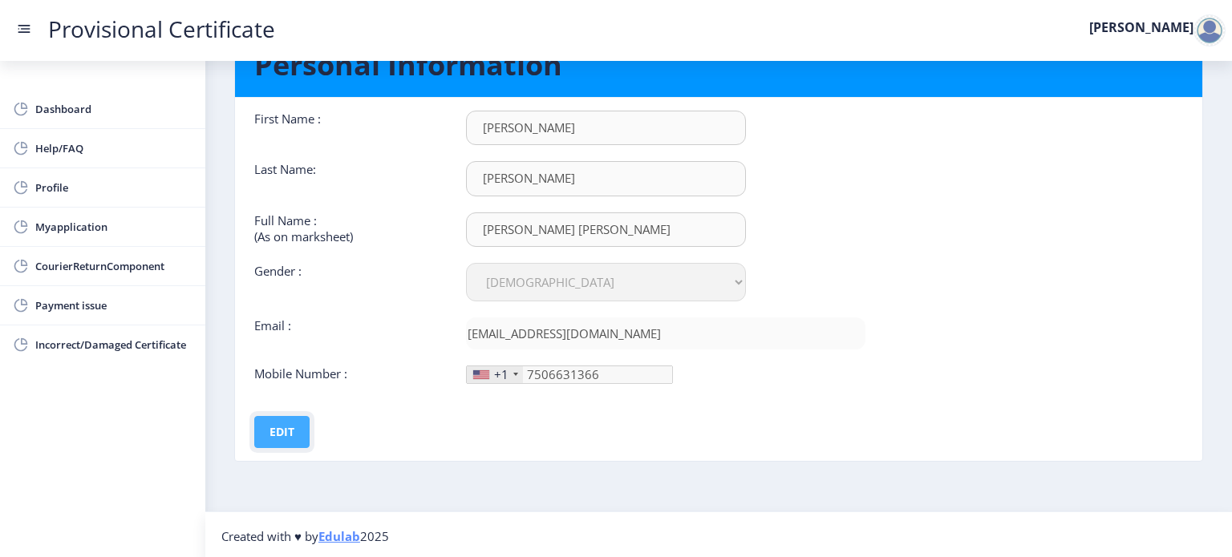
click at [291, 429] on button "Edit" at bounding box center [281, 432] width 55 height 32
click at [480, 371] on div at bounding box center [481, 375] width 16 height 9
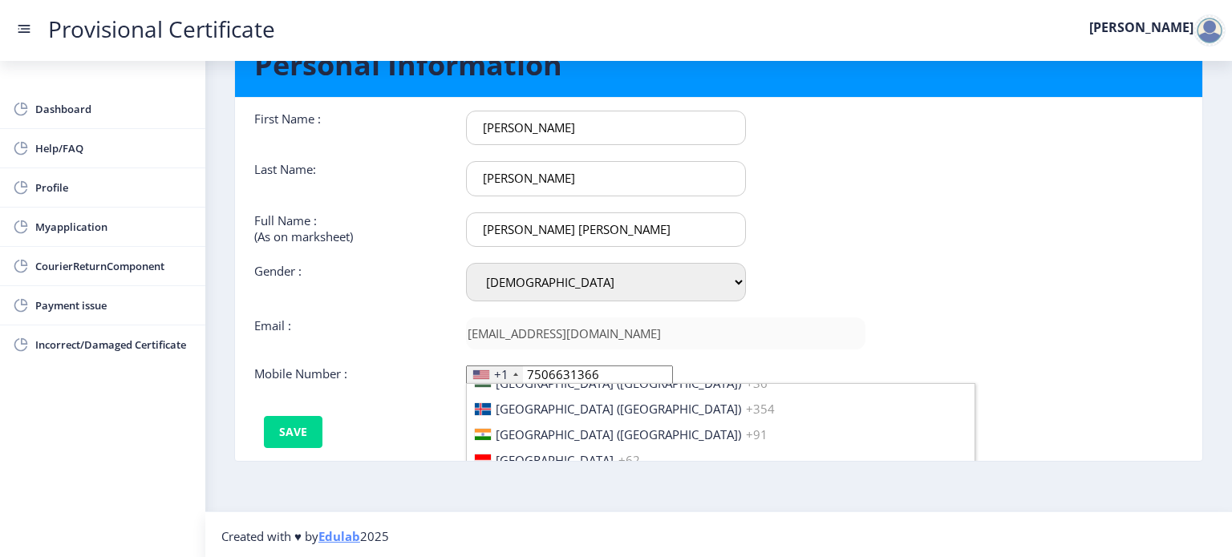
scroll to position [2516, 0]
click at [620, 423] on li "[GEOGRAPHIC_DATA] ([GEOGRAPHIC_DATA]) +91" at bounding box center [721, 429] width 508 height 26
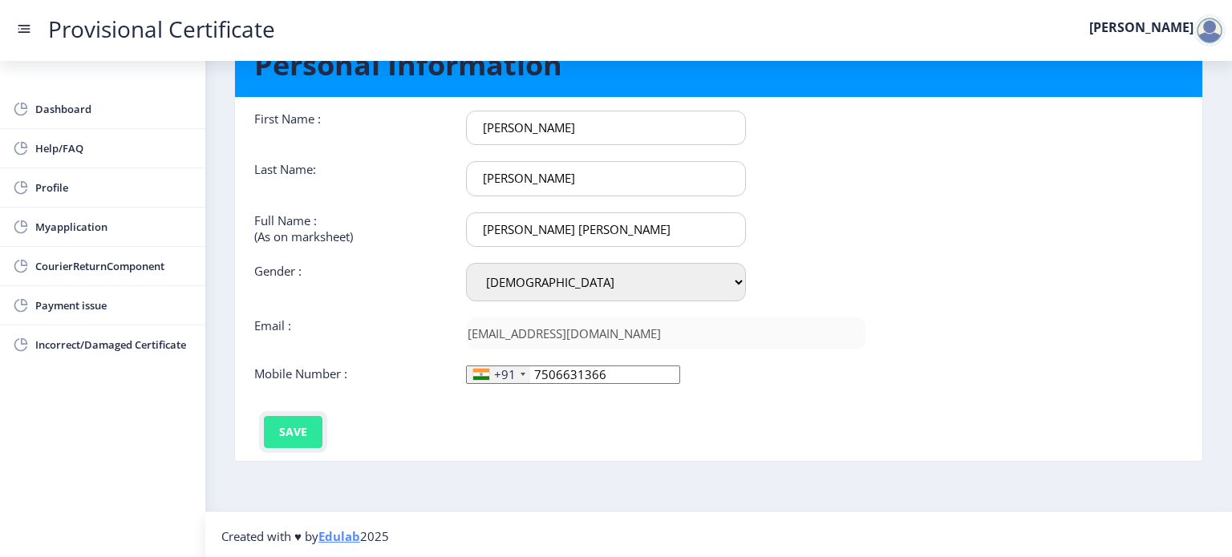
click at [293, 417] on button "Save" at bounding box center [293, 432] width 59 height 32
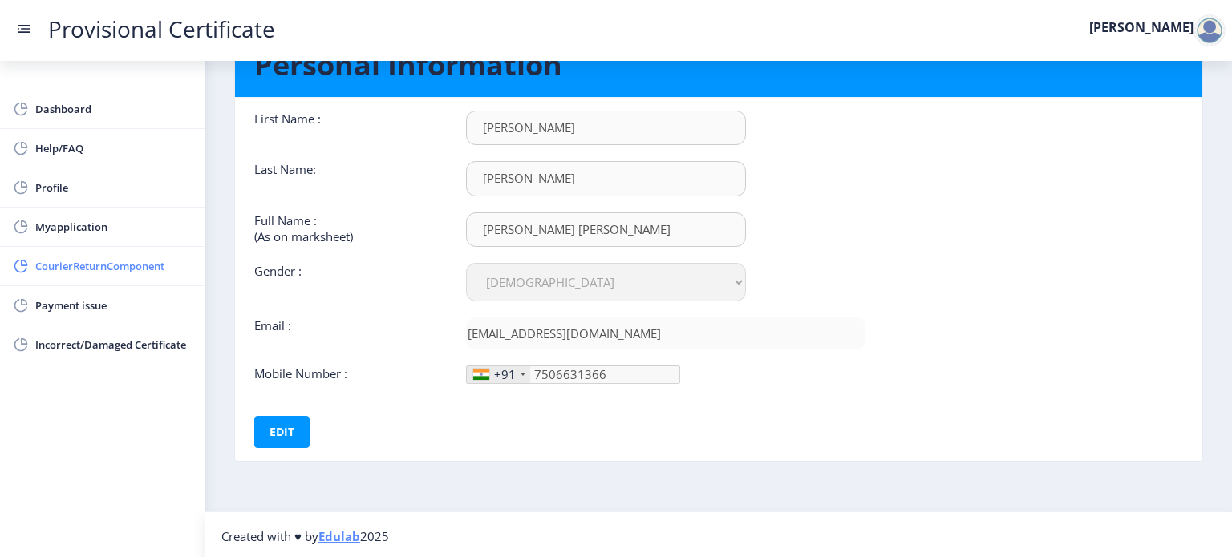
click at [58, 280] on link "CourierReturnComponent" at bounding box center [102, 266] width 205 height 39
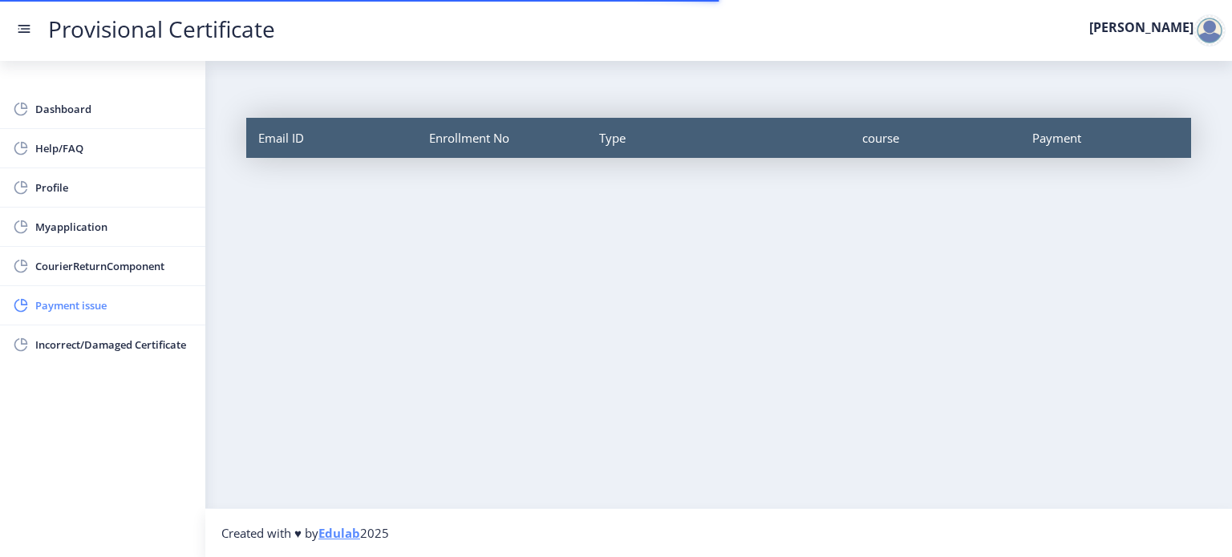
click at [63, 291] on link "Payment issue" at bounding box center [102, 305] width 205 height 39
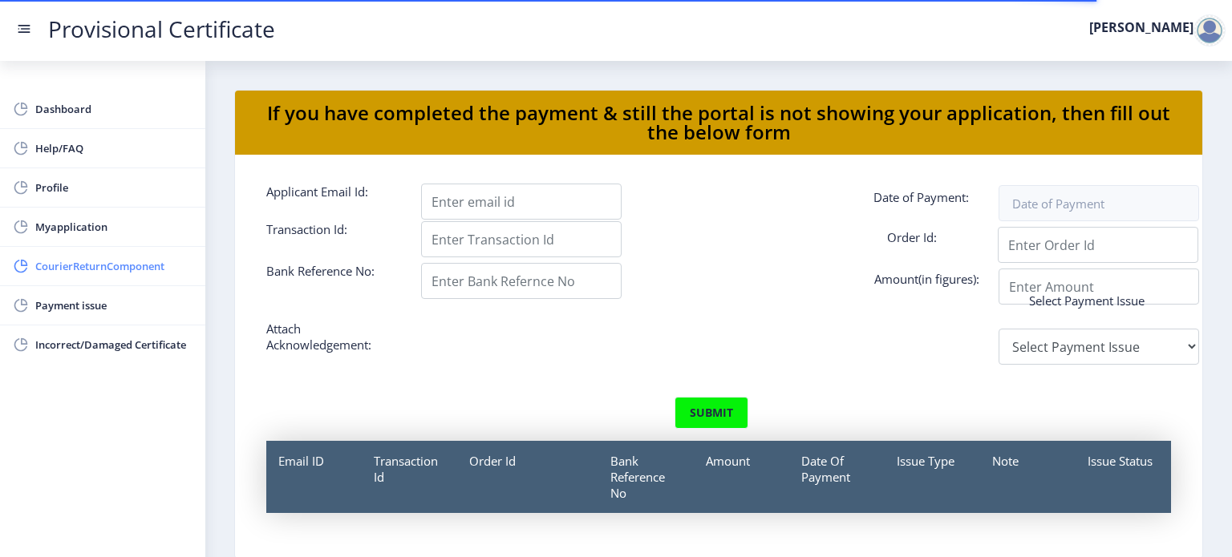
click at [64, 259] on span "CourierReturnComponent" at bounding box center [113, 266] width 157 height 19
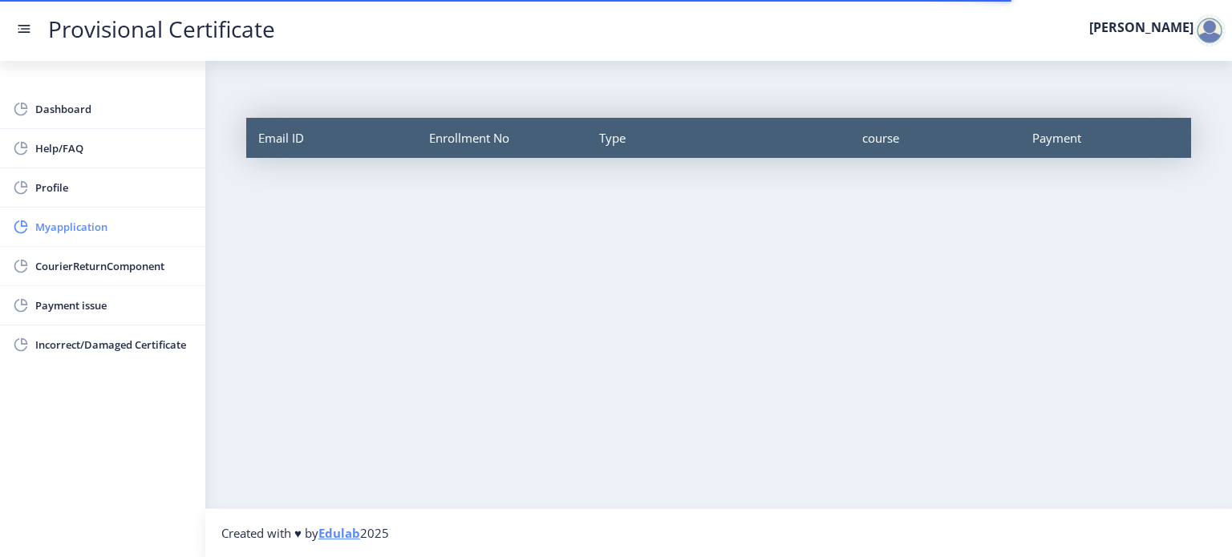
click at [64, 221] on span "Myapplication" at bounding box center [113, 226] width 157 height 19
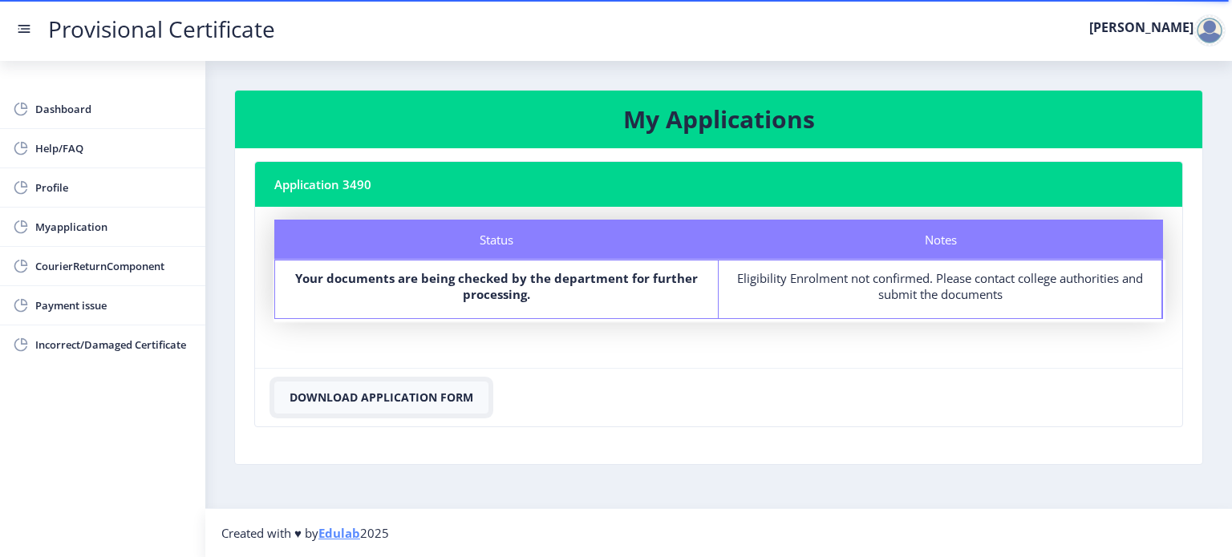
click at [378, 395] on button "Download Application Form" at bounding box center [381, 398] width 214 height 32
